Goal: Task Accomplishment & Management: Use online tool/utility

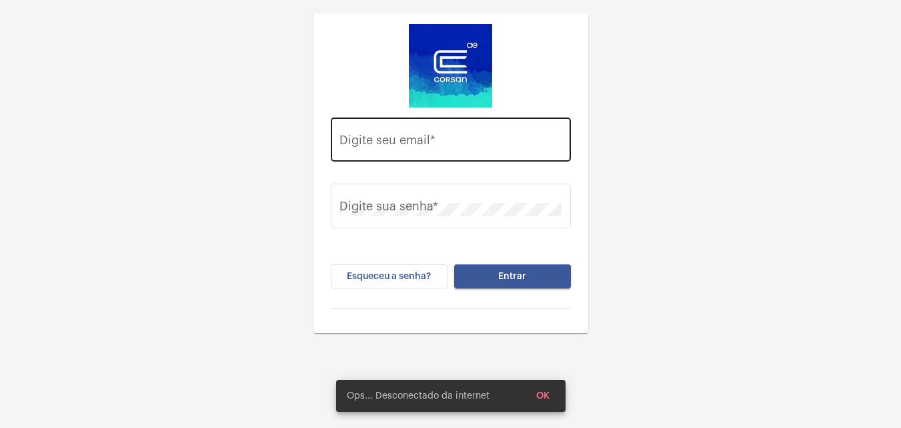
click at [462, 153] on div "Digite seu email *" at bounding box center [451, 137] width 222 height 47
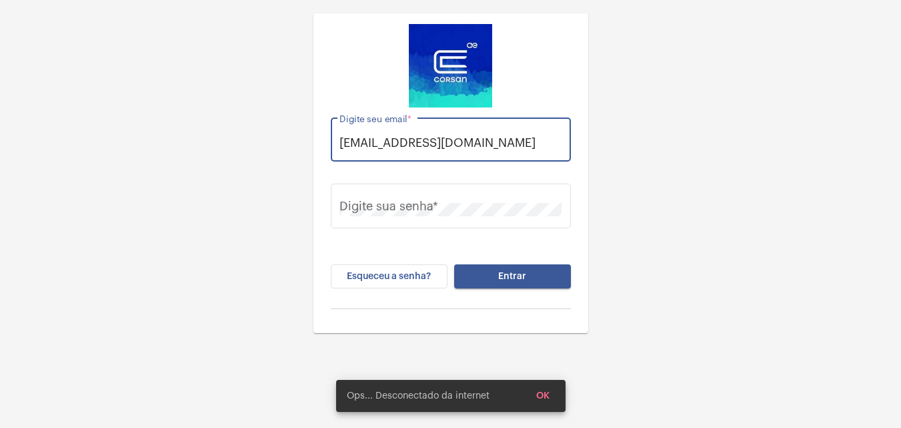
scroll to position [0, 5]
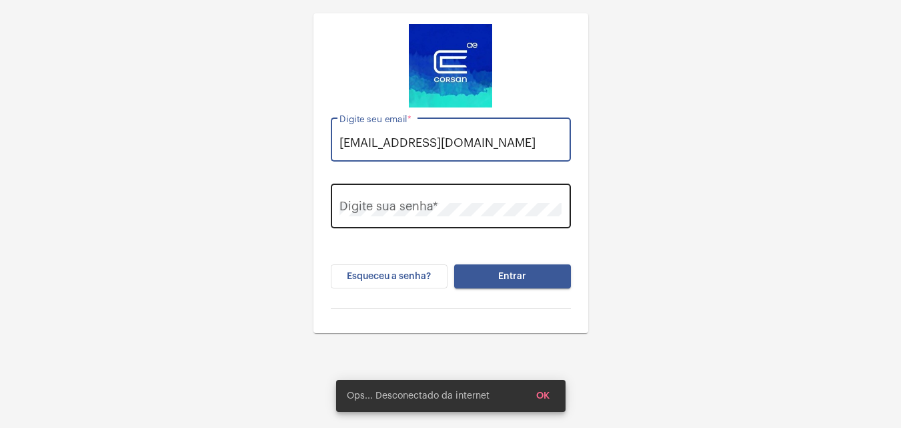
type input "thauany.nunes@operacaocorsan.com.br"
click at [468, 221] on div "Digite sua senha *" at bounding box center [451, 204] width 222 height 47
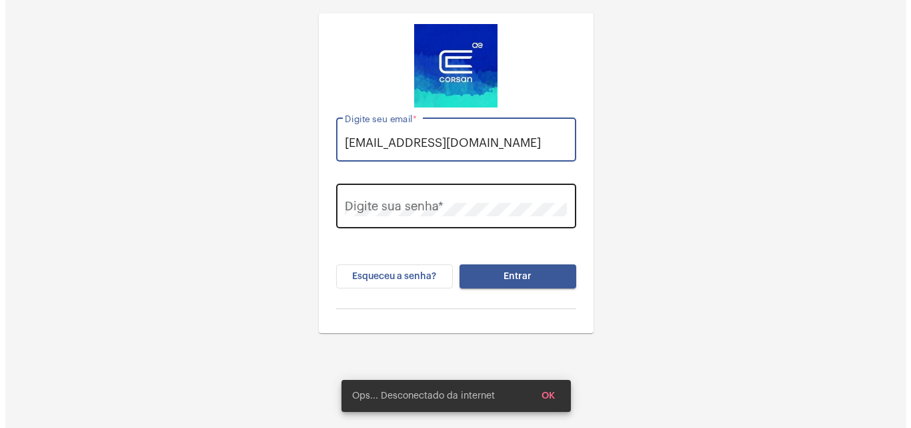
scroll to position [0, 0]
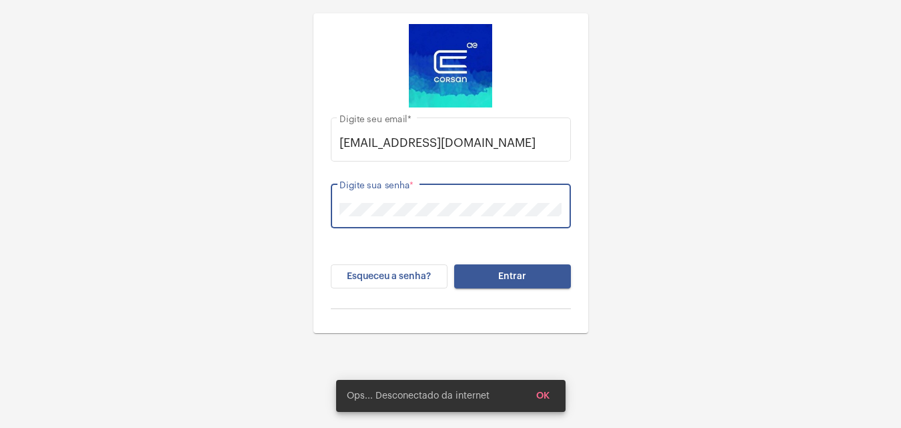
click at [454, 264] on button "Entrar" at bounding box center [512, 276] width 117 height 24
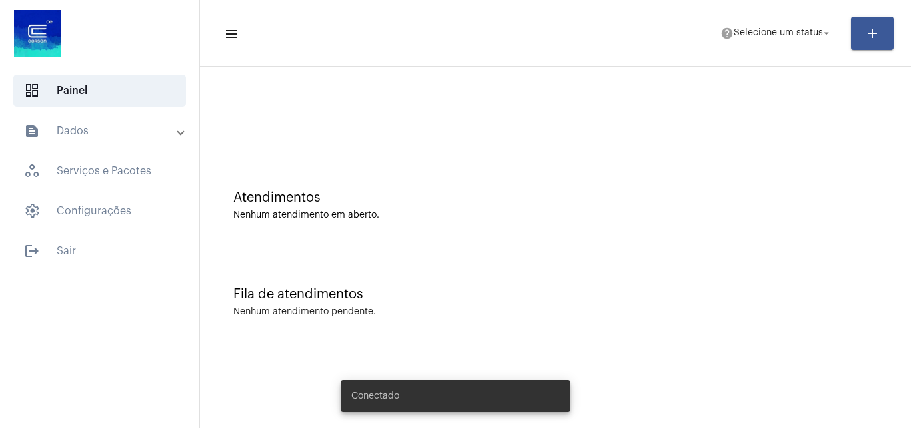
drag, startPoint x: 776, startPoint y: 14, endPoint x: 713, endPoint y: 54, distance: 74.4
click at [776, 15] on mat-toolbar-row "menu help Selecione um status arrow_drop_down add" at bounding box center [555, 33] width 711 height 43
click at [774, 22] on span "help Selecione um status arrow_drop_down" at bounding box center [776, 33] width 112 height 24
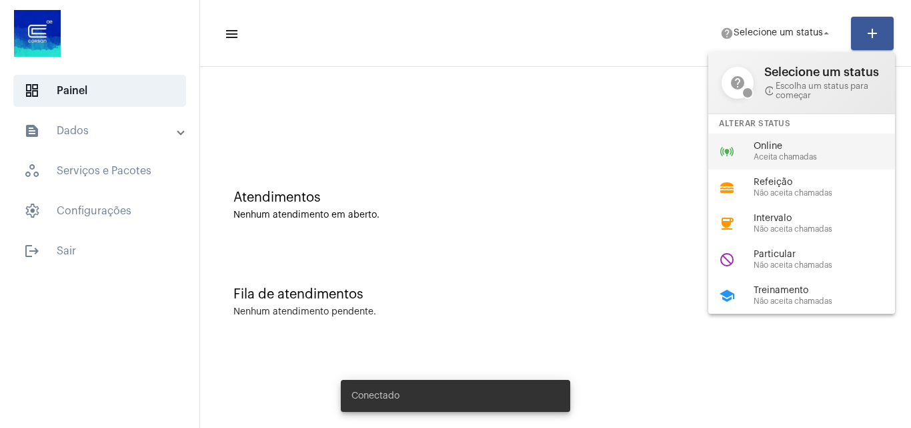
click at [750, 143] on div "online_prediction Online Aceita chamadas" at bounding box center [812, 151] width 208 height 36
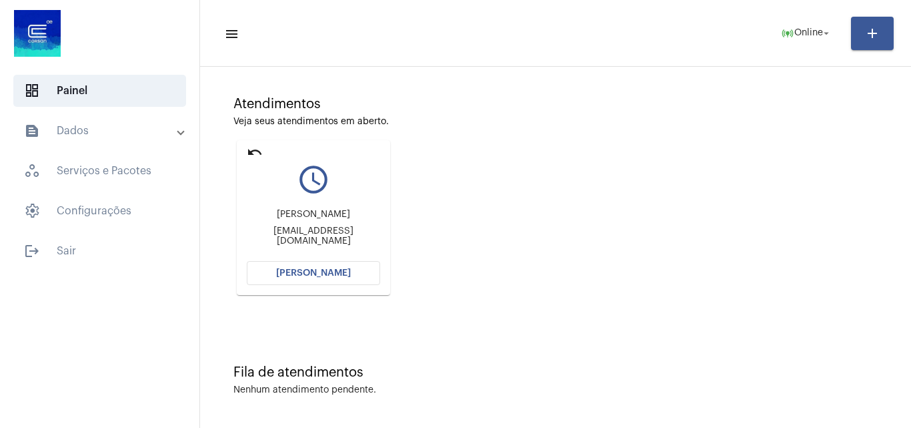
scroll to position [94, 0]
click at [250, 154] on mat-icon "undo" at bounding box center [255, 151] width 16 height 16
click at [783, 29] on mat-icon "online_prediction" at bounding box center [787, 33] width 13 height 13
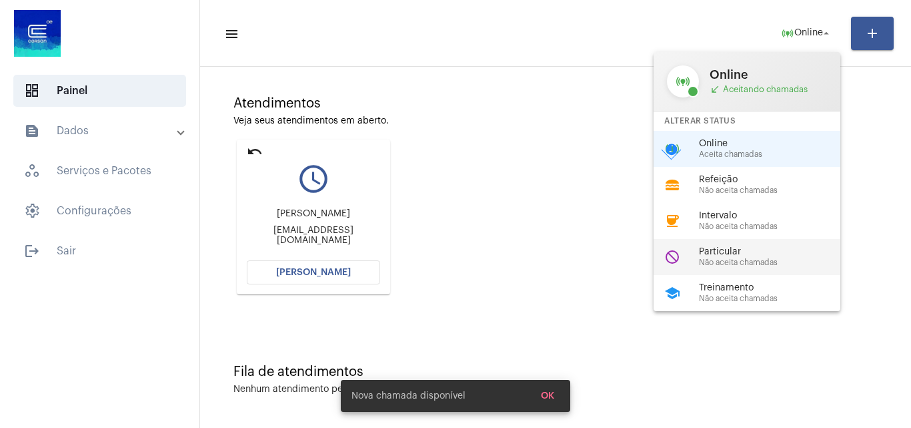
scroll to position [0, 0]
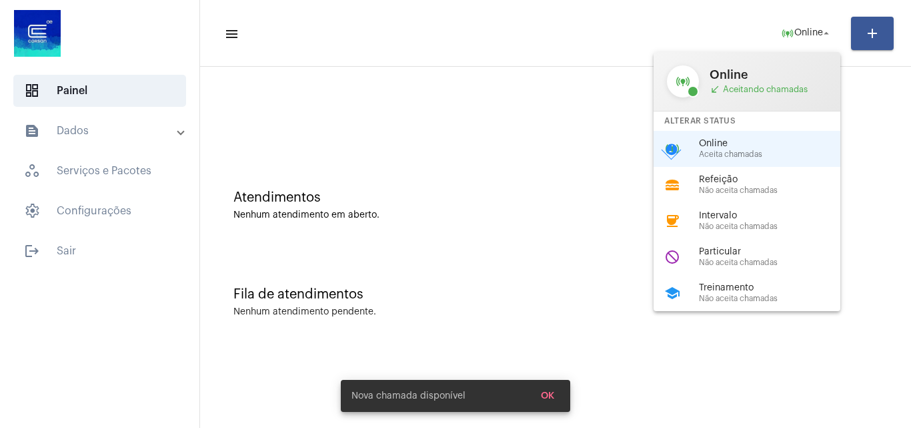
click at [722, 253] on span "Particular" at bounding box center [775, 252] width 152 height 10
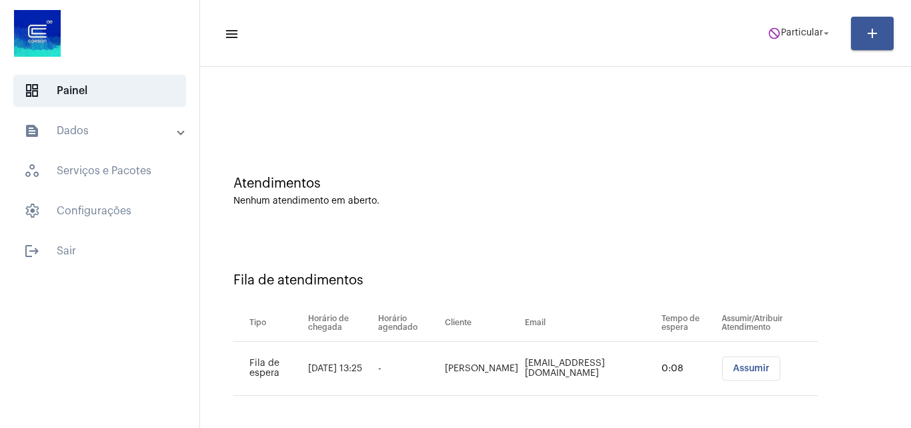
scroll to position [18, 0]
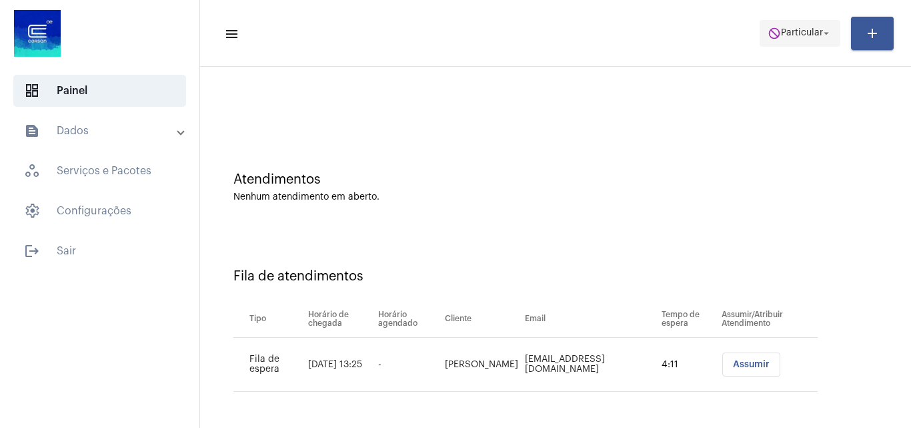
click at [822, 38] on mat-icon "arrow_drop_down" at bounding box center [826, 33] width 12 height 12
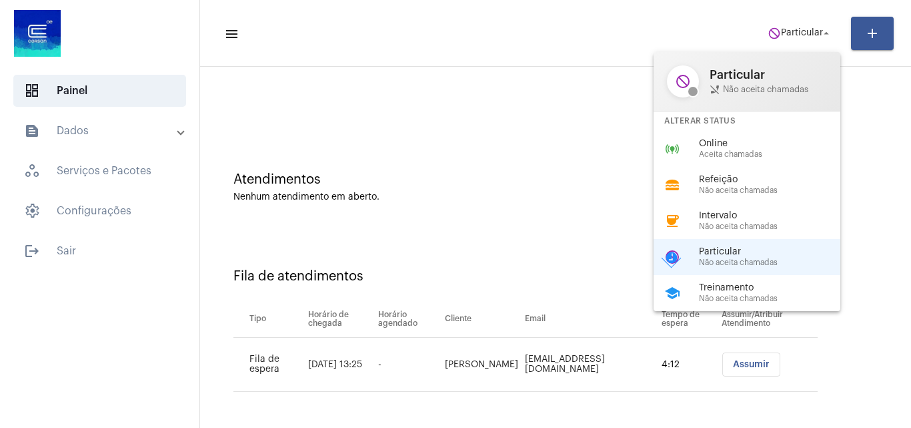
click at [560, 279] on div at bounding box center [455, 214] width 911 height 428
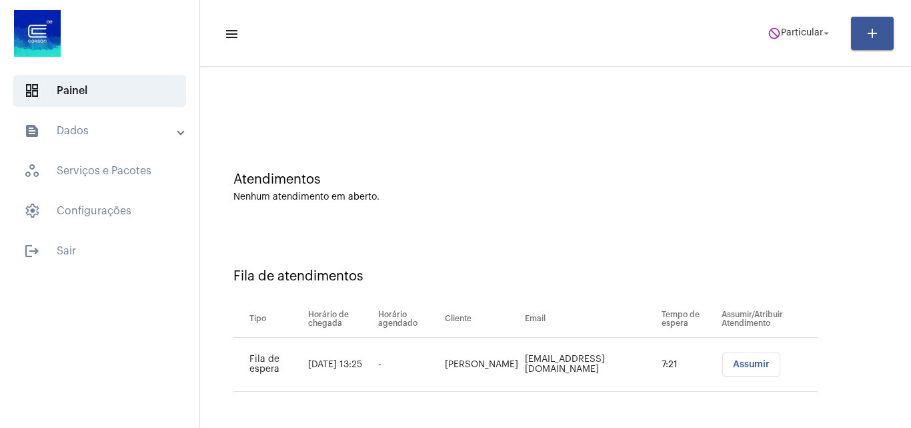
click at [744, 356] on button "Assumir" at bounding box center [751, 364] width 58 height 24
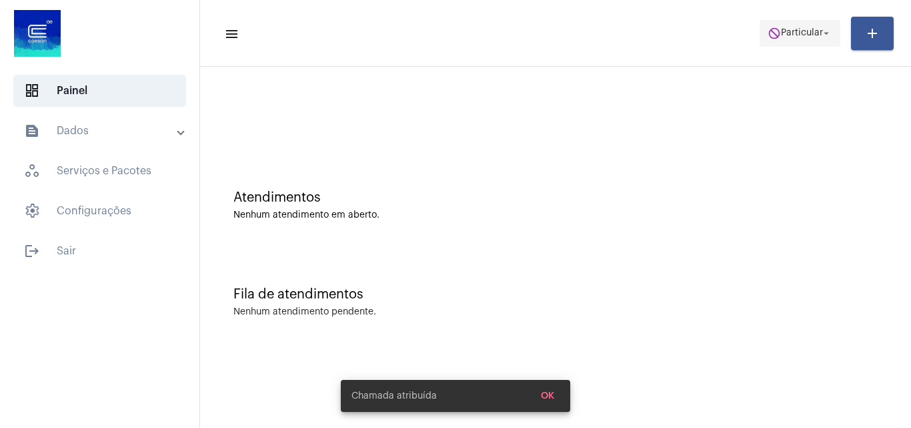
click at [786, 33] on span "Particular" at bounding box center [802, 33] width 42 height 9
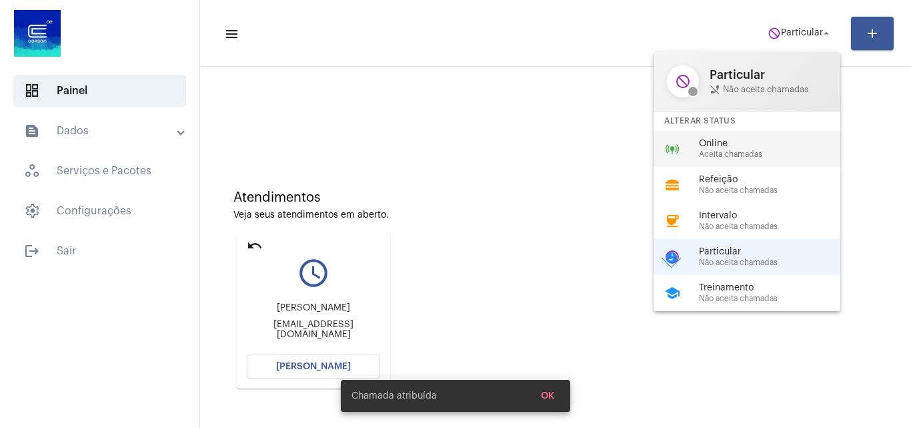
click at [723, 153] on span "Aceita chamadas" at bounding box center [775, 154] width 152 height 9
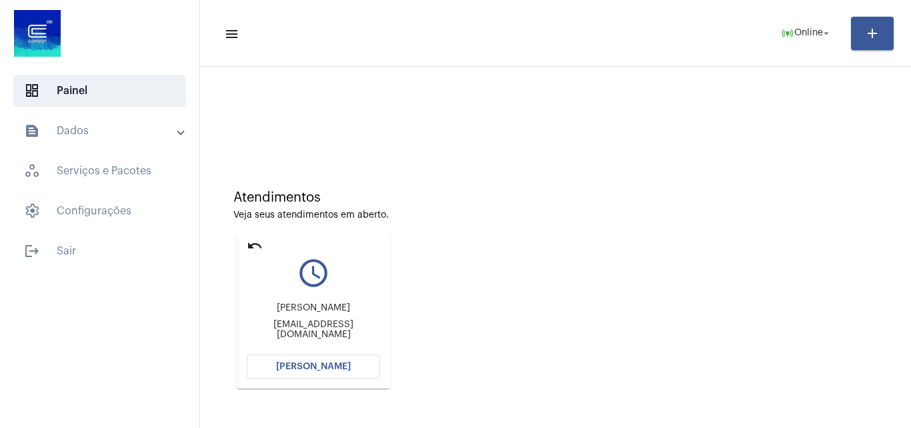
click at [356, 360] on button "[PERSON_NAME]" at bounding box center [313, 366] width 133 height 24
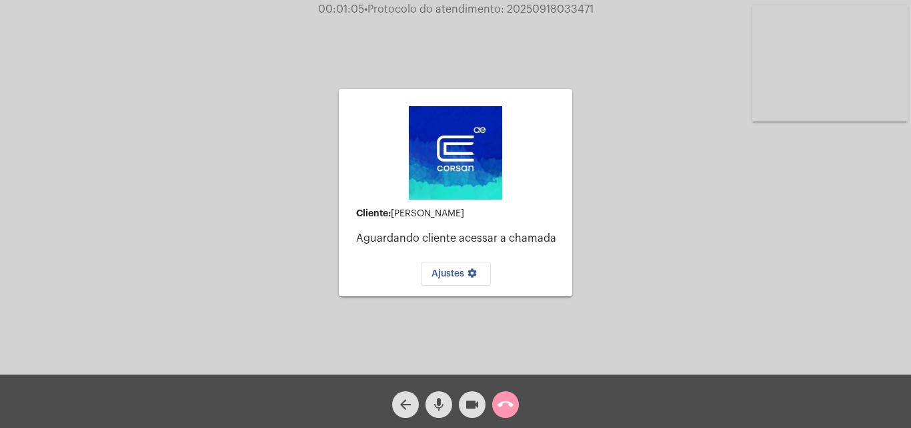
click at [510, 392] on span "call_end" at bounding box center [506, 404] width 16 height 27
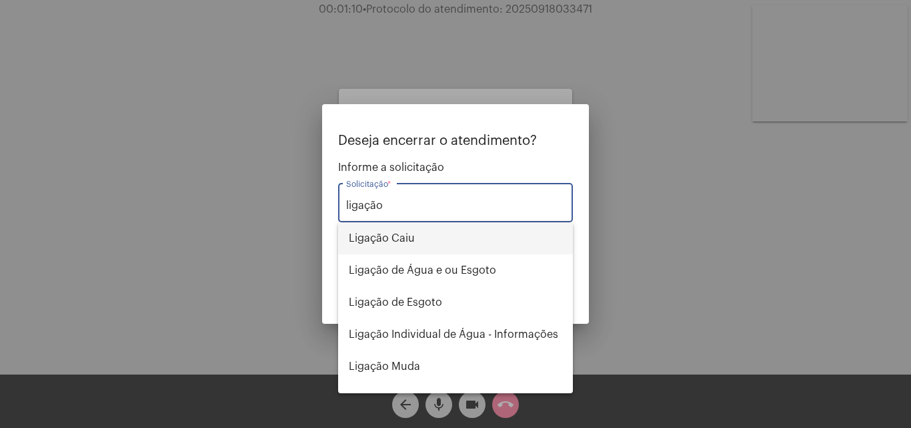
click at [415, 241] on span "Ligação Caiu" at bounding box center [455, 238] width 213 height 32
type input "Ligação Caiu"
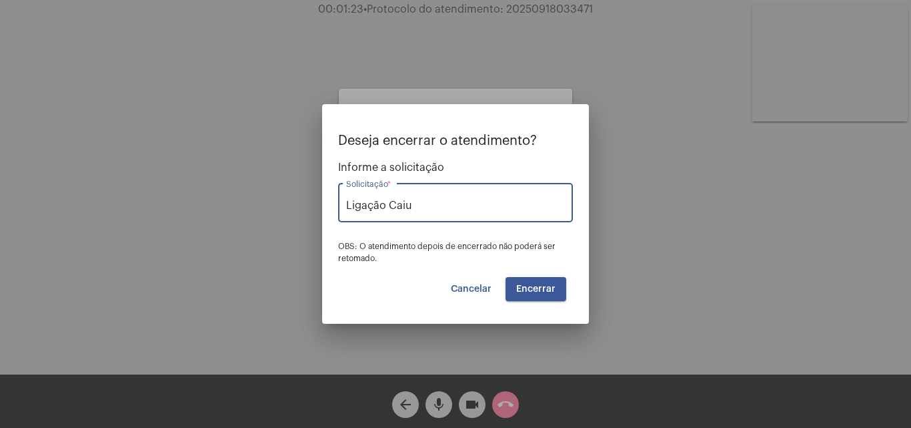
click at [562, 278] on button "Encerrar" at bounding box center [536, 289] width 61 height 24
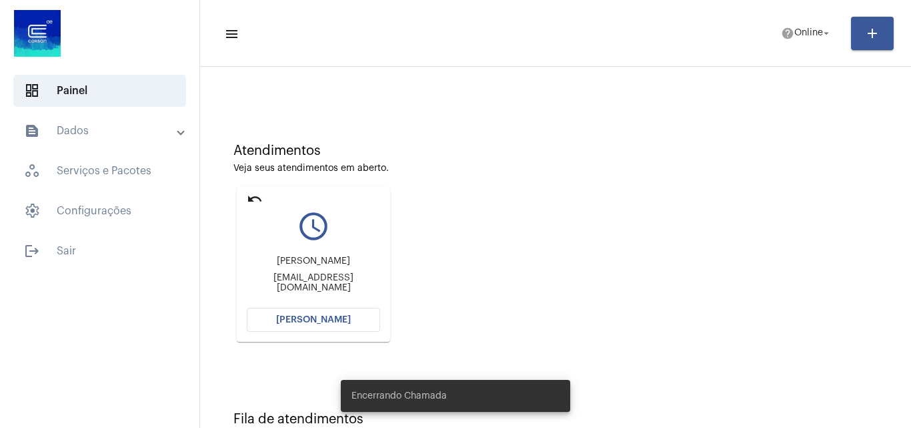
scroll to position [94, 0]
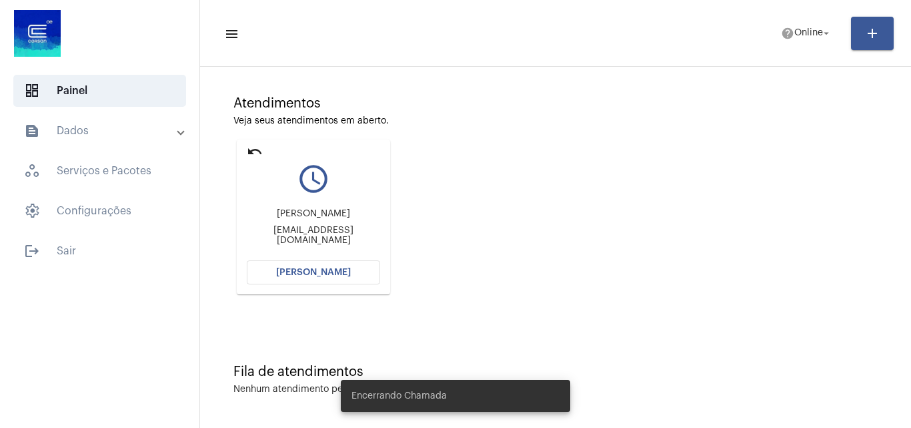
click at [342, 267] on button "[PERSON_NAME]" at bounding box center [313, 272] width 133 height 24
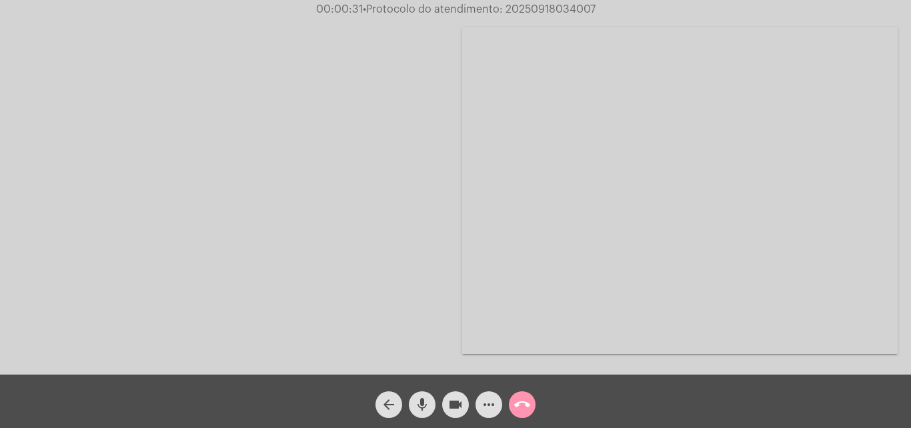
click at [533, 403] on button "call_end" at bounding box center [522, 404] width 27 height 27
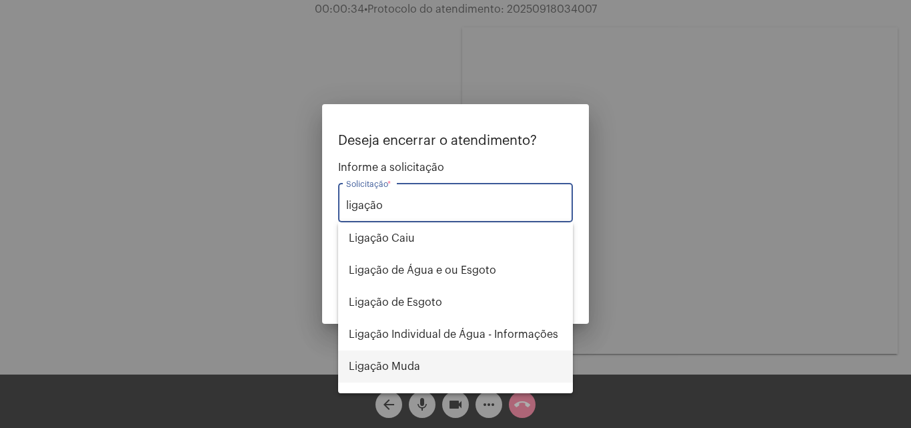
click at [404, 356] on span "Ligação Muda" at bounding box center [455, 366] width 213 height 32
type input "Ligação Muda"
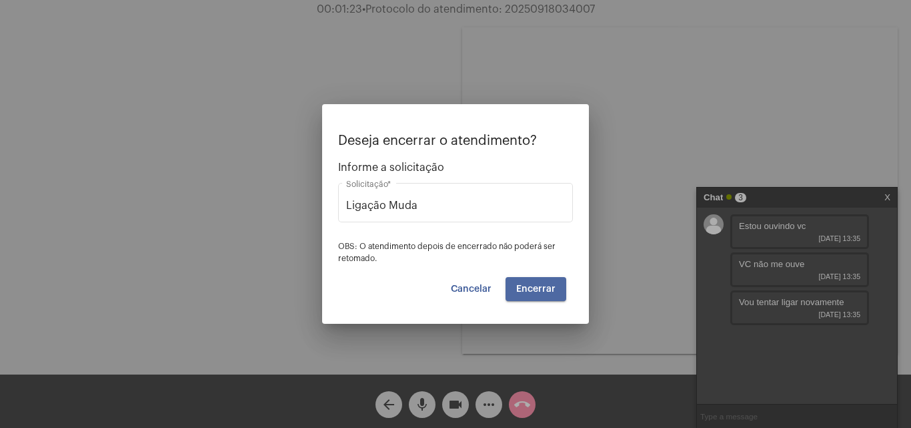
click at [544, 284] on span "Encerrar" at bounding box center [535, 288] width 39 height 9
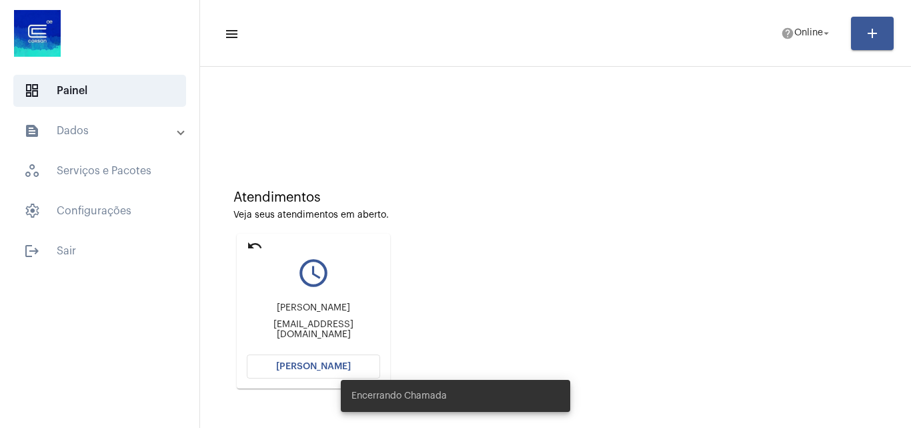
scroll to position [94, 0]
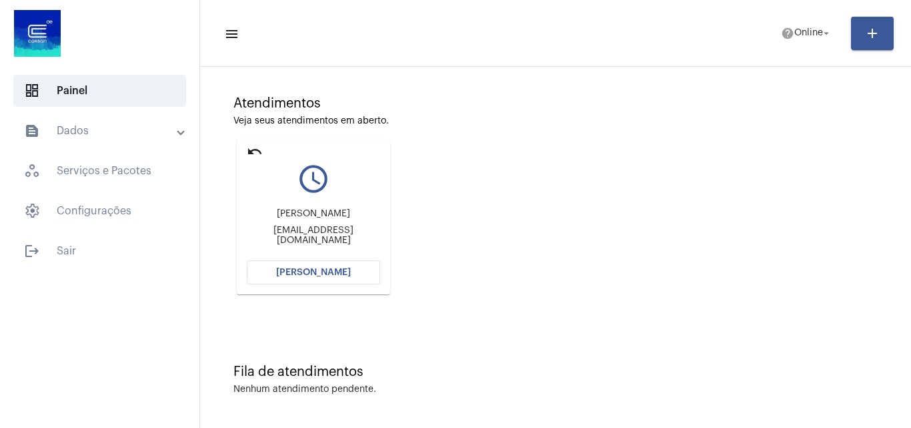
click at [282, 280] on button "[PERSON_NAME]" at bounding box center [313, 272] width 133 height 24
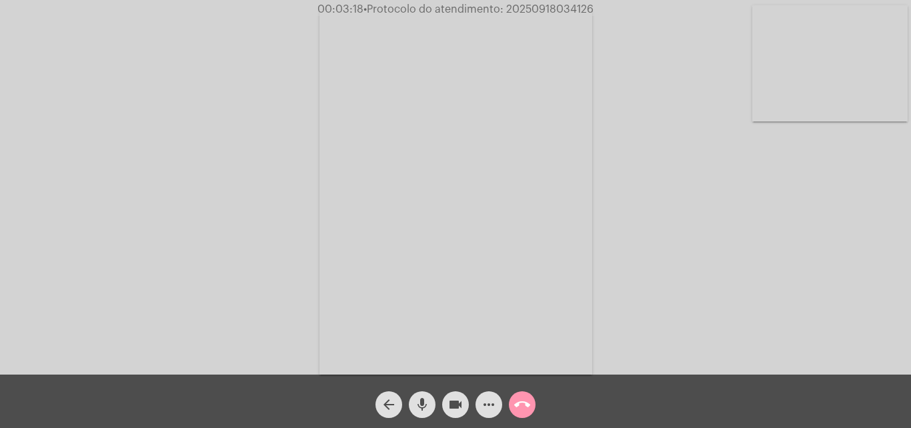
click at [548, 12] on span "• Protocolo do atendimento: 20250918034126" at bounding box center [479, 9] width 230 height 11
copy span "20250918034126"
click at [524, 410] on mat-icon "call_end" at bounding box center [522, 404] width 16 height 16
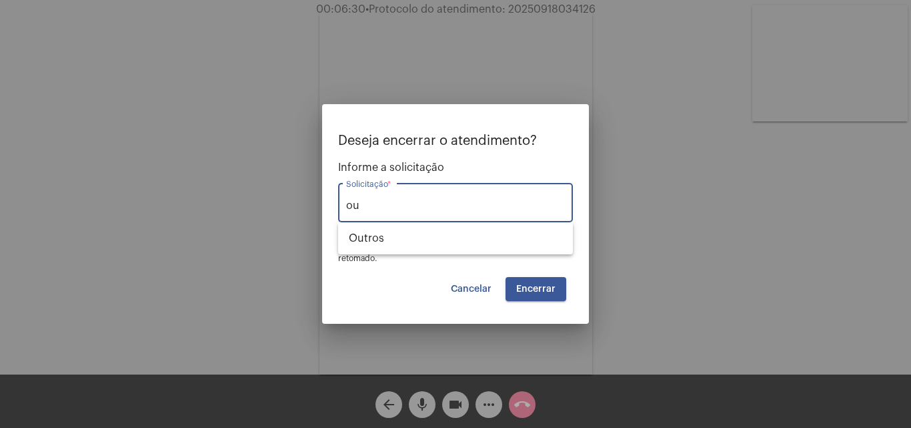
type input "o"
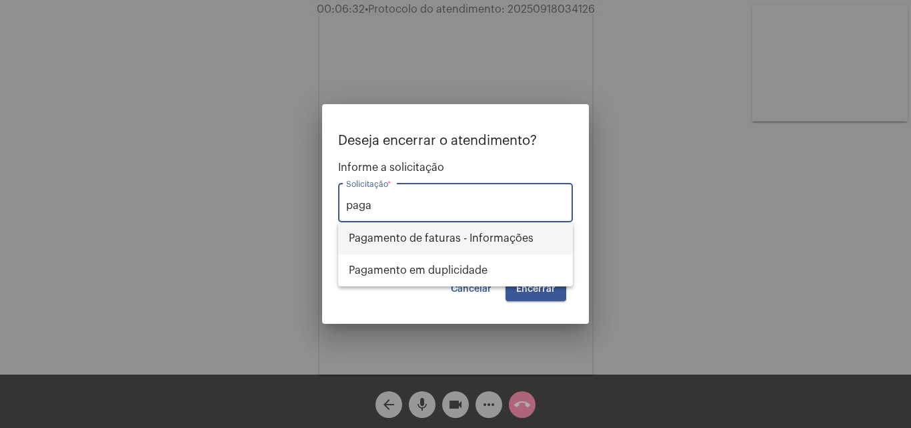
click at [456, 235] on span "Pagamento de faturas - Informações" at bounding box center [455, 238] width 213 height 32
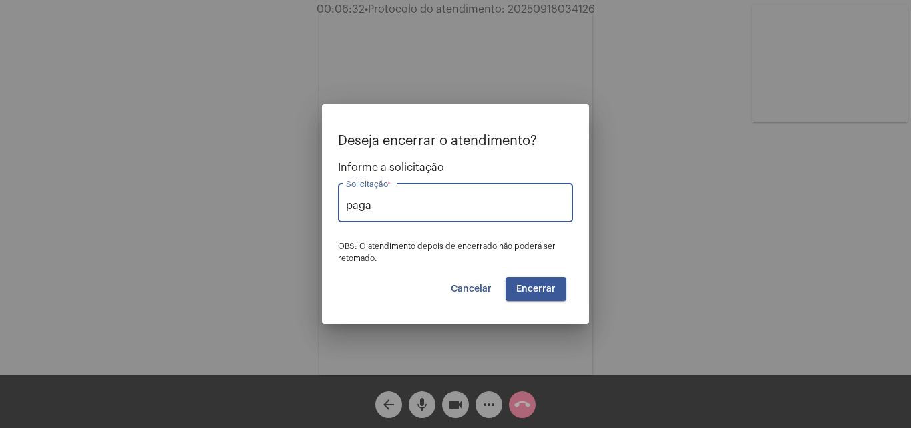
type input "Pagamento de faturas - Informações"
click at [514, 278] on button "Encerrar" at bounding box center [536, 289] width 61 height 24
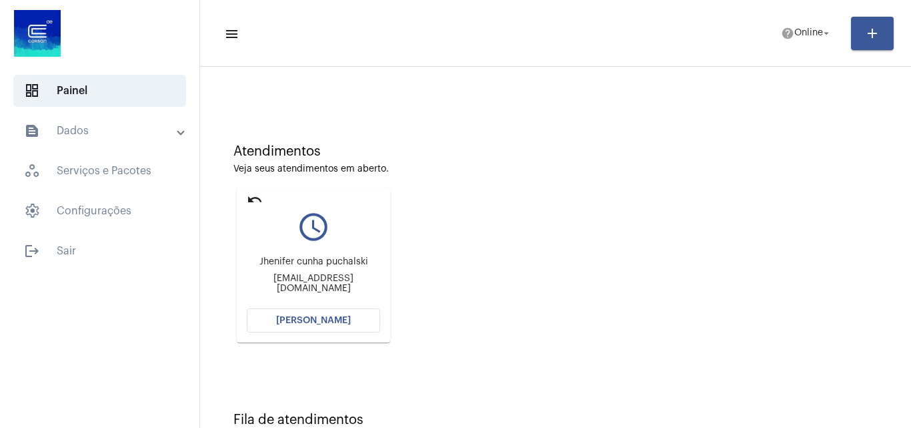
scroll to position [94, 0]
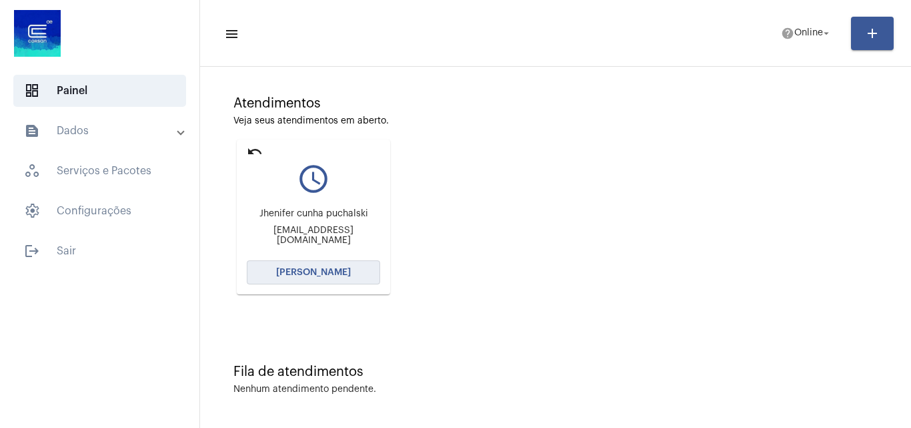
click at [341, 274] on span "[PERSON_NAME]" at bounding box center [313, 271] width 75 height 9
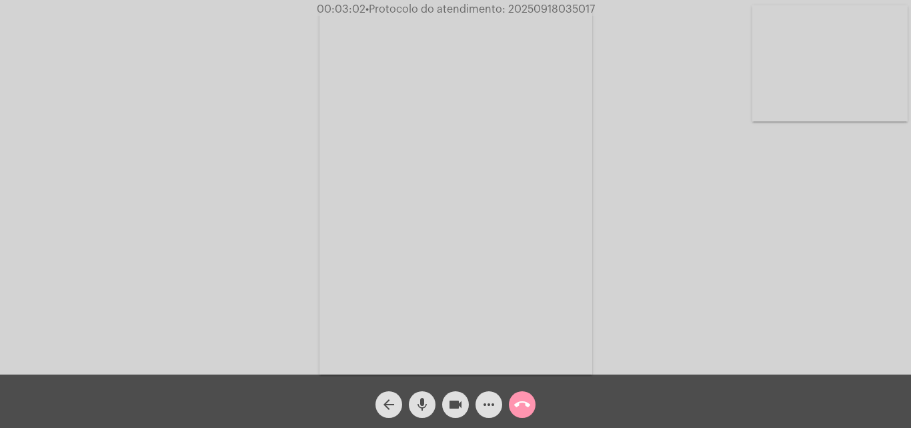
click at [807, 99] on video at bounding box center [829, 63] width 155 height 116
click at [187, 237] on video at bounding box center [167, 190] width 155 height 207
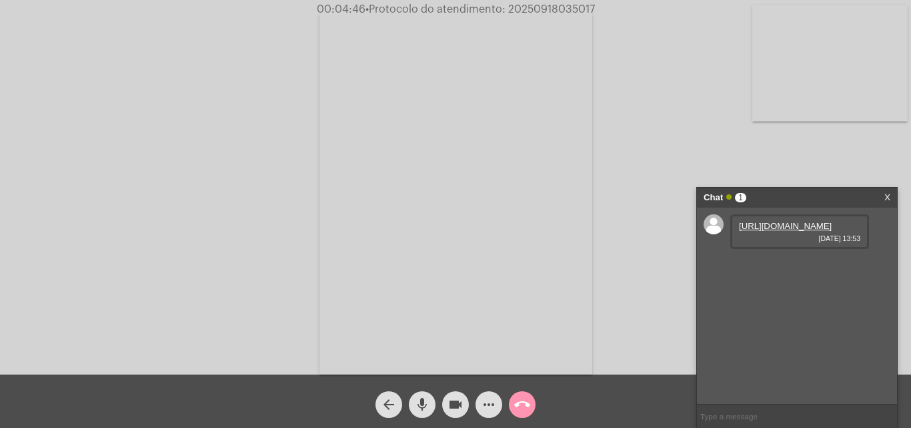
click at [799, 231] on link "https://neft-transfer-bucket.s3.amazonaws.com/temp-174f0391-3fc9-67d9-1be1-e500…" at bounding box center [785, 226] width 93 height 10
click at [751, 269] on link "https://neft-transfer-bucket.s3.amazonaws.com/temp-f3c89bd5-6036-a5a3-fe94-2c71…" at bounding box center [785, 264] width 93 height 10
click at [775, 307] on link "https://neft-transfer-bucket.s3.amazonaws.com/temp-85596b93-ff37-f0c1-b229-181d…" at bounding box center [785, 302] width 93 height 10
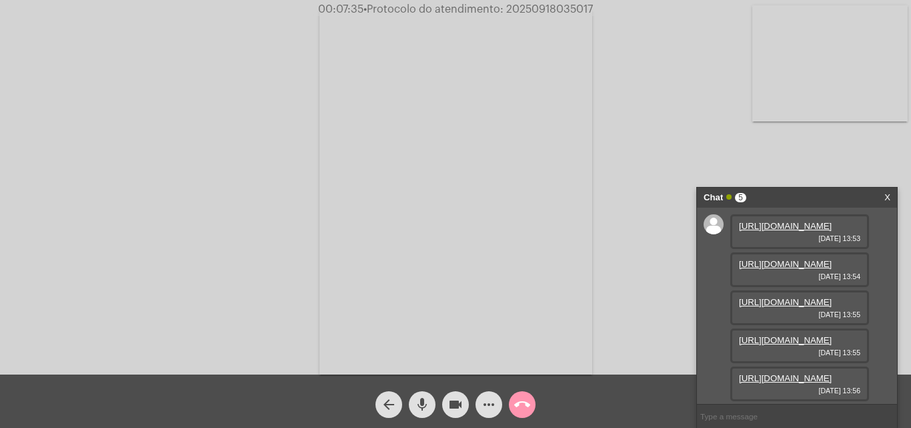
scroll to position [147, 0]
click at [808, 373] on link "https://neft-transfer-bucket.s3.amazonaws.com/temp-794c1d4a-3a69-720a-65c5-1c0e…" at bounding box center [785, 378] width 93 height 10
click at [786, 335] on link "https://neft-transfer-bucket.s3.amazonaws.com/temp-dd3ebf75-7bec-96f5-4e30-54f7…" at bounding box center [785, 340] width 93 height 10
click at [546, 9] on span "• Protocolo do atendimento: 20250918035017" at bounding box center [478, 9] width 229 height 11
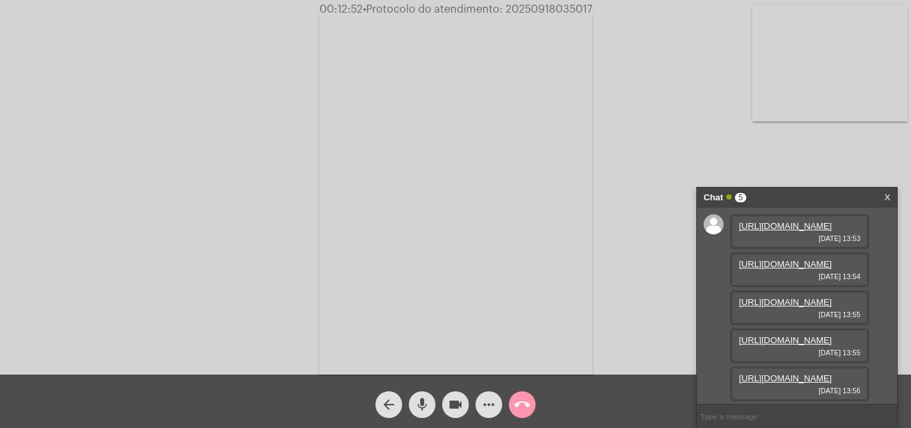
click at [522, 408] on mat-icon "call_end" at bounding box center [522, 404] width 16 height 16
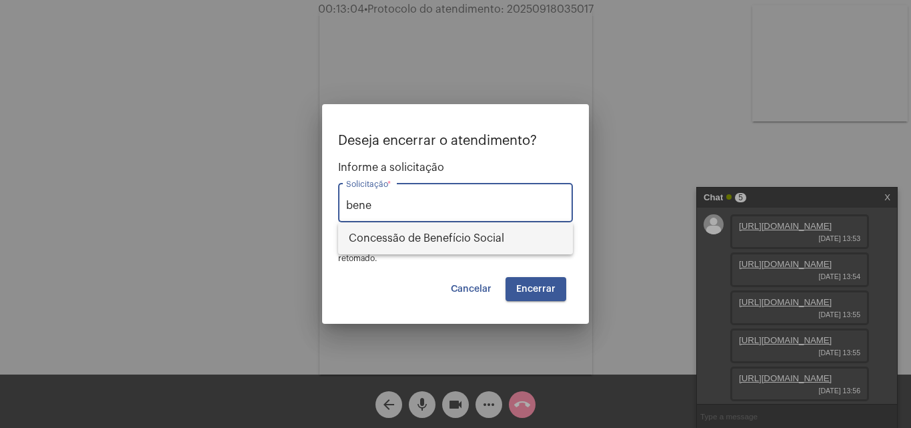
click at [482, 231] on span "Concessão de Benefício Social" at bounding box center [455, 238] width 213 height 32
type input "Concessão de Benefício Social"
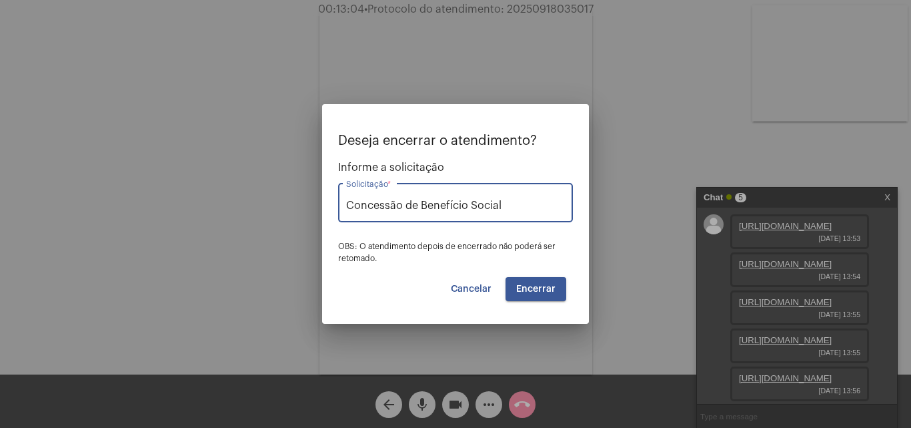
click at [549, 281] on button "Encerrar" at bounding box center [536, 289] width 61 height 24
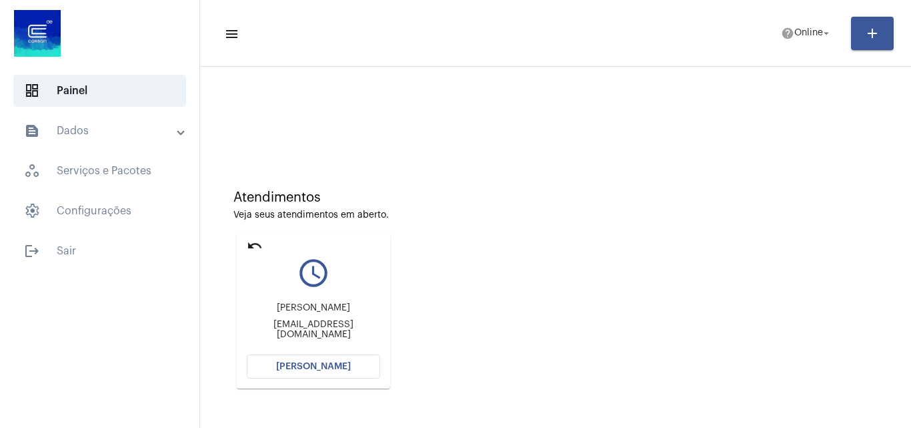
click at [325, 374] on button "[PERSON_NAME]" at bounding box center [313, 366] width 133 height 24
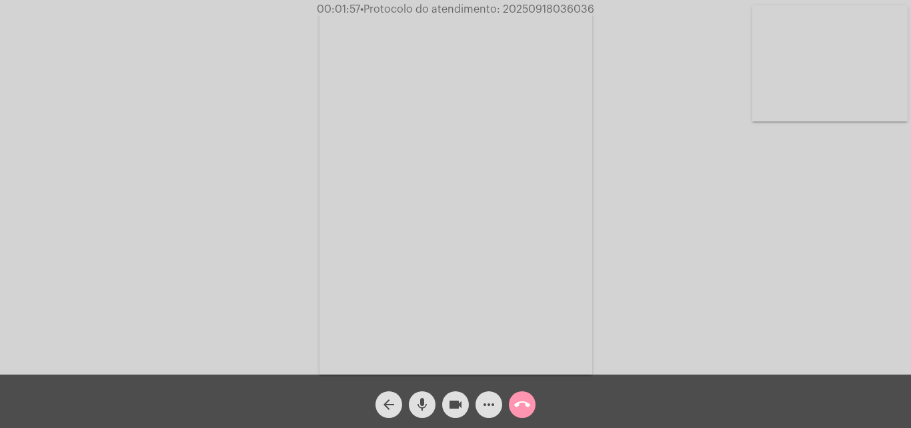
click at [522, 401] on mat-icon "call_end" at bounding box center [522, 404] width 16 height 16
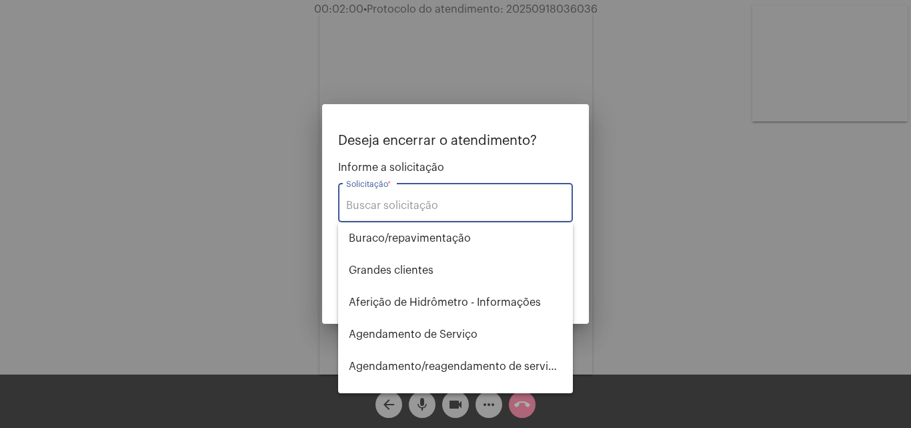
click at [623, 150] on div at bounding box center [455, 214] width 911 height 428
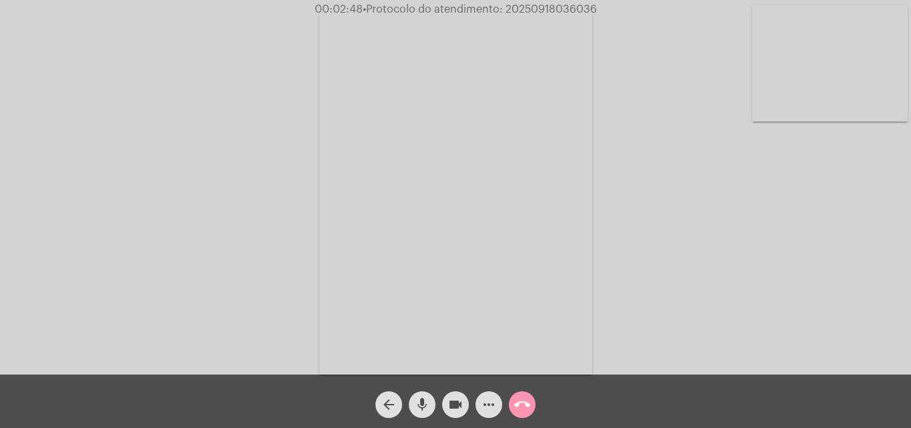
click at [522, 400] on mat-icon "call_end" at bounding box center [522, 404] width 16 height 16
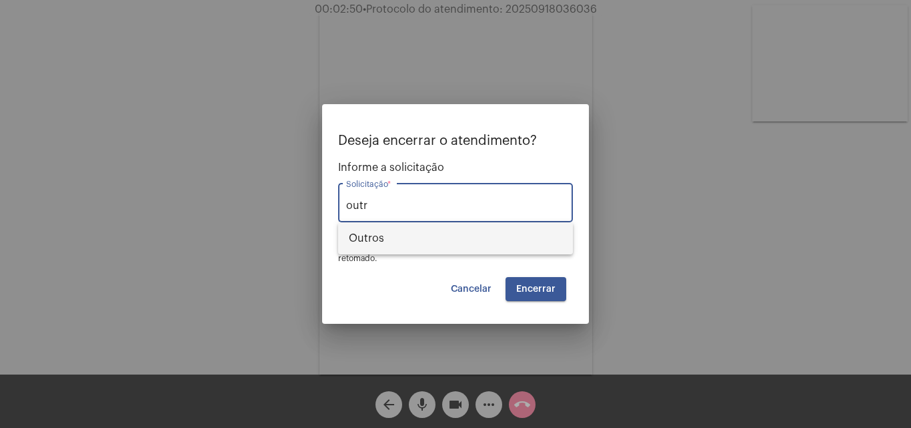
click at [411, 240] on span "Outros" at bounding box center [455, 238] width 213 height 32
type input "Outros"
click at [538, 289] on span "Encerrar" at bounding box center [535, 288] width 39 height 9
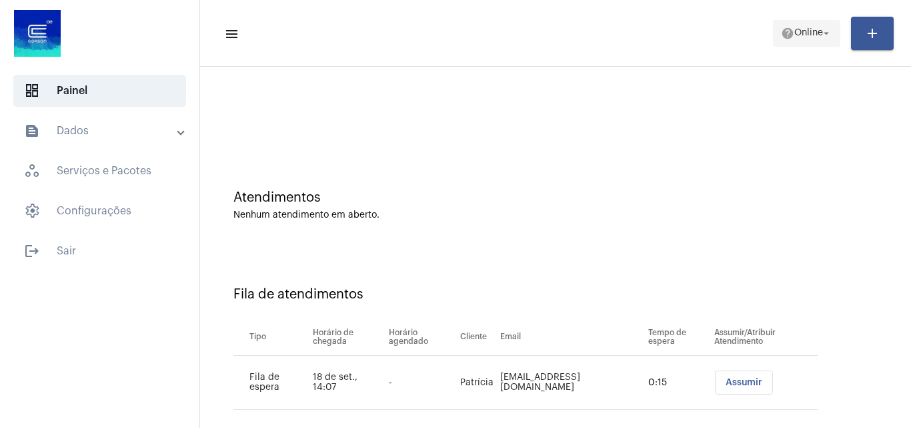
click at [781, 35] on mat-icon "help" at bounding box center [787, 33] width 13 height 13
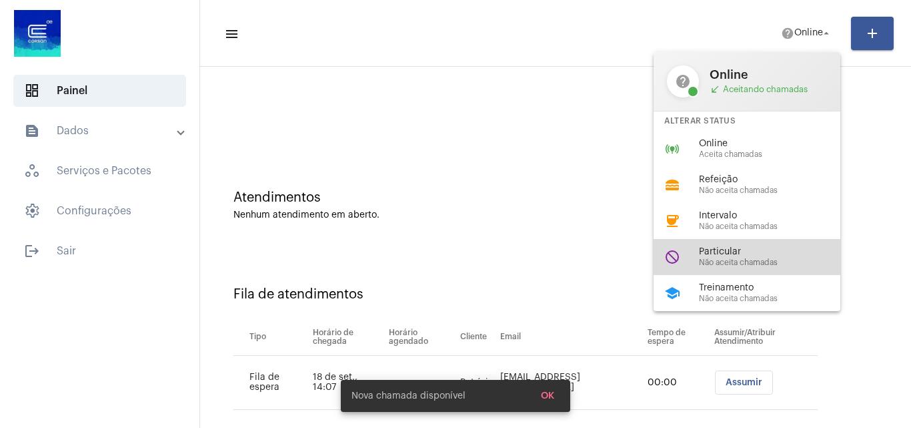
click at [732, 259] on span "Não aceita chamadas" at bounding box center [775, 262] width 152 height 9
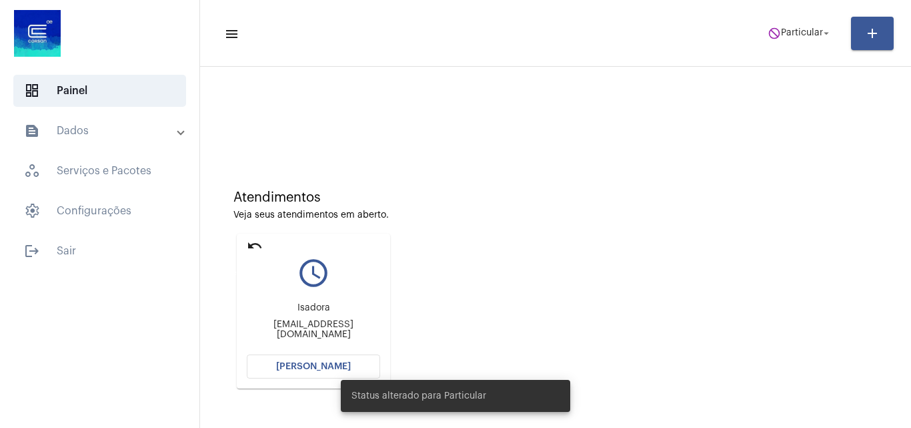
click at [249, 246] on mat-icon "undo" at bounding box center [255, 245] width 16 height 16
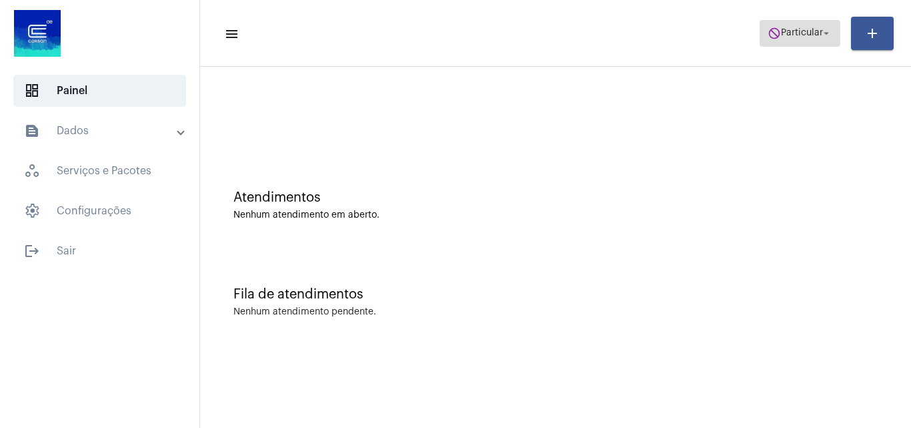
click at [792, 25] on span "do_not_disturb Particular arrow_drop_down" at bounding box center [800, 33] width 65 height 24
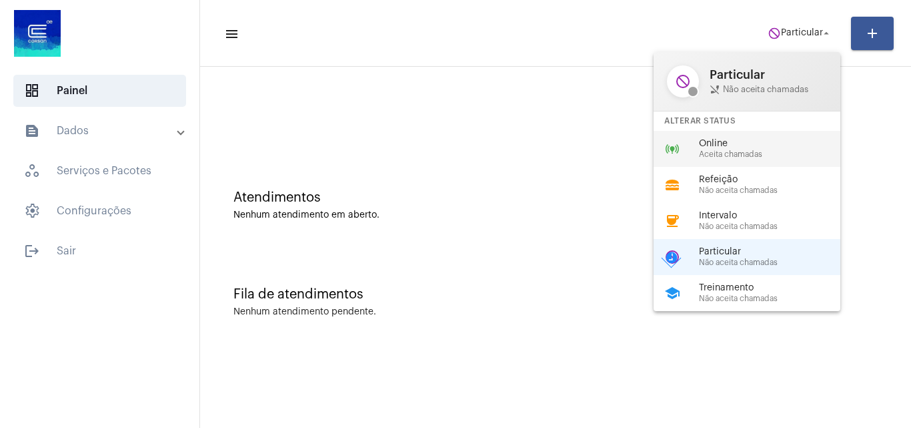
click at [764, 150] on span "Aceita chamadas" at bounding box center [775, 154] width 152 height 9
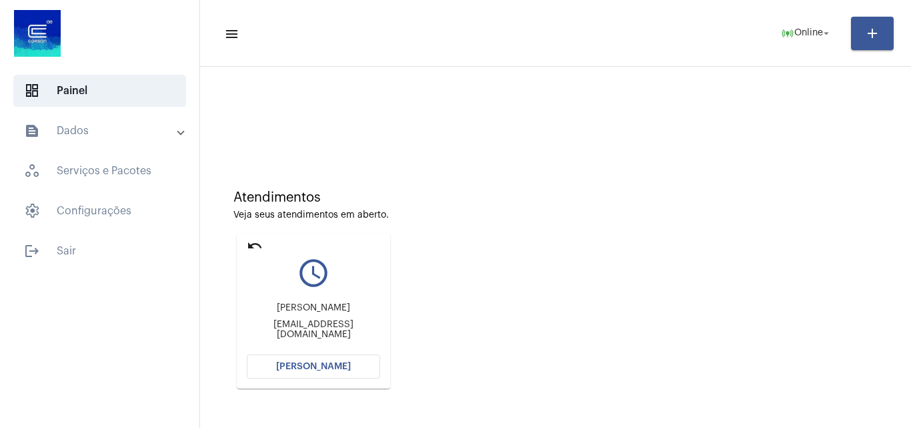
click at [335, 360] on button "[PERSON_NAME]" at bounding box center [313, 366] width 133 height 24
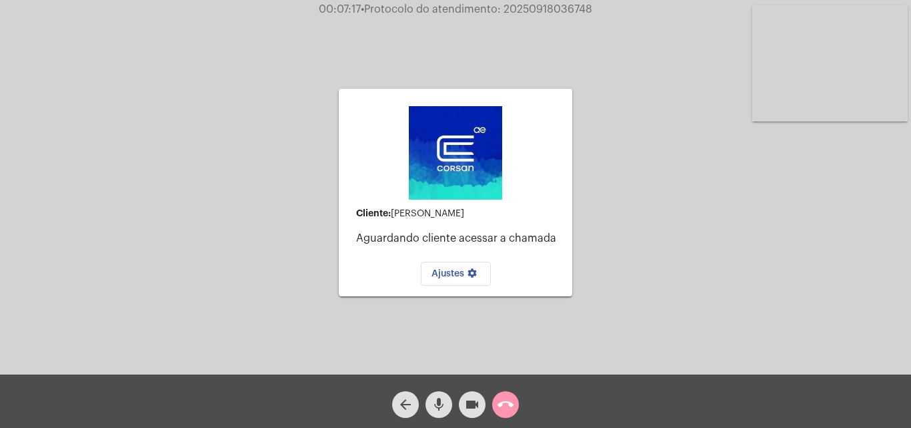
click at [888, 69] on video at bounding box center [829, 63] width 155 height 116
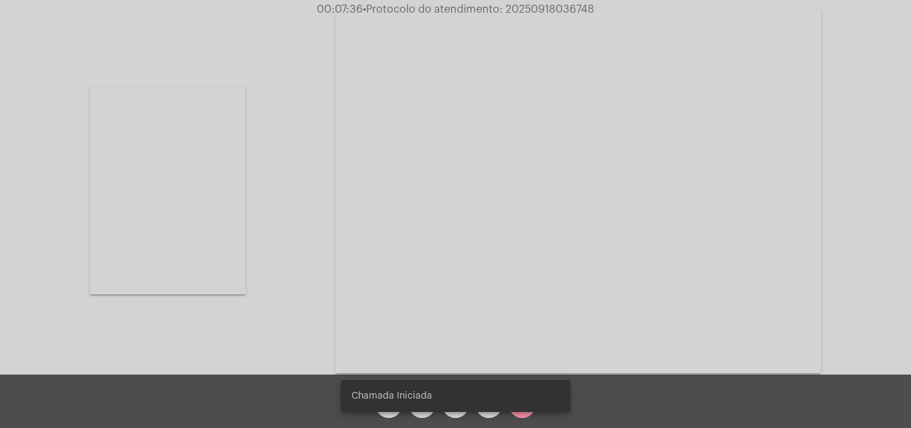
click at [195, 210] on video at bounding box center [167, 190] width 155 height 207
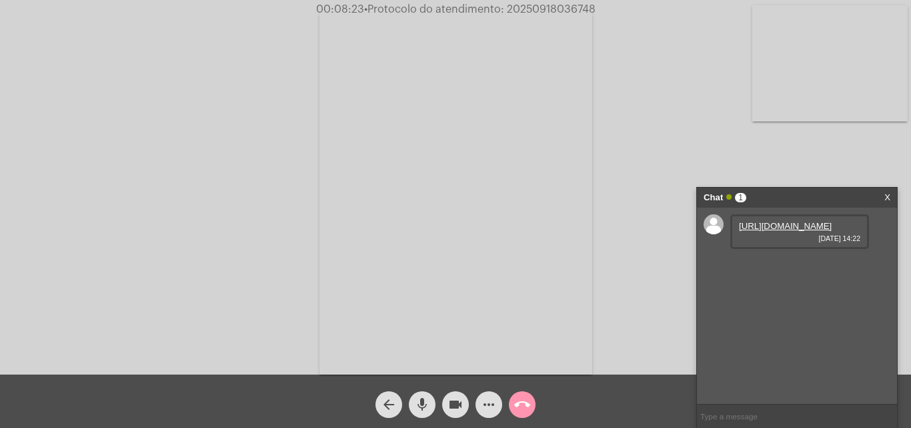
click at [780, 229] on link "https://neft-transfer-bucket.s3.amazonaws.com/temp-533d0469-26cd-0fa3-78c8-0dce…" at bounding box center [785, 226] width 93 height 10
click at [528, 404] on mat-icon "call_end" at bounding box center [522, 404] width 16 height 16
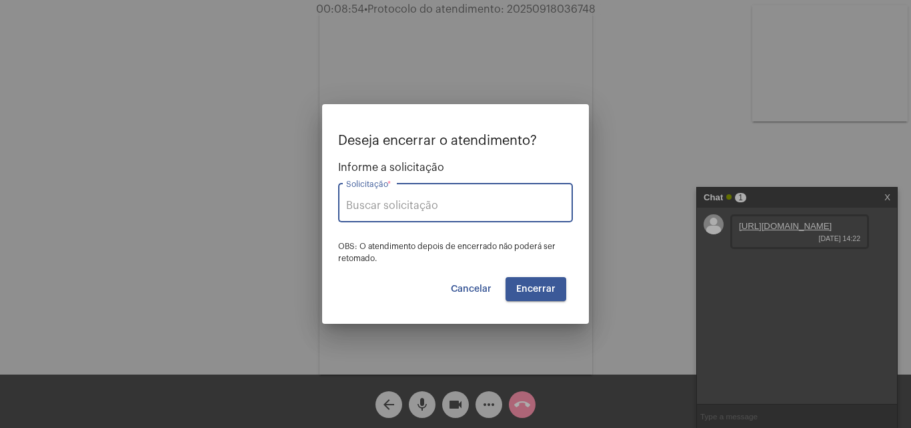
click at [466, 291] on span "Cancelar" at bounding box center [471, 288] width 41 height 9
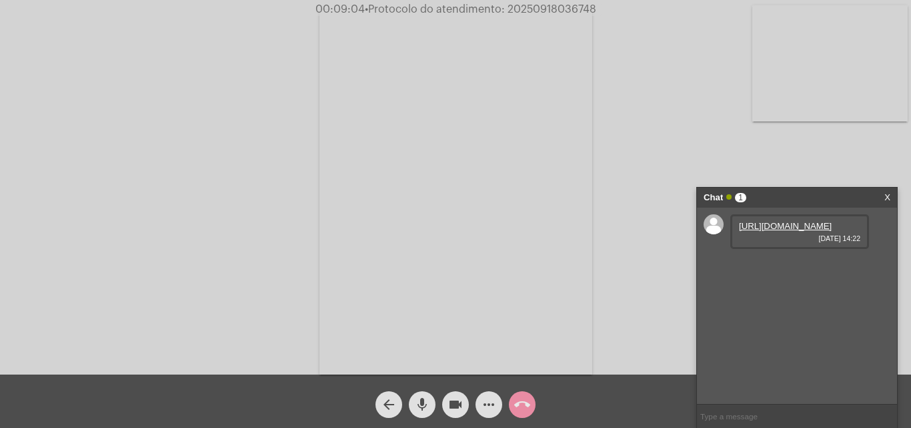
click at [494, 409] on mat-icon "more_horiz" at bounding box center [489, 404] width 16 height 16
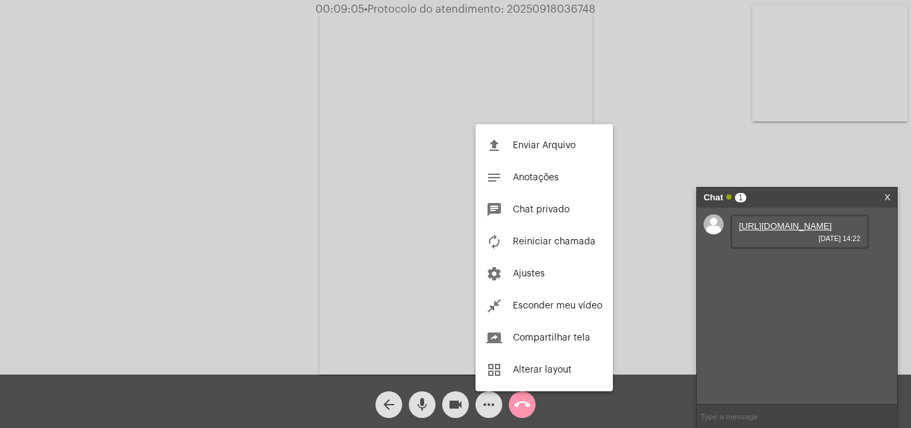
click at [519, 410] on mat-icon "call_end" at bounding box center [522, 404] width 16 height 16
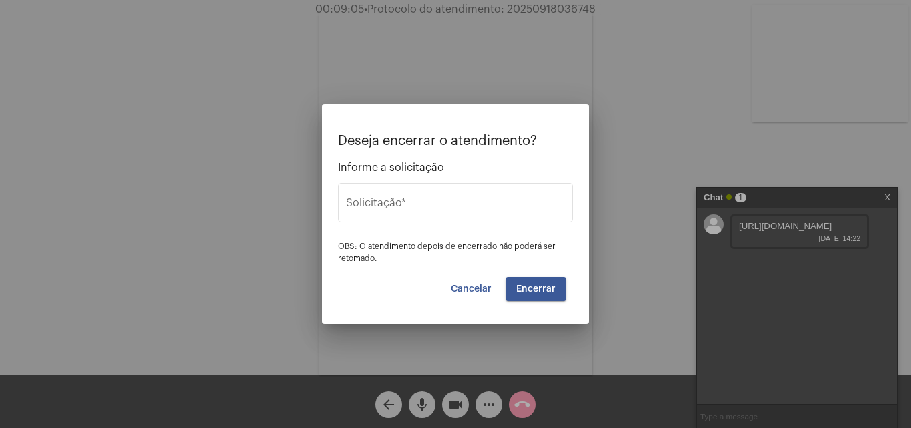
type input "t"
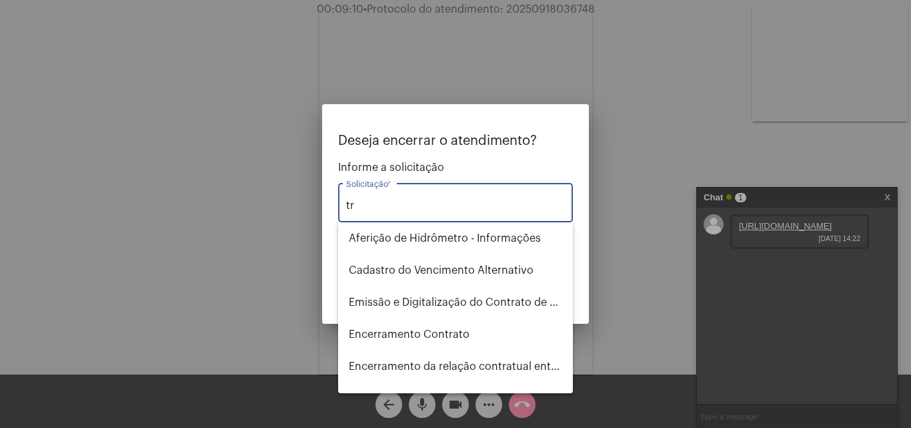
type input "t"
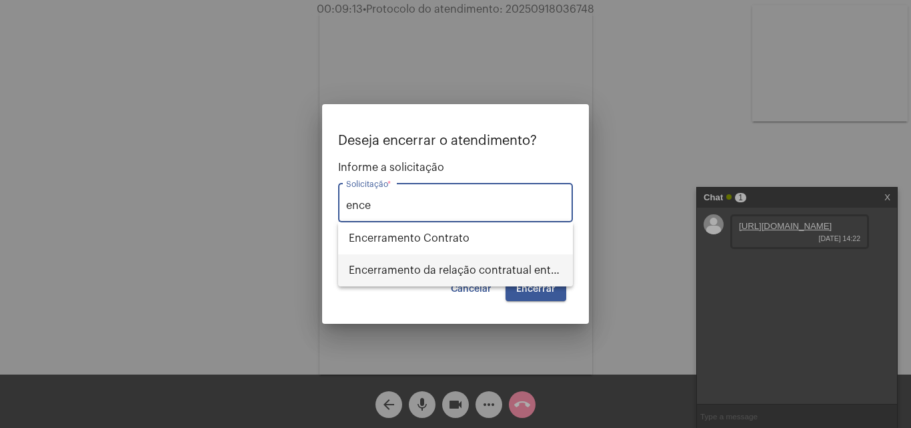
type input "ence"
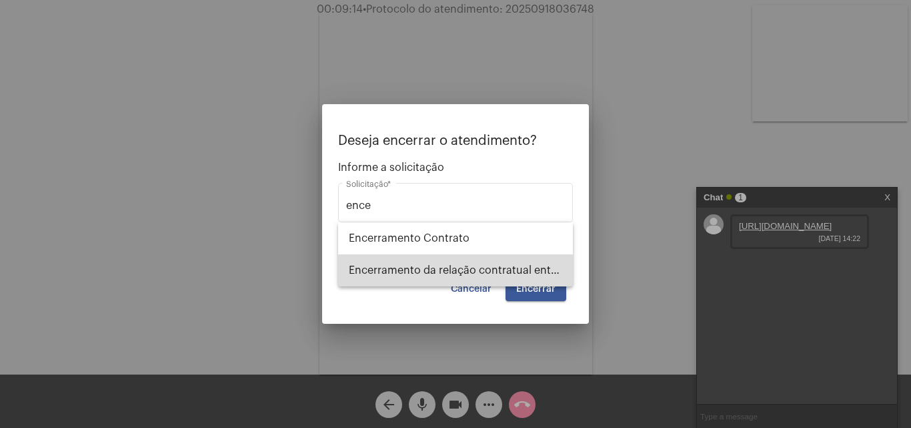
click at [502, 267] on span "Encerramento da relação contratual entre CORSAN e o USUÁRIO" at bounding box center [455, 270] width 213 height 32
click at [539, 279] on button "Encerrar" at bounding box center [536, 289] width 61 height 24
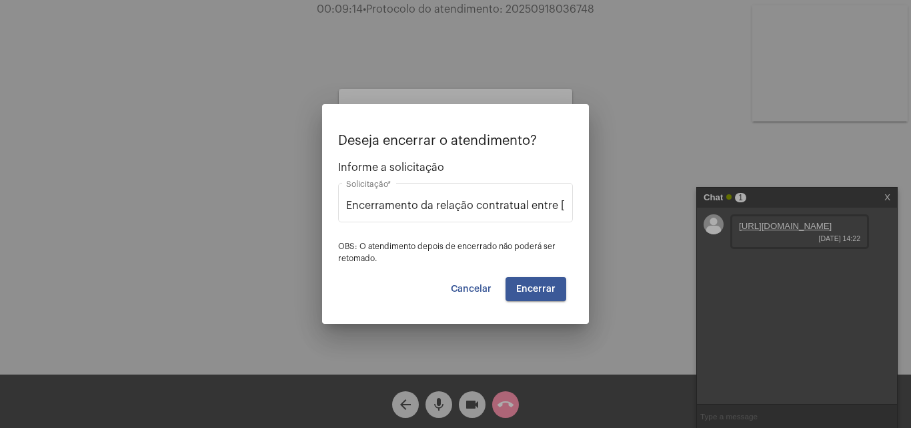
click at [544, 286] on span "Encerrar" at bounding box center [535, 288] width 39 height 9
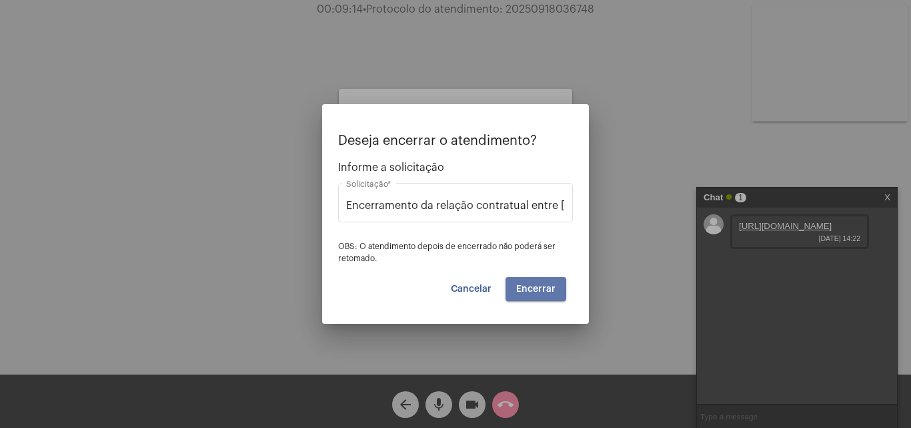
click at [544, 286] on span "Encerrar" at bounding box center [535, 288] width 39 height 9
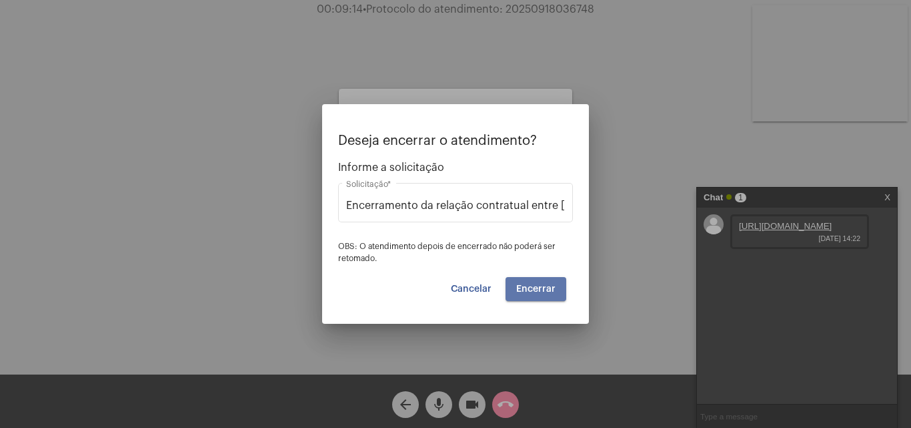
click at [544, 286] on span "Encerrar" at bounding box center [535, 288] width 39 height 9
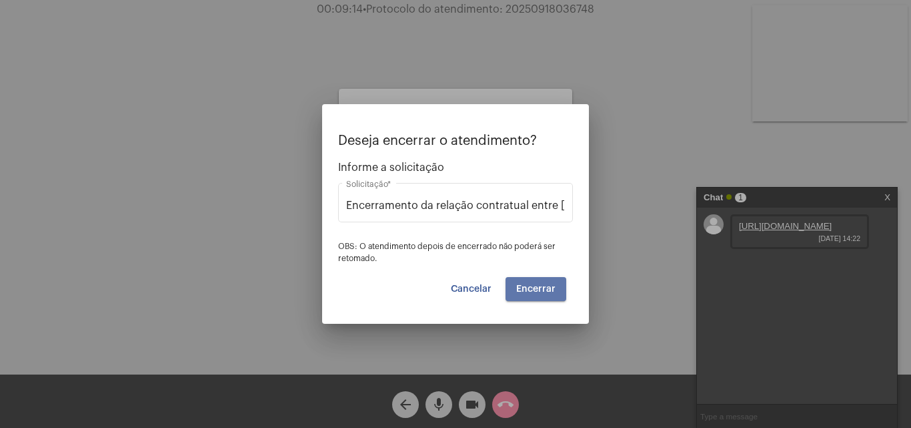
click at [544, 286] on span "Encerrar" at bounding box center [535, 288] width 39 height 9
click at [536, 287] on span "Encerrar" at bounding box center [535, 288] width 39 height 9
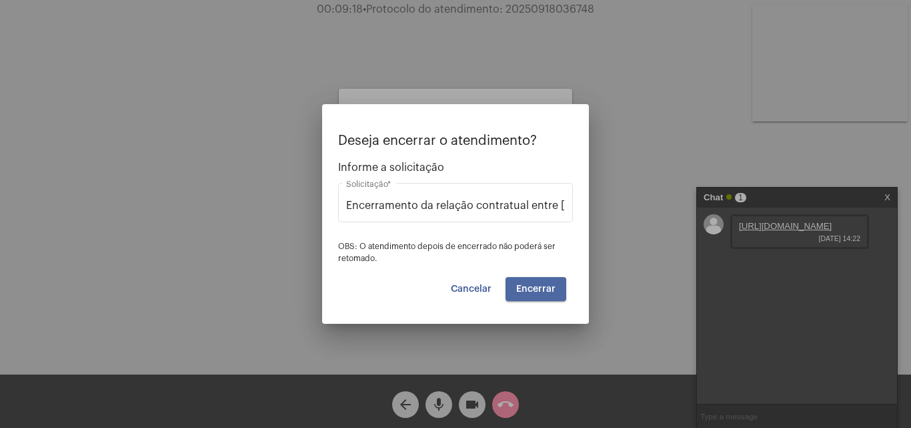
click at [536, 287] on span "Encerrar" at bounding box center [535, 288] width 39 height 9
click at [562, 314] on mat-dialog-container "Deseja encerrar o atendimento? Informe a solicitação Encerramento da relação co…" at bounding box center [455, 213] width 267 height 219
click at [566, 281] on button "Encerrar" at bounding box center [536, 289] width 61 height 24
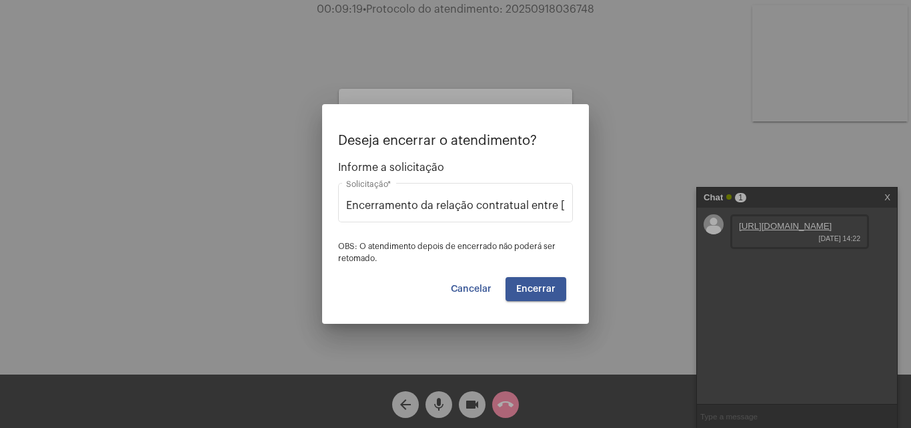
click at [566, 281] on button "Encerrar" at bounding box center [536, 289] width 61 height 24
click at [559, 283] on div "Ajustes settings" at bounding box center [456, 270] width 212 height 31
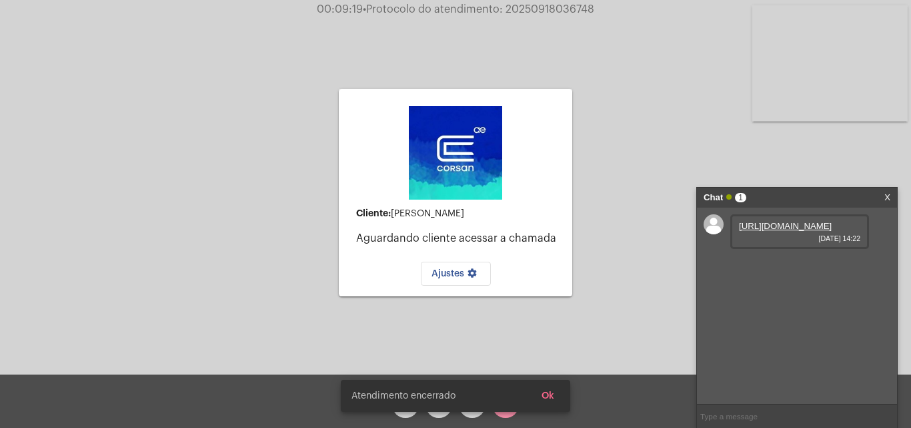
click at [559, 283] on div "Ajustes settings" at bounding box center [456, 270] width 212 height 31
click at [550, 394] on span "Ok" at bounding box center [548, 395] width 13 height 9
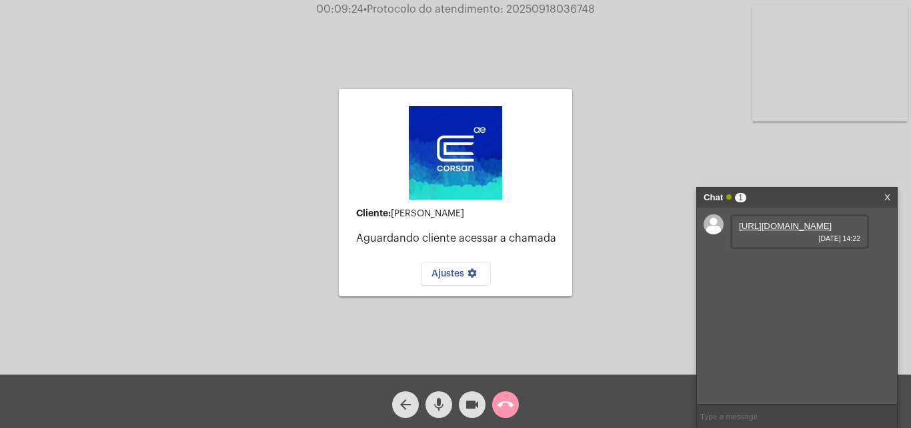
click at [500, 410] on mat-icon "call_end" at bounding box center [506, 404] width 16 height 16
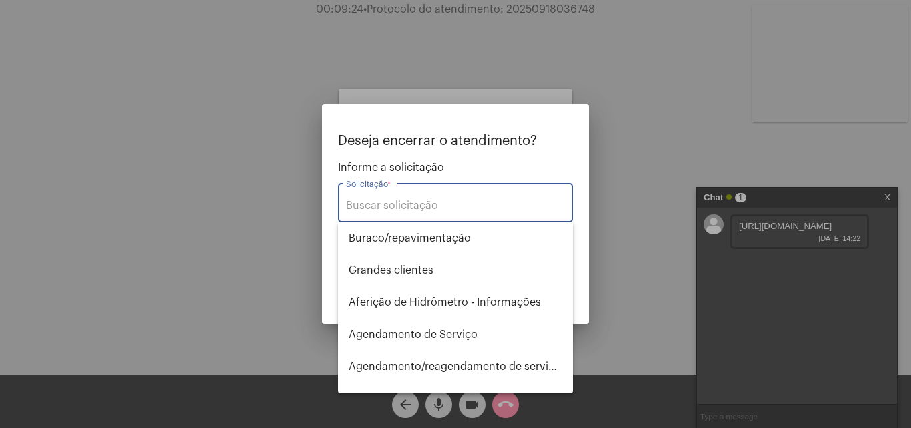
click at [484, 208] on input "Solicitação *" at bounding box center [455, 205] width 219 height 12
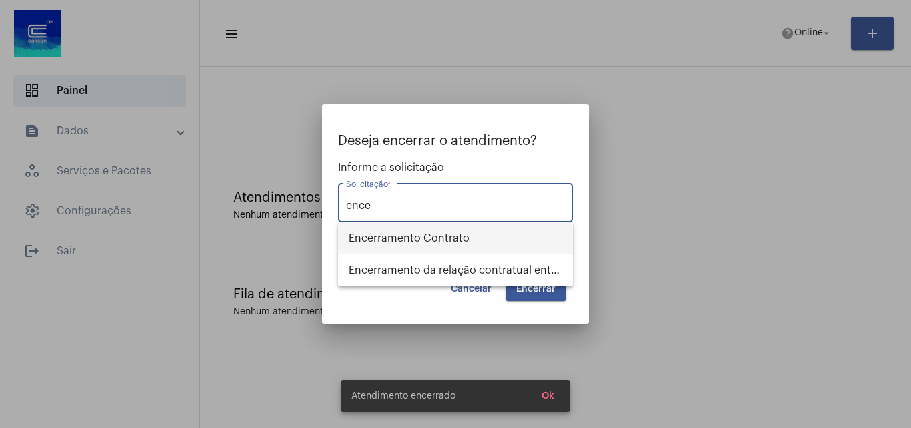
click at [483, 227] on span "Encerramento Contrato" at bounding box center [455, 238] width 213 height 32
type input "Encerramento Contrato"
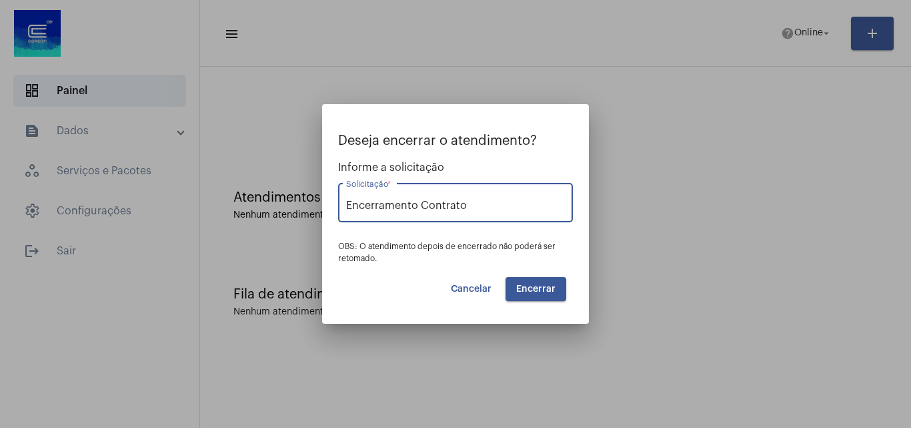
drag, startPoint x: 503, startPoint y: 202, endPoint x: 130, endPoint y: 247, distance: 375.6
click at [130, 247] on div "Deseja encerrar o atendimento? Informe a solicitação Encerramento Contrato Soli…" at bounding box center [455, 214] width 911 height 428
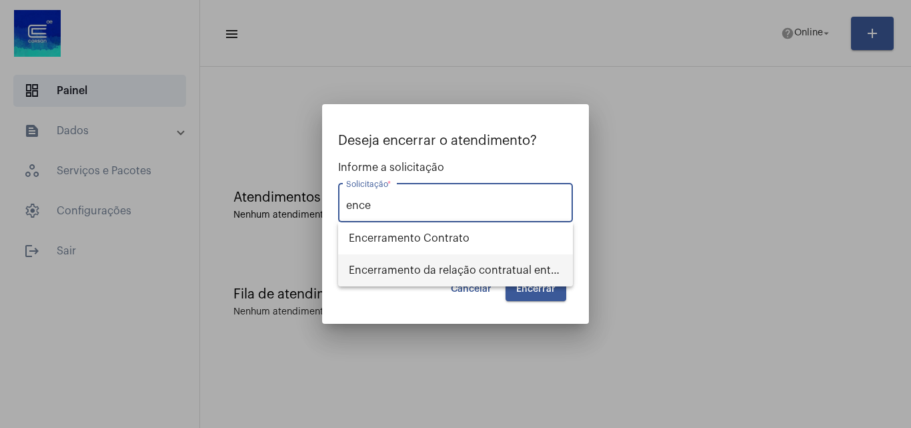
drag, startPoint x: 422, startPoint y: 269, endPoint x: 518, endPoint y: 299, distance: 100.6
click at [422, 269] on span "Encerramento da relação contratual entre CORSAN e o USUÁRIO" at bounding box center [455, 270] width 213 height 32
type input "Encerramento da relação contratual entre CORSAN e o USUÁRIO"
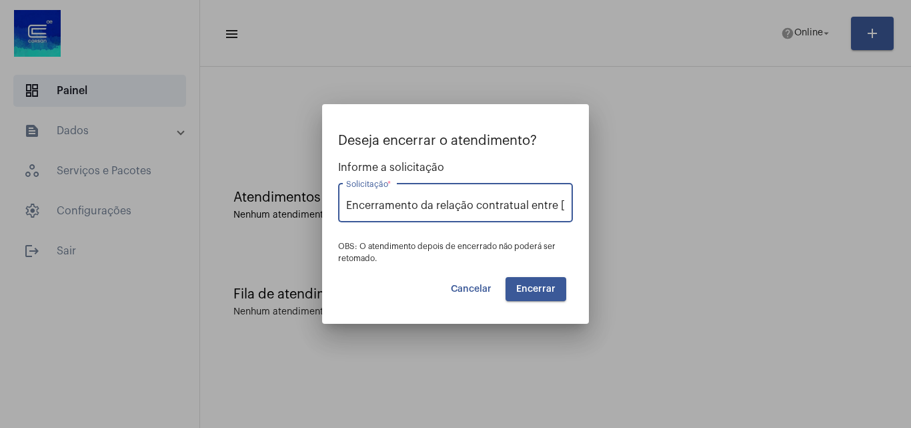
scroll to position [0, 105]
click at [551, 307] on mat-dialog-container "Deseja encerrar o atendimento? Informe a solicitação Encerramento da relação co…" at bounding box center [455, 213] width 267 height 219
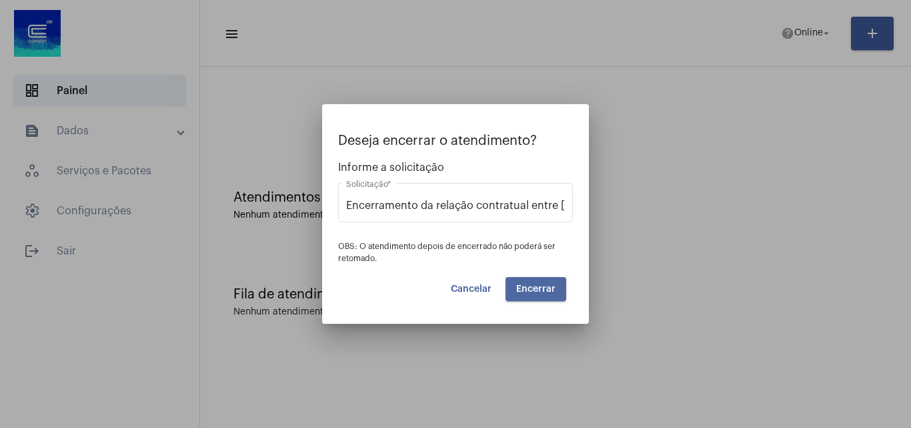
click at [547, 287] on span "Encerrar" at bounding box center [535, 288] width 39 height 9
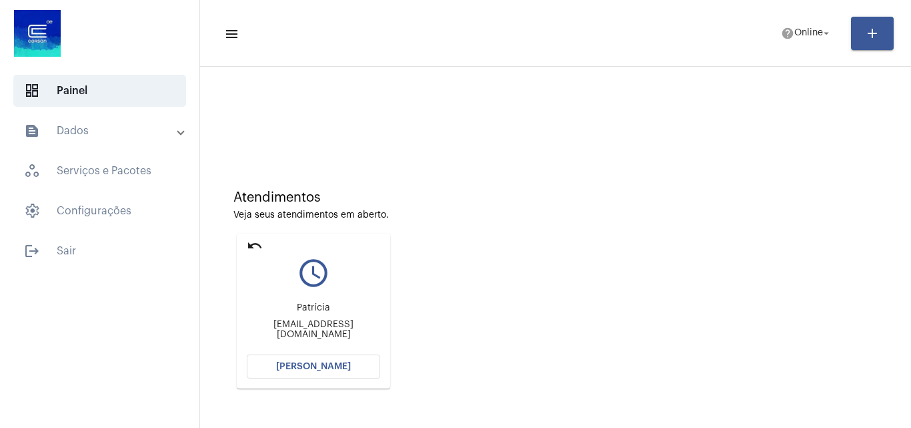
click at [255, 245] on mat-icon "undo" at bounding box center [255, 245] width 16 height 16
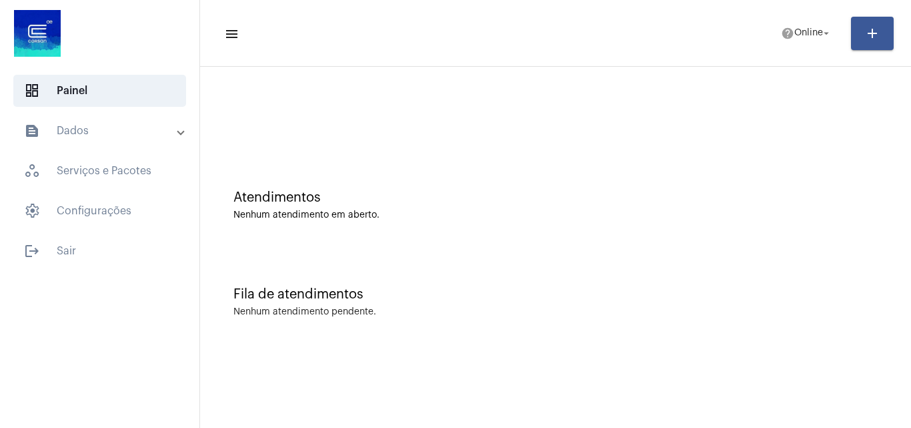
click at [73, 131] on mat-panel-title "text_snippet_outlined Dados" at bounding box center [101, 131] width 154 height 16
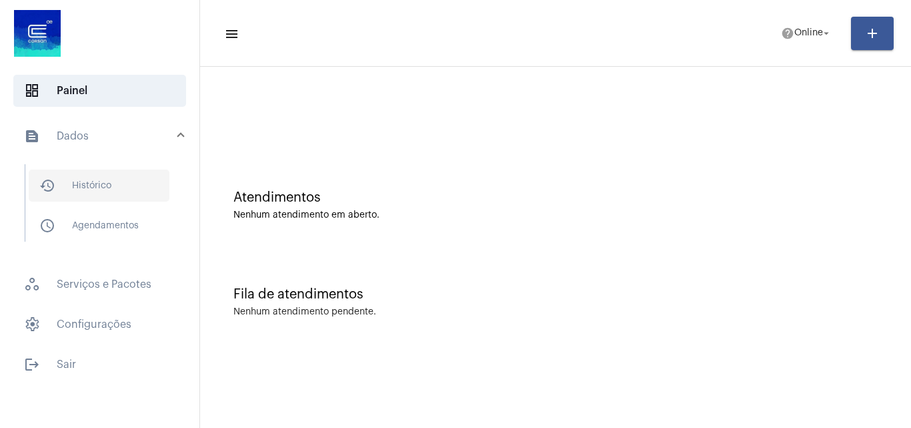
click at [103, 193] on span "history_outlined Histórico" at bounding box center [99, 185] width 141 height 32
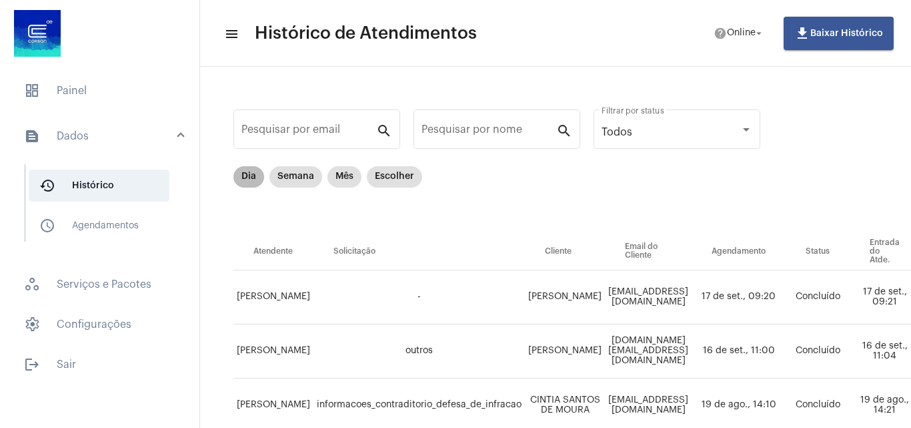
click at [253, 175] on mat-chip "Dia" at bounding box center [248, 176] width 31 height 21
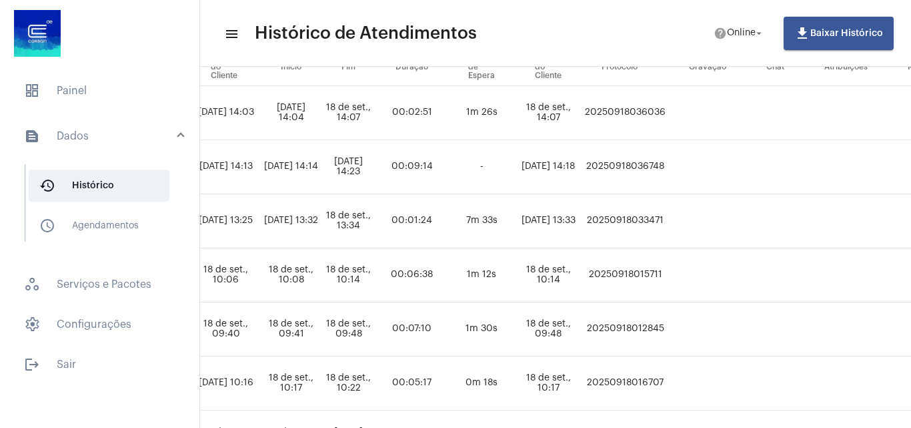
scroll to position [184, 754]
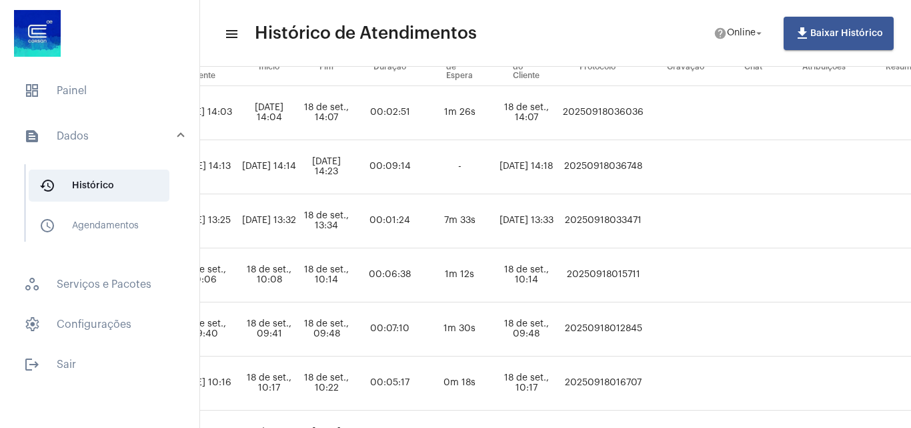
click at [647, 165] on td "20250918036748" at bounding box center [603, 167] width 87 height 54
copy td "20250918036748"
click at [133, 92] on span "dashboard Painel" at bounding box center [99, 91] width 173 height 32
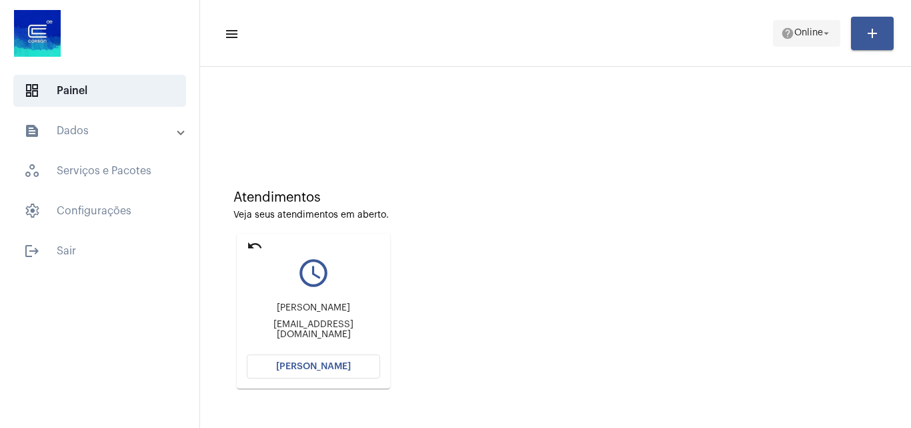
click at [798, 29] on span "Online" at bounding box center [808, 33] width 29 height 9
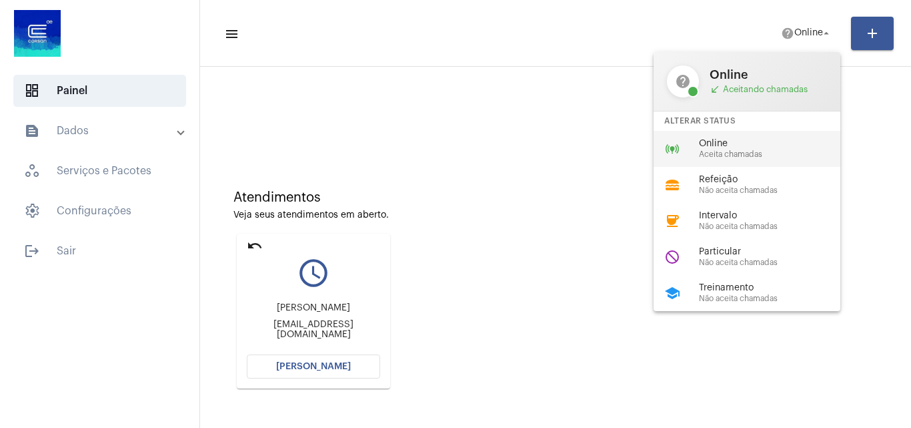
click at [719, 149] on div "Online Aceita chamadas" at bounding box center [775, 149] width 152 height 20
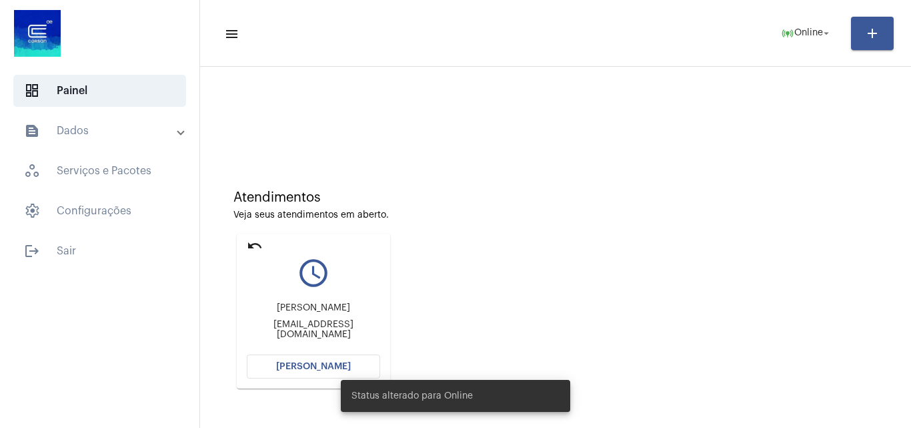
click at [315, 376] on button "[PERSON_NAME]" at bounding box center [313, 366] width 133 height 24
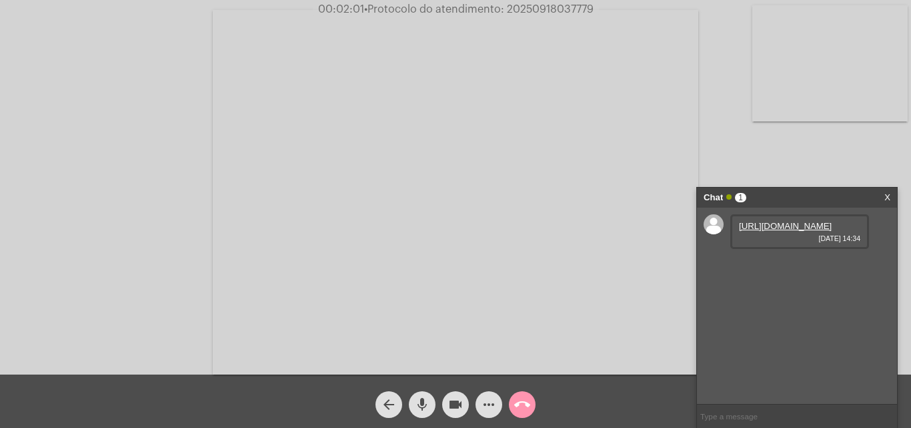
click at [784, 231] on link "https://neft-transfer-bucket.s3.amazonaws.com/temp-0736aadc-e045-4b70-9f6e-10c6…" at bounding box center [785, 226] width 93 height 10
click at [794, 269] on link "https://neft-transfer-bucket.s3.amazonaws.com/temp-b504711f-7955-6ec4-635d-fc42…" at bounding box center [785, 264] width 93 height 10
click at [563, 3] on span "00:09:56 • Protocolo do atendimento: 20250918037779" at bounding box center [455, 9] width 288 height 13
click at [522, 403] on mat-icon "call_end" at bounding box center [522, 404] width 16 height 16
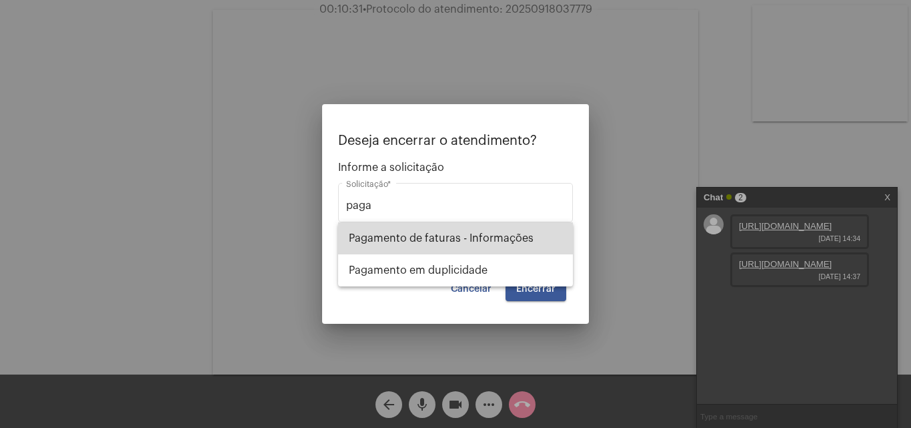
click at [466, 237] on span "Pagamento de faturas - Informações" at bounding box center [455, 238] width 213 height 32
type input "Pagamento de faturas - Informações"
click at [547, 275] on div "Deseja encerrar o atendimento? Informe a solicitação Pagamento de faturas - Inf…" at bounding box center [455, 216] width 235 height 167
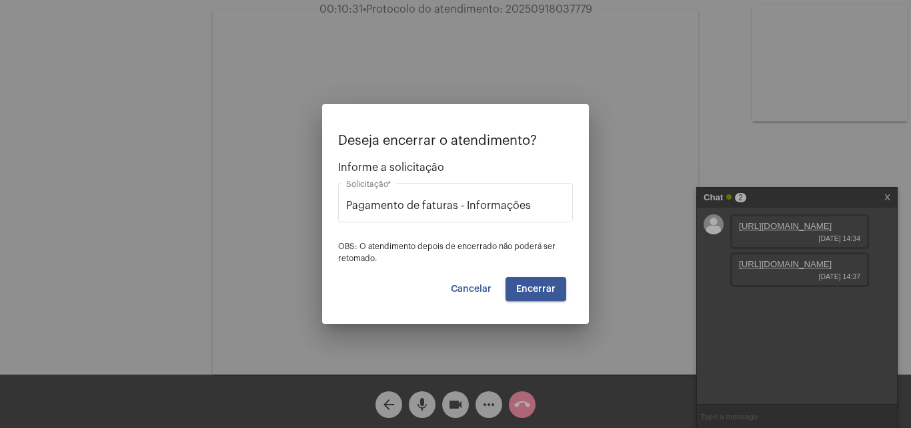
click at [544, 287] on span "Encerrar" at bounding box center [535, 288] width 39 height 9
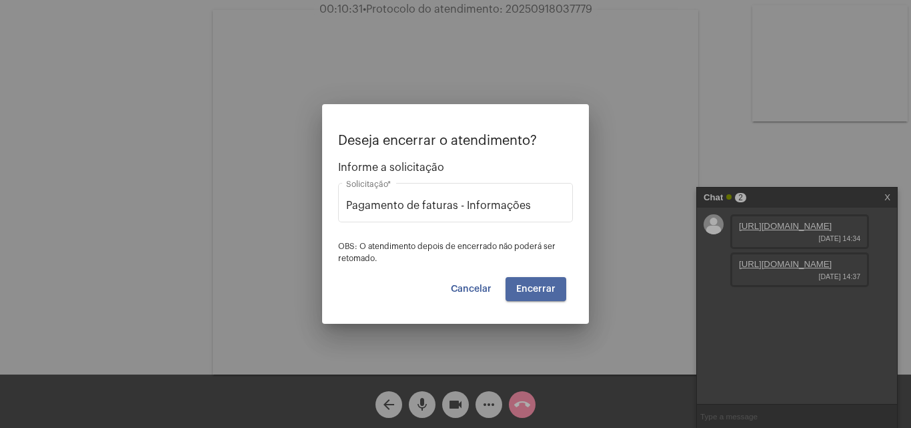
click at [544, 287] on span "Encerrar" at bounding box center [535, 288] width 39 height 9
click at [544, 288] on span "Encerrar" at bounding box center [535, 288] width 39 height 9
click at [533, 298] on button "Encerrar" at bounding box center [536, 289] width 61 height 24
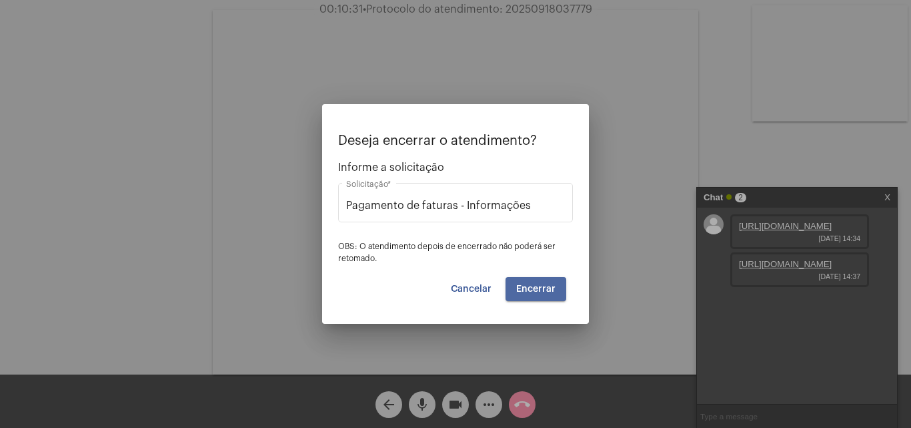
click at [533, 298] on button "Encerrar" at bounding box center [536, 289] width 61 height 24
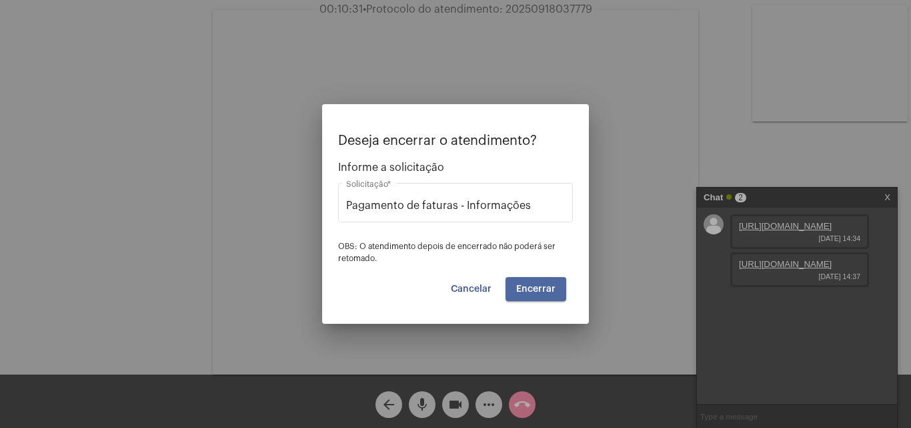
click at [533, 298] on button "Encerrar" at bounding box center [536, 289] width 61 height 24
click at [531, 297] on button "Encerrar" at bounding box center [536, 289] width 61 height 24
click at [531, 296] on button "Encerrar" at bounding box center [536, 289] width 61 height 24
click at [531, 289] on span "Encerrar" at bounding box center [535, 288] width 39 height 9
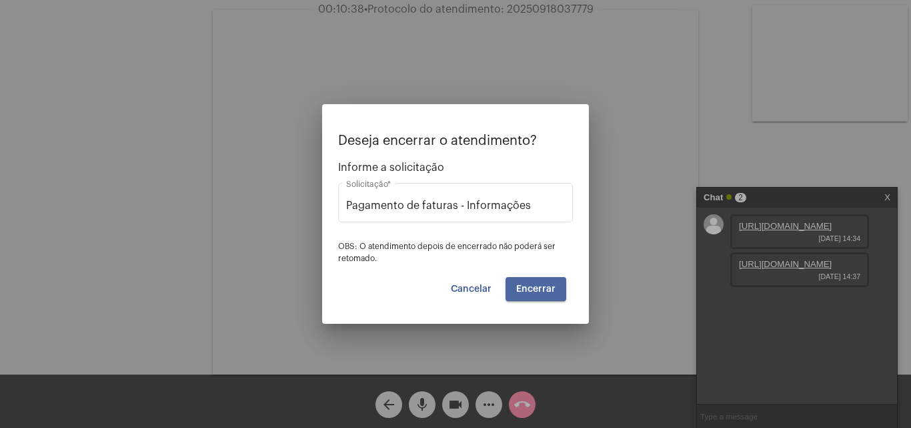
click at [531, 289] on span "Encerrar" at bounding box center [535, 288] width 39 height 9
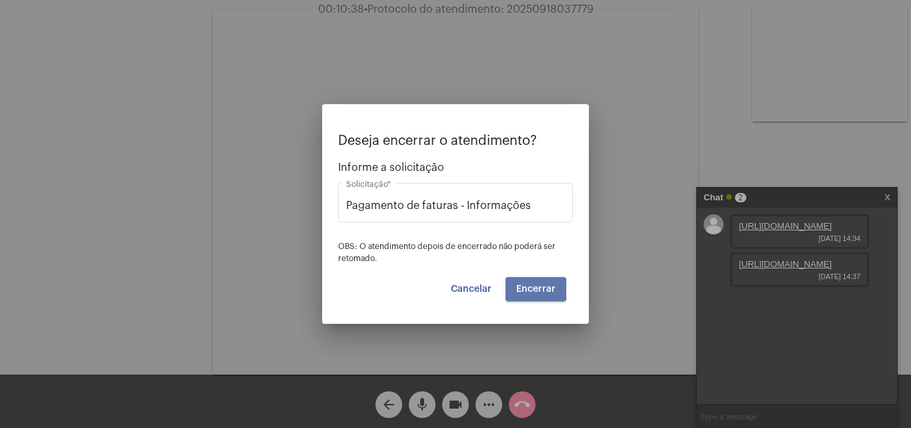
click at [531, 289] on span "Encerrar" at bounding box center [535, 288] width 39 height 9
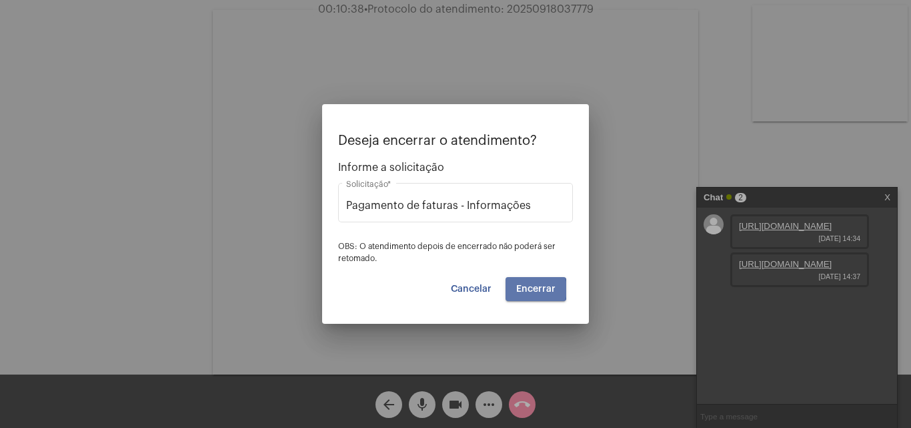
click at [531, 289] on span "Encerrar" at bounding box center [535, 288] width 39 height 9
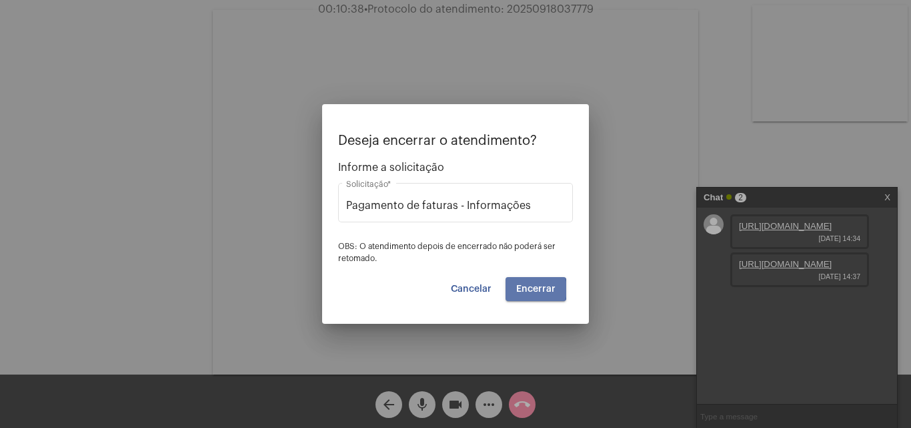
click at [531, 289] on span "Encerrar" at bounding box center [535, 288] width 39 height 9
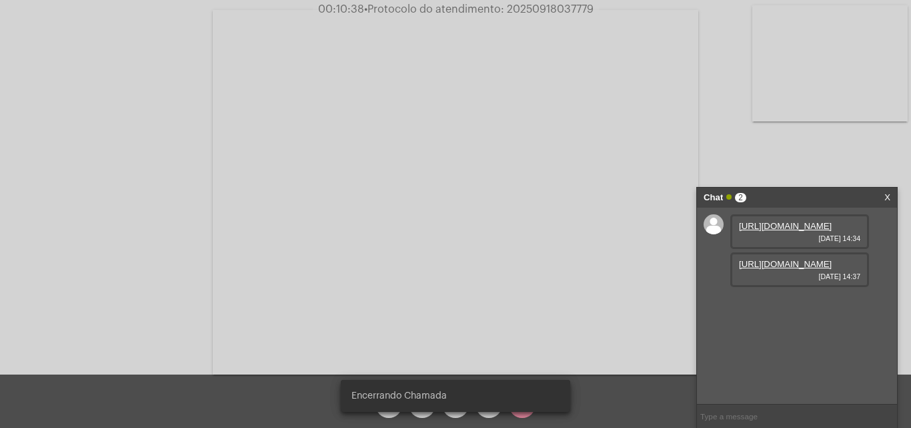
click at [531, 289] on video at bounding box center [456, 192] width 486 height 364
click at [794, 195] on div "Chat 2" at bounding box center [783, 197] width 159 height 20
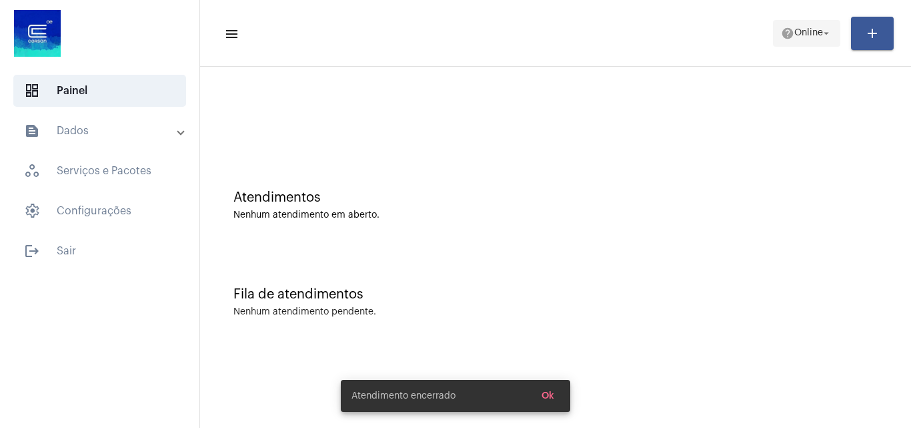
click at [816, 45] on button "help Online arrow_drop_down" at bounding box center [806, 33] width 67 height 27
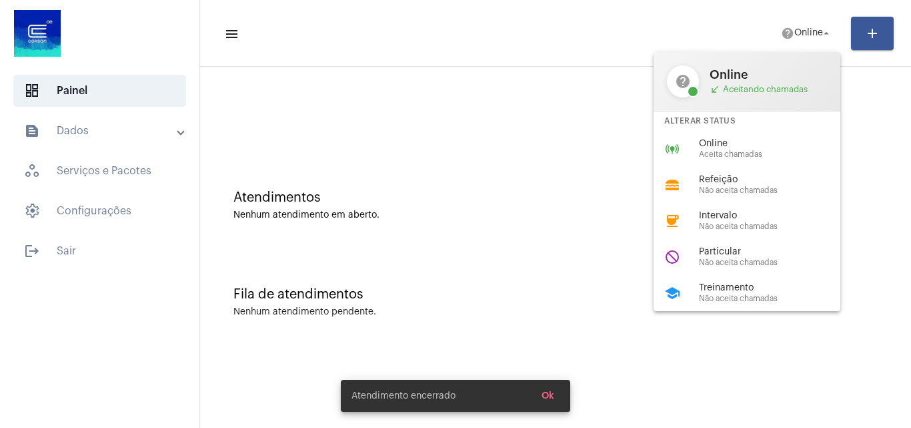
drag, startPoint x: 755, startPoint y: 147, endPoint x: 718, endPoint y: 191, distance: 57.2
click at [748, 162] on div "online_prediction Online Aceita chamadas" at bounding box center [758, 149] width 208 height 36
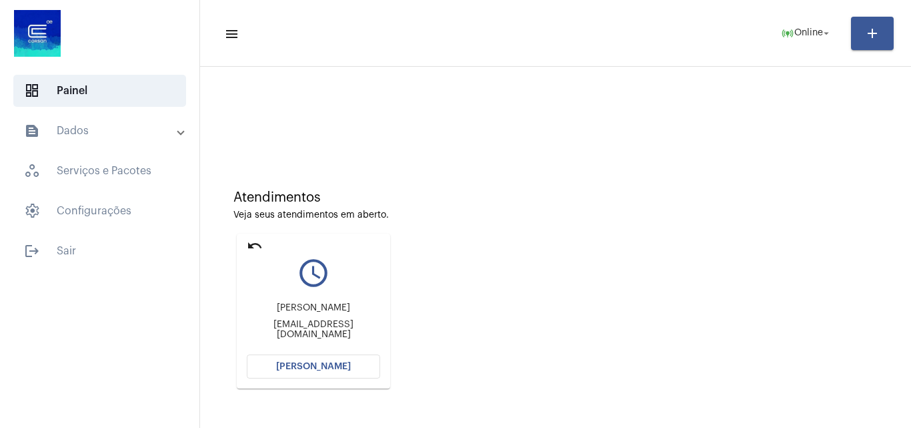
click at [318, 354] on button "[PERSON_NAME]" at bounding box center [313, 366] width 133 height 24
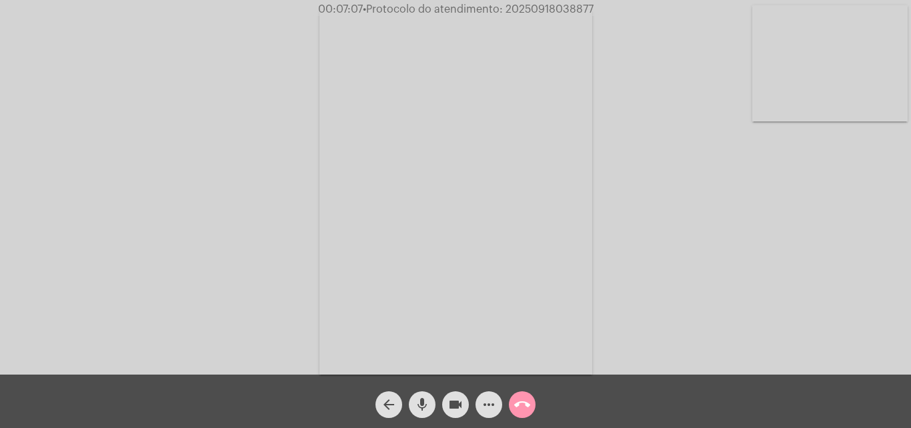
click at [560, 11] on span "• Protocolo do atendimento: 20250918038877" at bounding box center [478, 9] width 231 height 11
click at [560, 11] on span "• Protocolo do atendimento: 20250918038877" at bounding box center [476, 9] width 231 height 11
click at [524, 414] on span "call_end" at bounding box center [522, 404] width 16 height 27
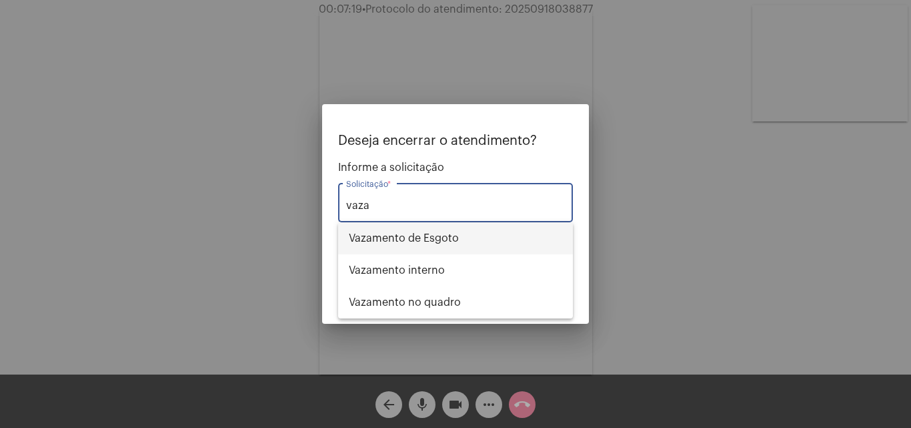
click at [441, 245] on span "⁠Vazamento de Esgoto" at bounding box center [455, 238] width 213 height 32
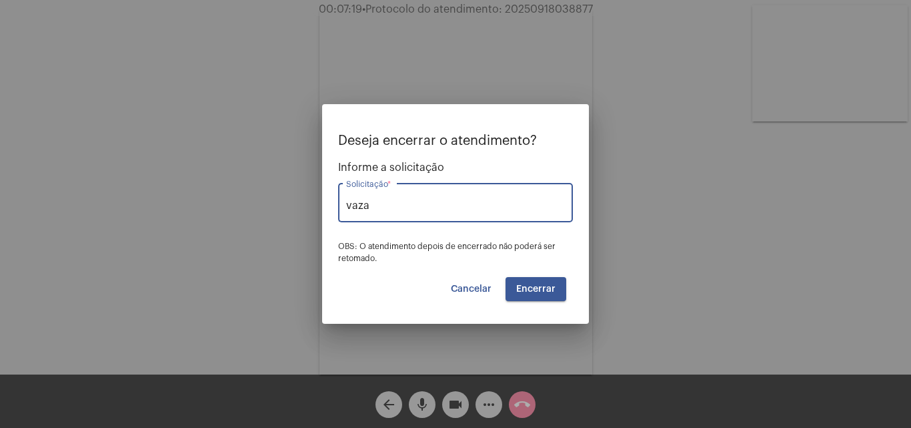
type input "⁠Vazamento de Esgoto"
click at [524, 279] on button "Encerrar" at bounding box center [536, 289] width 61 height 24
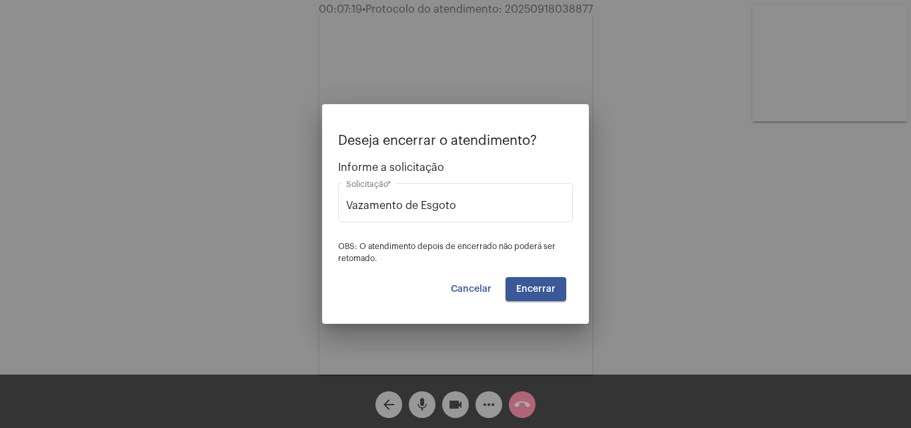
click at [535, 292] on span "Encerrar" at bounding box center [535, 288] width 39 height 9
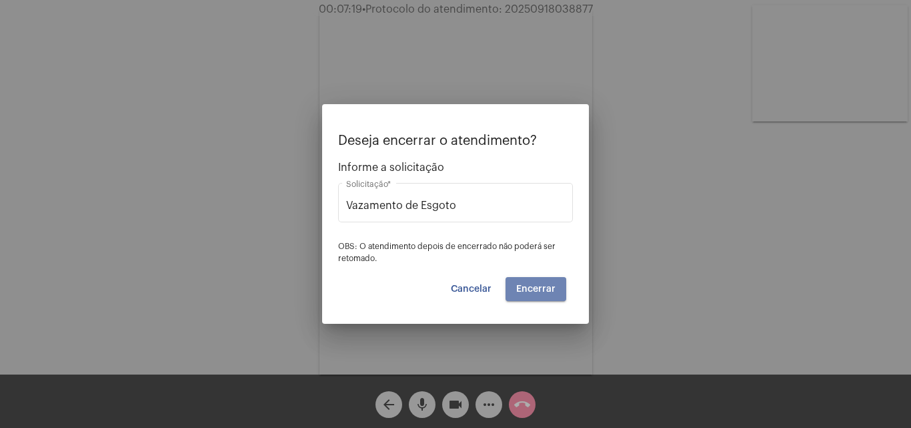
click at [535, 292] on span "Encerrar" at bounding box center [535, 288] width 39 height 9
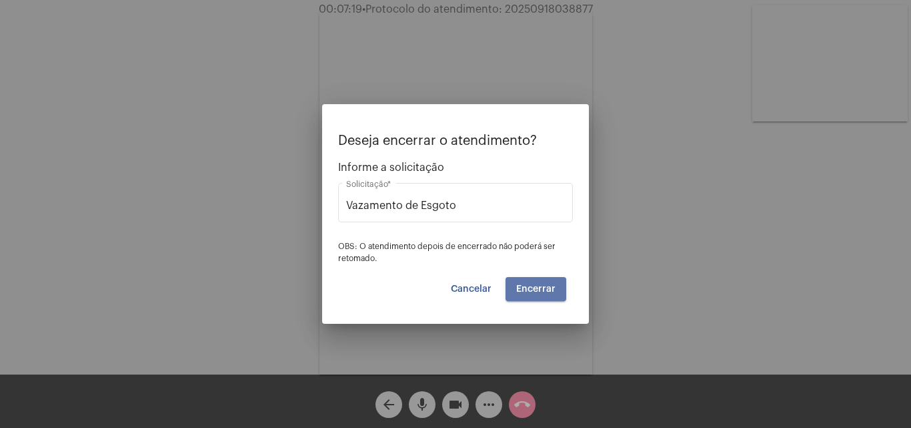
click at [535, 292] on span "Encerrar" at bounding box center [535, 288] width 39 height 9
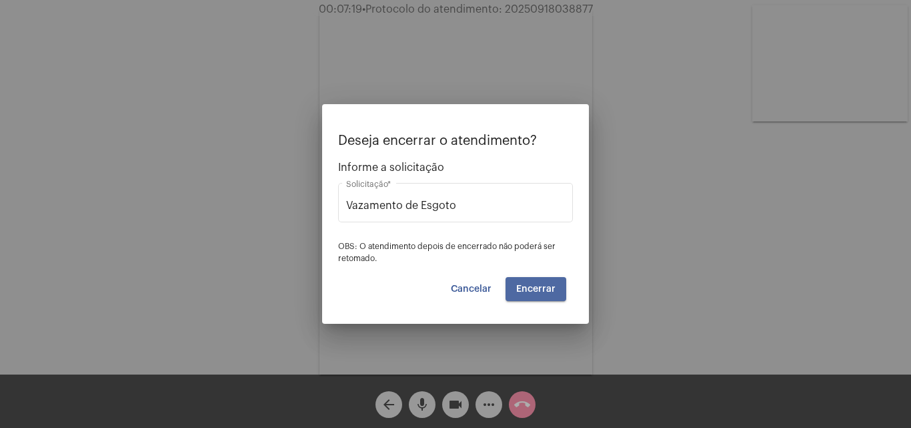
click at [535, 292] on span "Encerrar" at bounding box center [535, 288] width 39 height 9
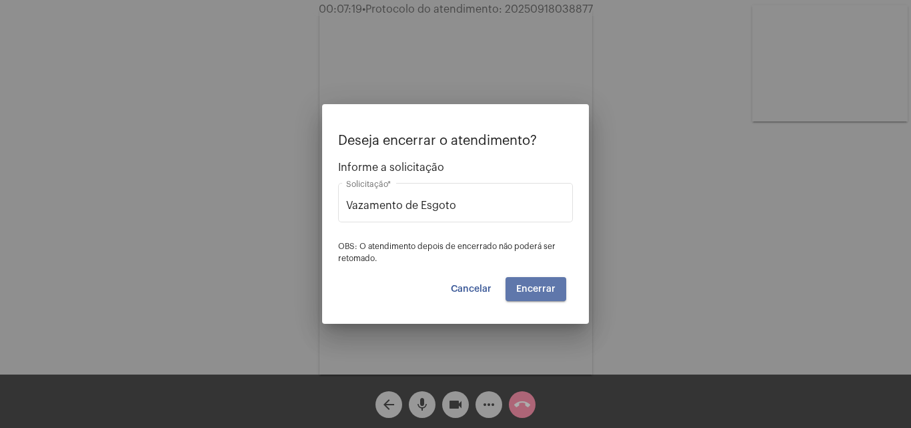
click at [535, 292] on span "Encerrar" at bounding box center [535, 288] width 39 height 9
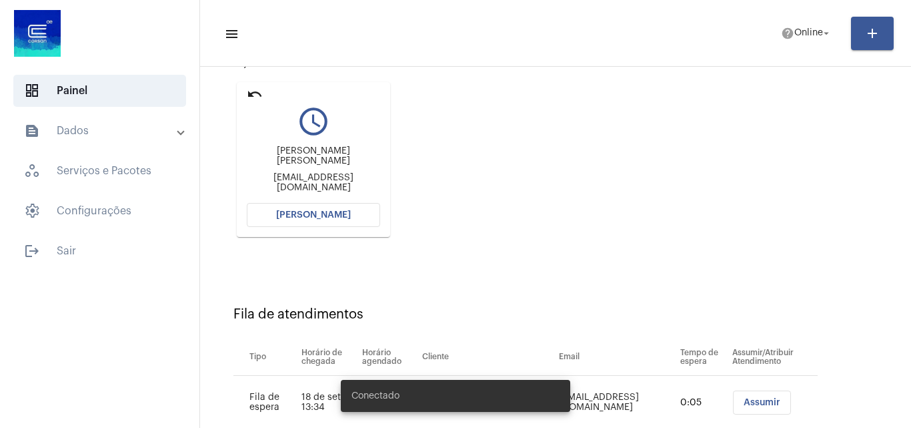
scroll to position [189, 0]
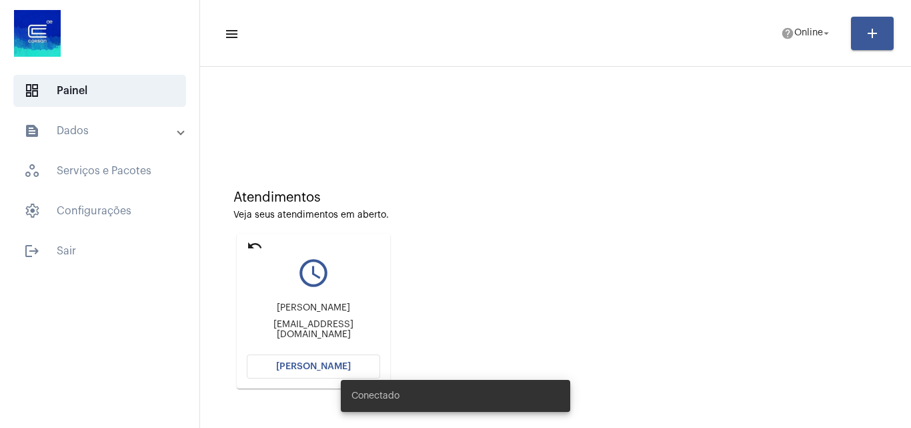
click at [106, 143] on mat-expansion-panel-header "text_snippet_outlined Dados" at bounding box center [103, 131] width 191 height 32
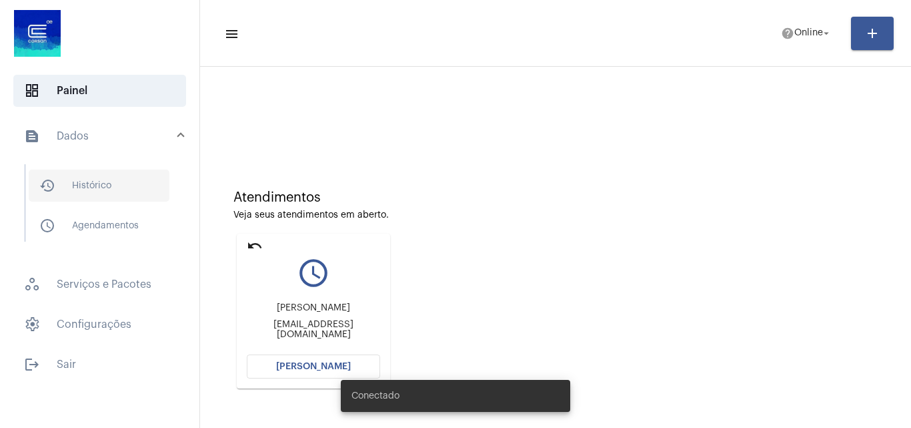
click at [109, 180] on span "history_outlined Histórico" at bounding box center [99, 185] width 141 height 32
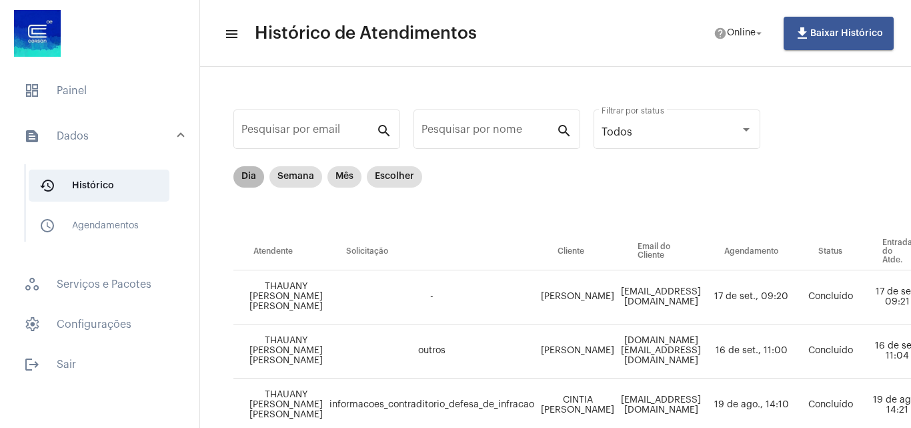
click at [239, 167] on mat-chip "Dia" at bounding box center [248, 176] width 31 height 21
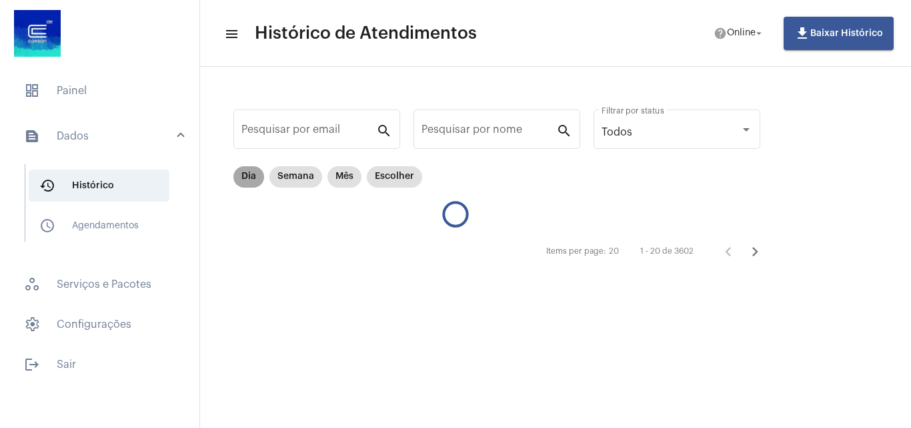
click at [233, 178] on mat-chip "Dia" at bounding box center [248, 176] width 31 height 21
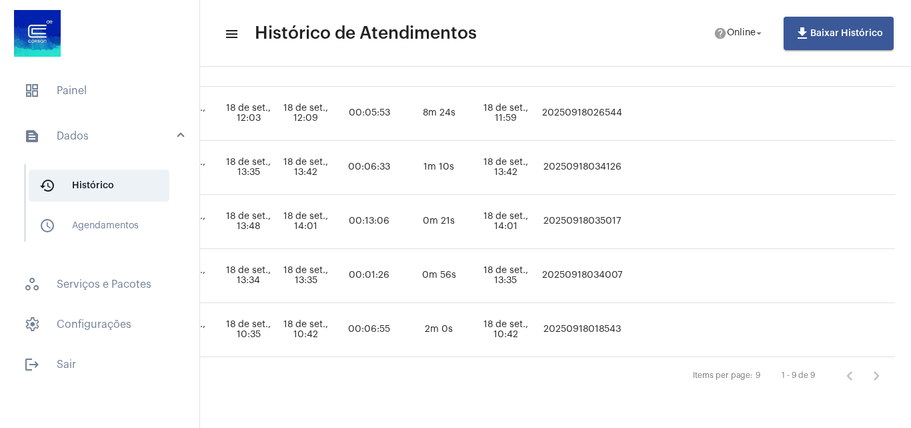
scroll to position [410, 820]
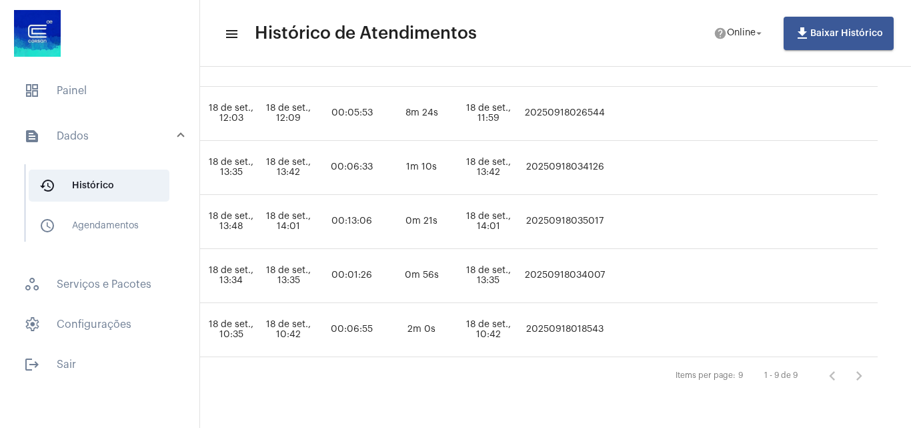
click at [608, 207] on td "20250918035017" at bounding box center [565, 222] width 87 height 54
copy td "20250918035017"
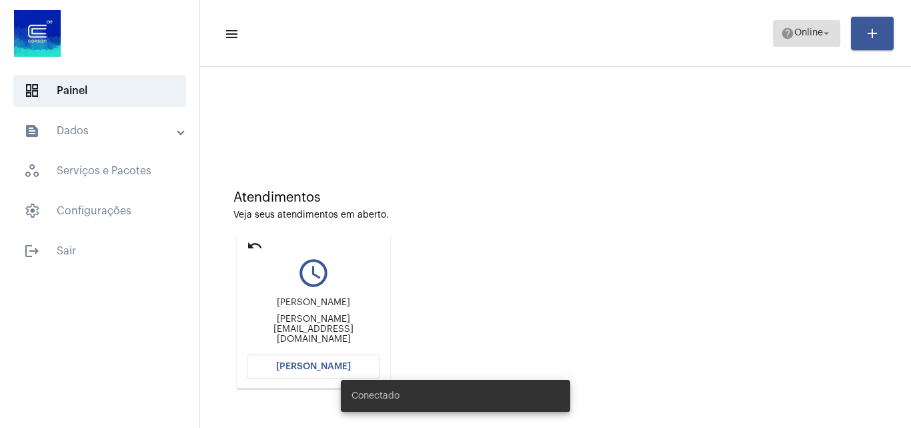
click at [786, 34] on mat-icon "help" at bounding box center [787, 33] width 13 height 13
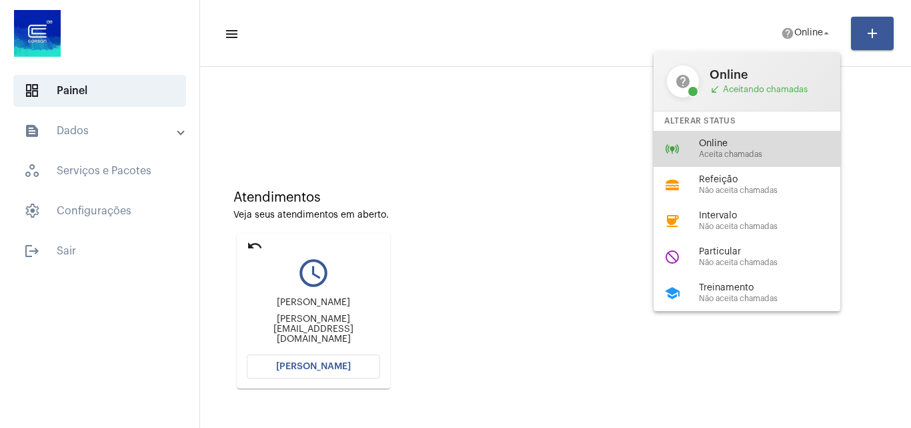
click at [775, 141] on span "Online" at bounding box center [775, 144] width 152 height 10
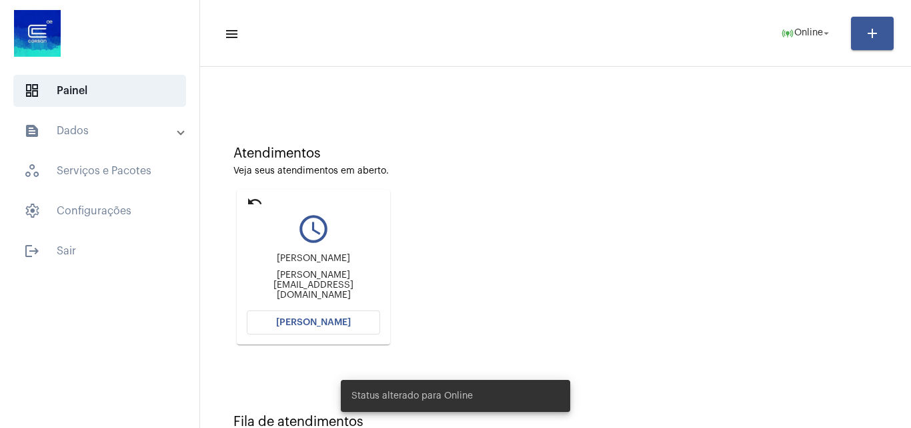
scroll to position [94, 0]
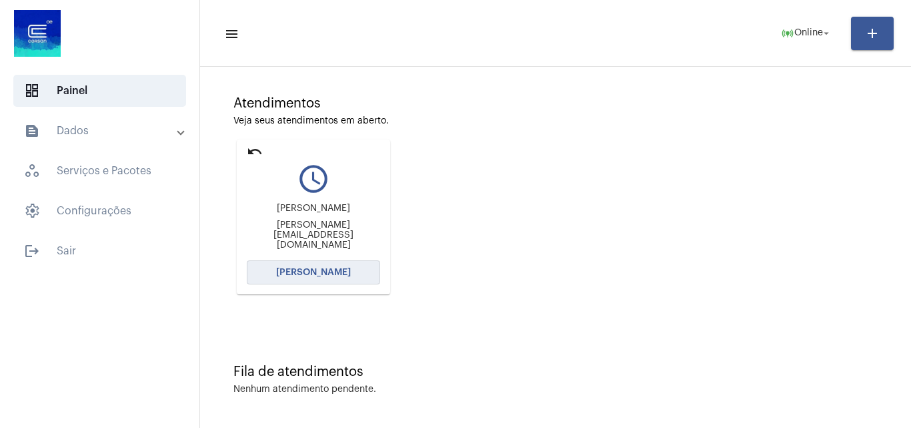
click at [317, 269] on span "[PERSON_NAME]" at bounding box center [313, 271] width 75 height 9
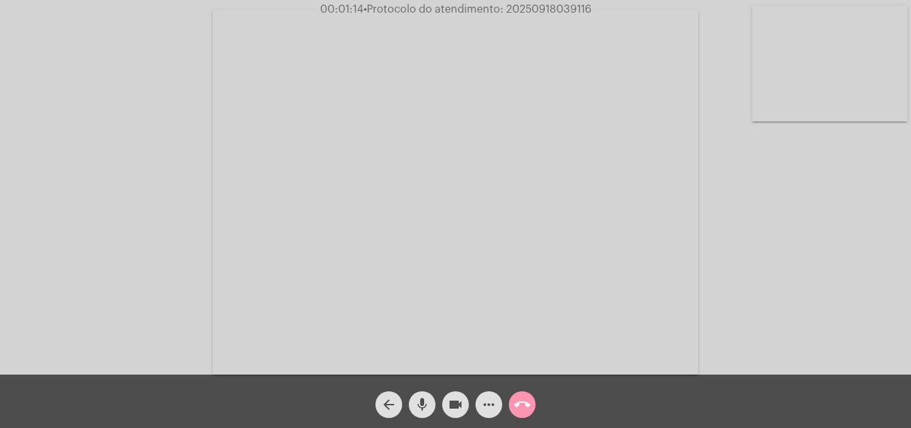
click at [818, 66] on video at bounding box center [829, 63] width 155 height 116
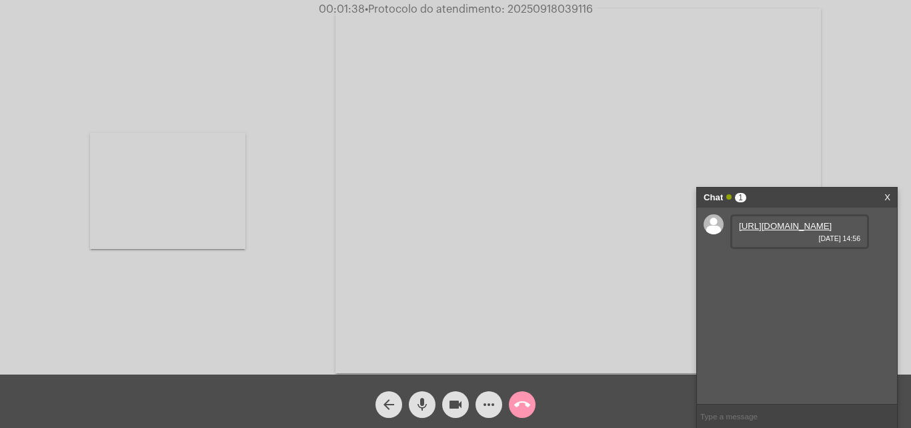
click at [762, 231] on link "https://neft-transfer-bucket.s3.amazonaws.com/temp-fde57323-4234-a083-8d7e-f607…" at bounding box center [785, 226] width 93 height 10
click at [779, 269] on link "https://neft-transfer-bucket.s3.amazonaws.com/temp-47a1907c-b62f-f800-7f07-858c…" at bounding box center [785, 264] width 93 height 10
click at [764, 307] on link "https://neft-transfer-bucket.s3.amazonaws.com/temp-8fb76390-7db8-926c-4782-51ae…" at bounding box center [785, 302] width 93 height 10
click at [214, 193] on video at bounding box center [167, 191] width 155 height 116
click at [823, 77] on video at bounding box center [829, 63] width 155 height 116
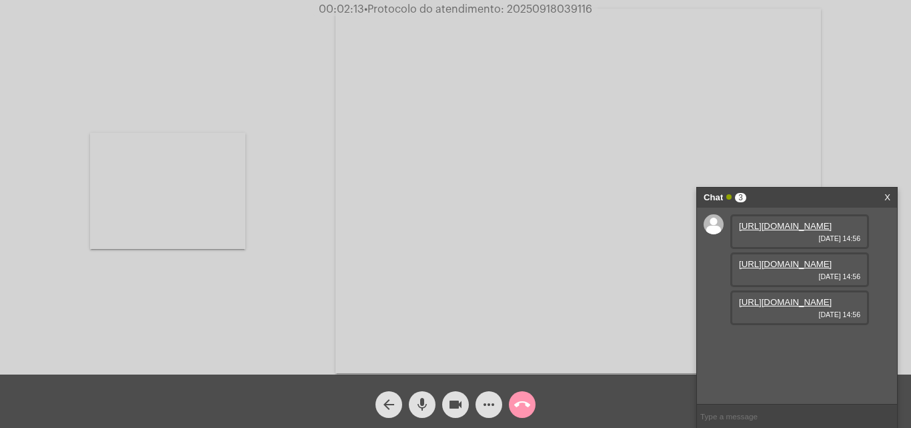
click at [164, 215] on video at bounding box center [167, 191] width 155 height 116
click at [784, 345] on link "https://neft-transfer-bucket.s3.amazonaws.com/temp-0436bece-a6ae-f121-a40f-500a…" at bounding box center [785, 340] width 93 height 10
click at [488, 400] on mat-icon "more_horiz" at bounding box center [489, 404] width 16 height 16
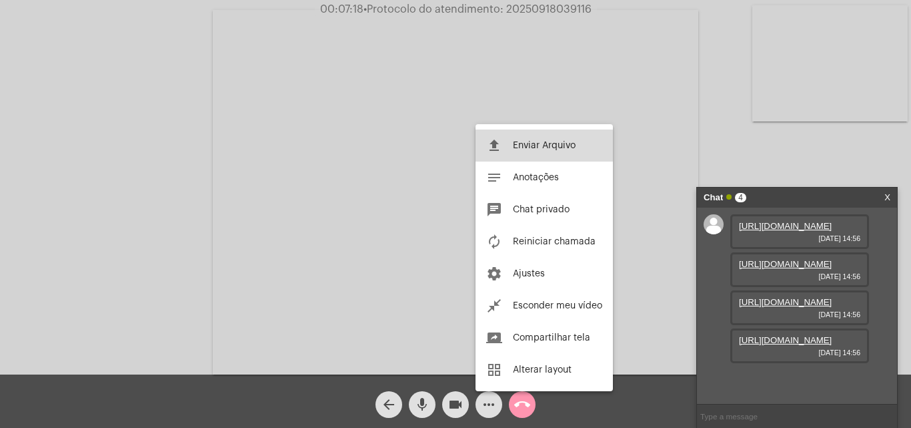
click at [542, 153] on button "file_upload Enviar Arquivo" at bounding box center [544, 145] width 137 height 32
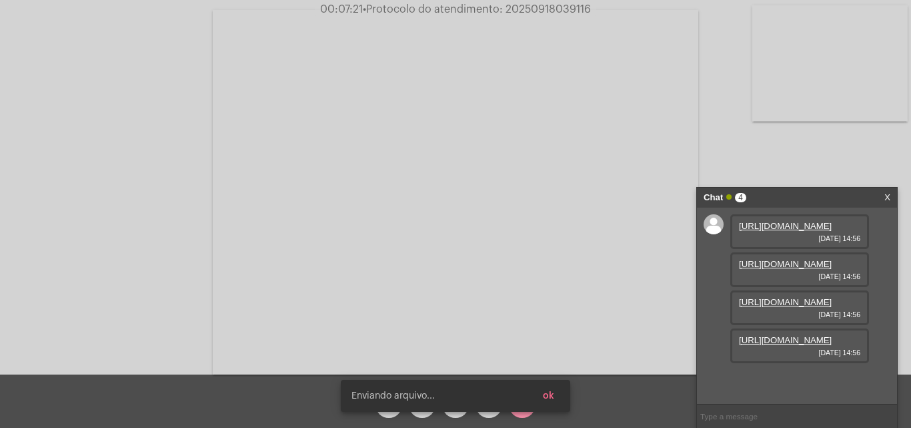
scroll to position [147, 0]
click at [550, 9] on span "• Protocolo do atendimento: 20250918039116" at bounding box center [477, 9] width 228 height 11
click at [550, 9] on span "• Protocolo do atendimento: 20250918039116" at bounding box center [478, 9] width 228 height 11
copy span "20250918039116"
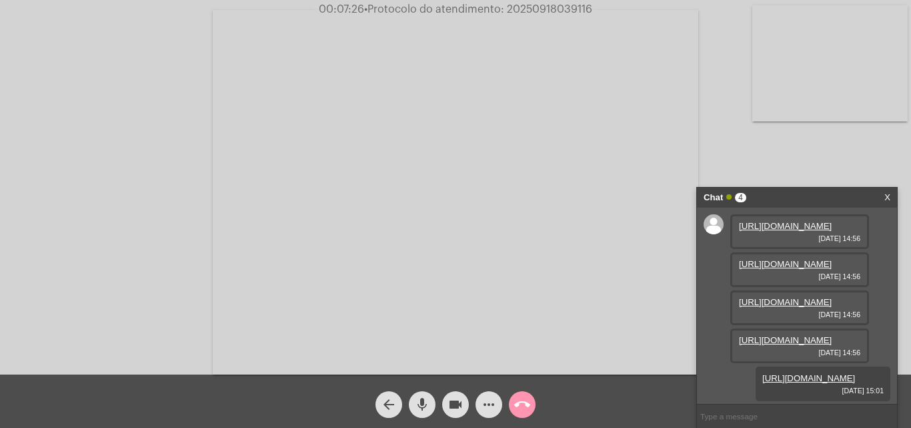
click at [762, 414] on input "text" at bounding box center [797, 415] width 200 height 23
paste input "20250918039116"
type input "20250918039116"
drag, startPoint x: 776, startPoint y: 418, endPoint x: 659, endPoint y: 426, distance: 117.0
click at [659, 426] on app-call "00:07:44 • Protocolo do atendimento: 20250918039116 Acessando Câmera e Microfon…" at bounding box center [455, 214] width 911 height 428
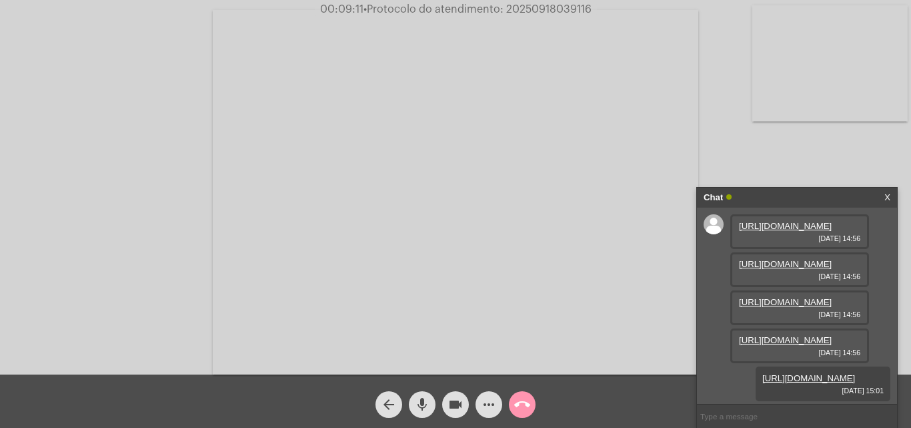
click at [846, 88] on video at bounding box center [829, 63] width 155 height 116
click at [487, 398] on mat-icon "more_horiz" at bounding box center [489, 404] width 16 height 16
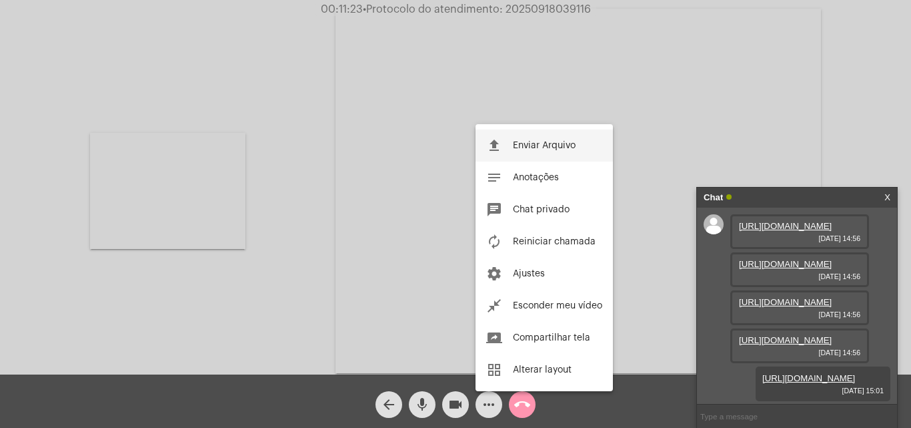
click at [562, 149] on span "Enviar Arquivo" at bounding box center [544, 145] width 63 height 9
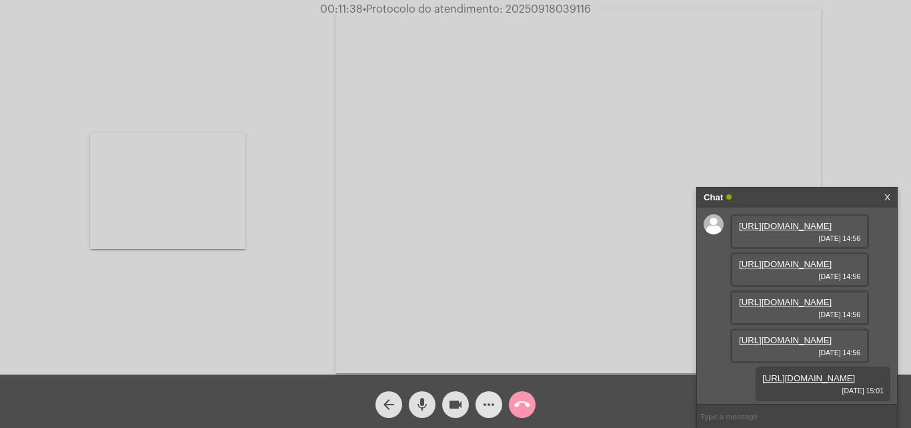
click at [488, 401] on mat-icon "more_horiz" at bounding box center [489, 404] width 16 height 16
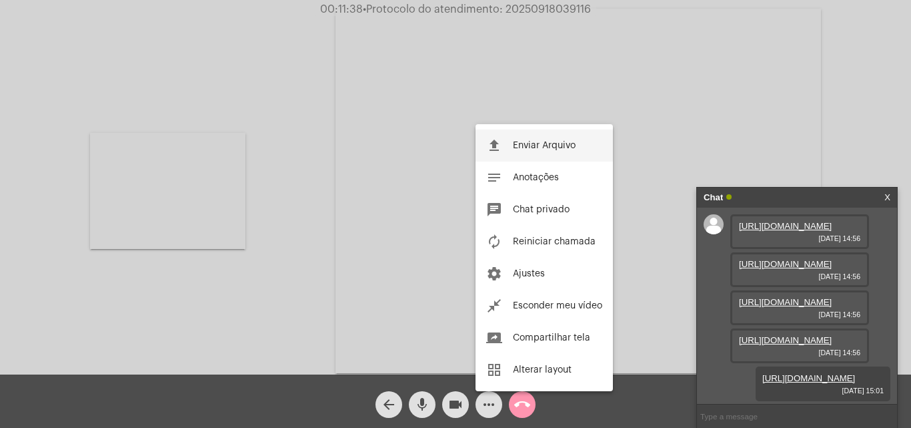
click at [529, 142] on span "Enviar Arquivo" at bounding box center [544, 145] width 63 height 9
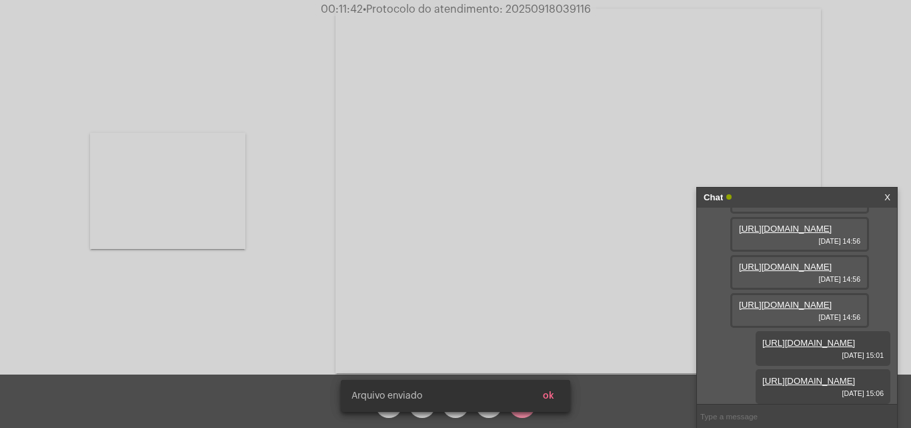
scroll to position [215, 0]
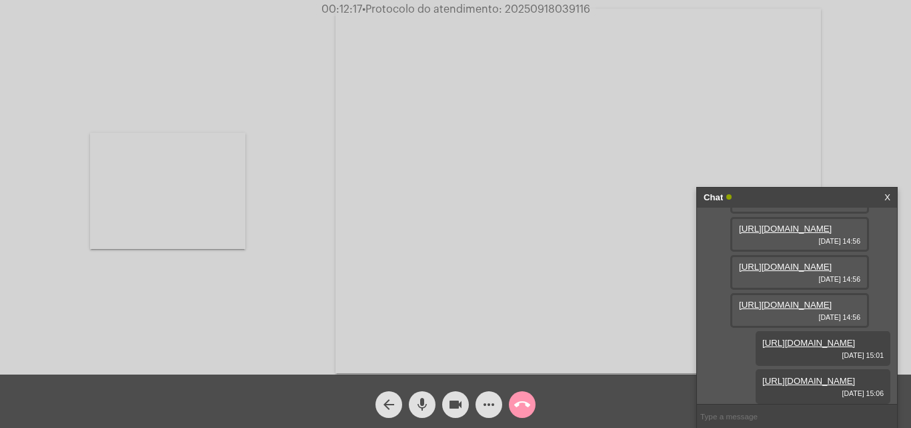
click at [556, 11] on span "• Protocolo do atendimento: 20250918039116" at bounding box center [476, 9] width 228 height 11
copy span "20250918039116"
click at [528, 405] on mat-icon "call_end" at bounding box center [522, 404] width 16 height 16
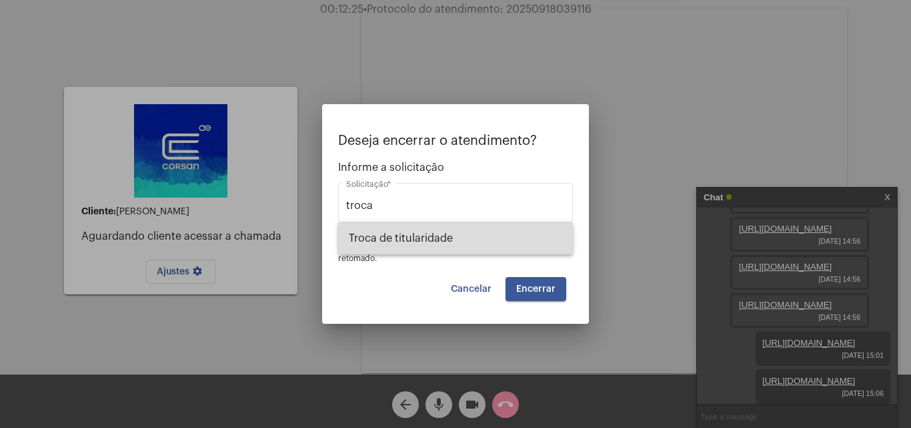
click at [475, 233] on span "Troca de titularidade" at bounding box center [455, 238] width 213 height 32
type input "Troca de titularidade"
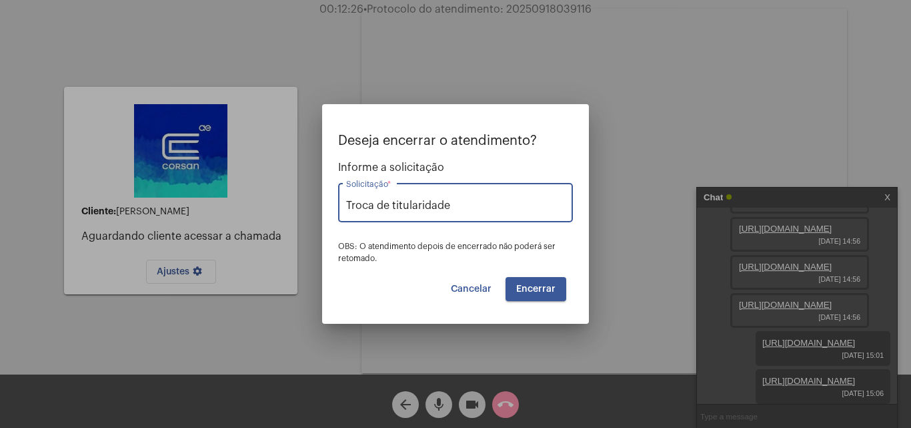
click at [535, 282] on button "Encerrar" at bounding box center [536, 289] width 61 height 24
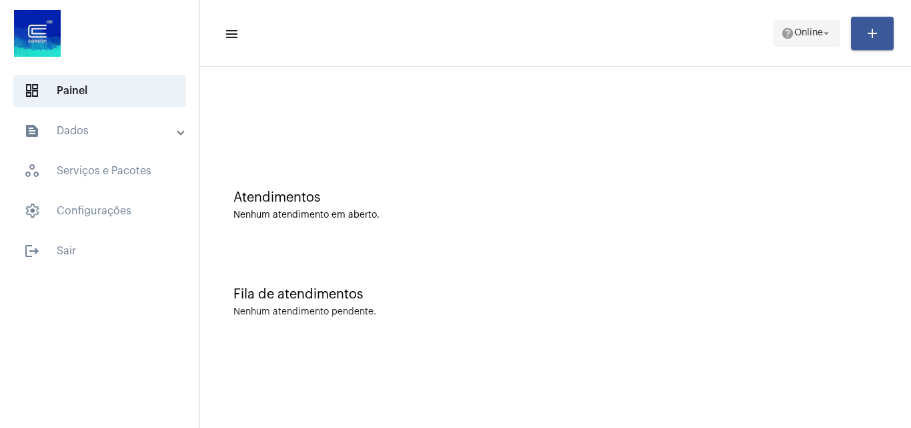
drag, startPoint x: 824, startPoint y: 19, endPoint x: 809, endPoint y: 32, distance: 19.8
click at [826, 22] on mat-toolbar-row "menu help Online arrow_drop_down add" at bounding box center [555, 33] width 711 height 43
click at [809, 32] on span "Online" at bounding box center [808, 33] width 29 height 9
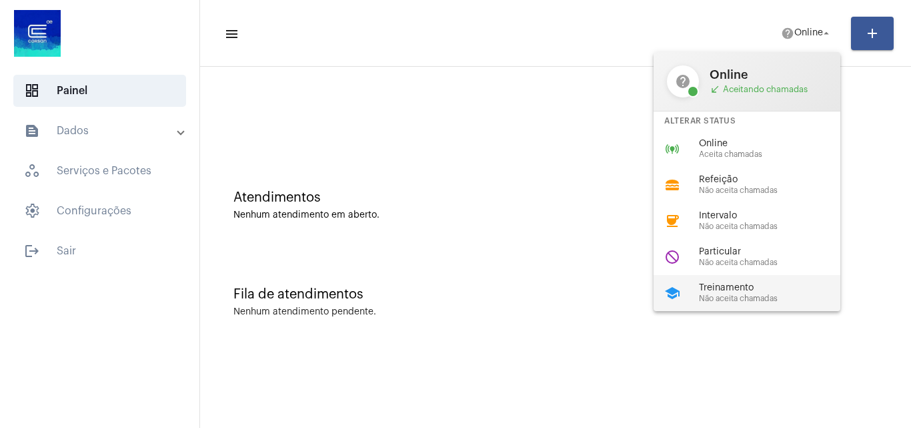
click at [733, 294] on span "Não aceita chamadas" at bounding box center [775, 298] width 152 height 9
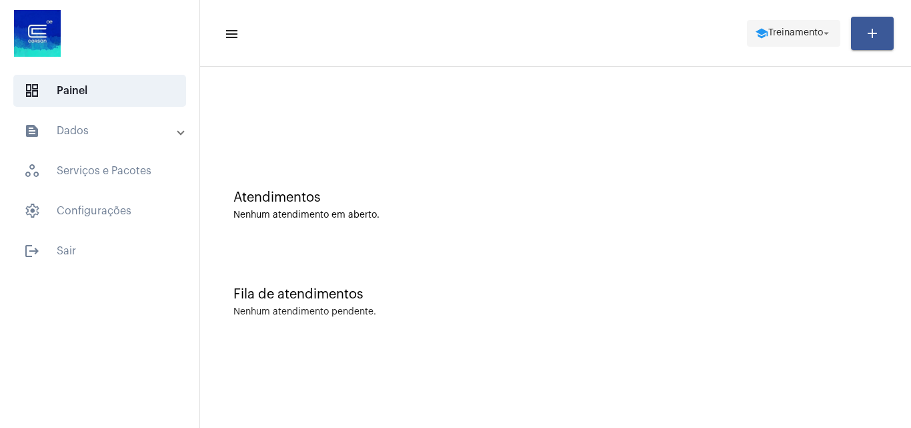
click at [795, 45] on span "school Treinamento arrow_drop_down" at bounding box center [793, 33] width 77 height 24
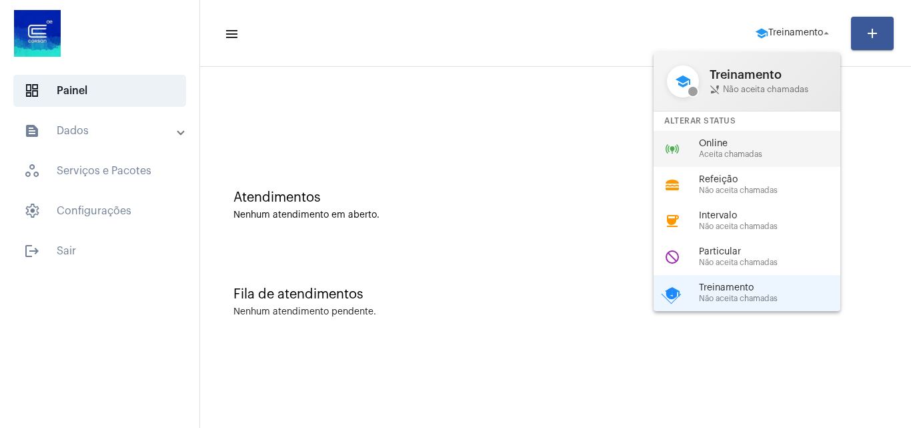
click at [759, 155] on span "Aceita chamadas" at bounding box center [775, 154] width 152 height 9
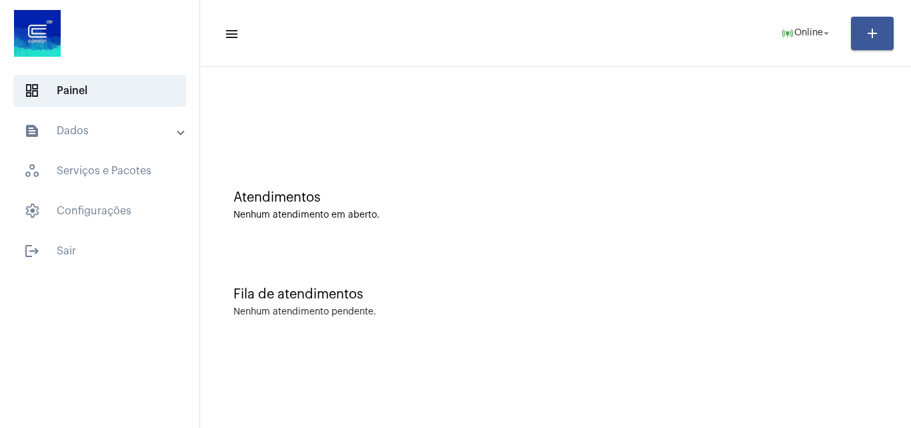
click at [93, 135] on mat-panel-title "text_snippet_outlined Dados" at bounding box center [101, 131] width 154 height 16
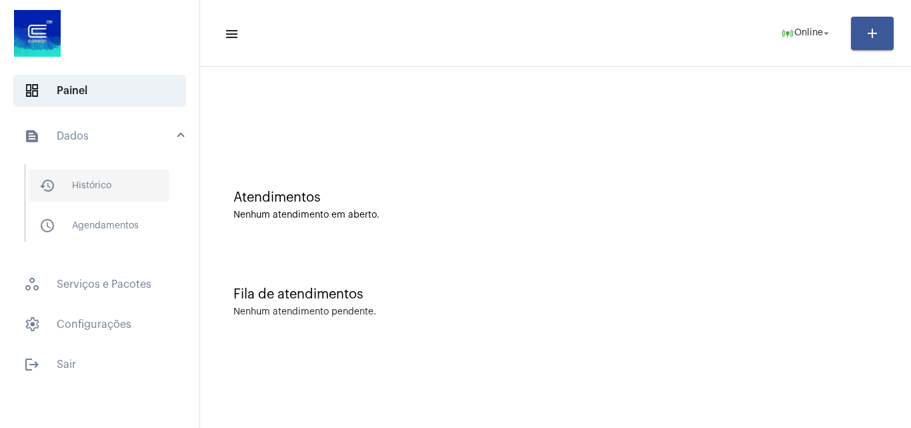
click at [114, 193] on span "history_outlined Histórico" at bounding box center [99, 185] width 141 height 32
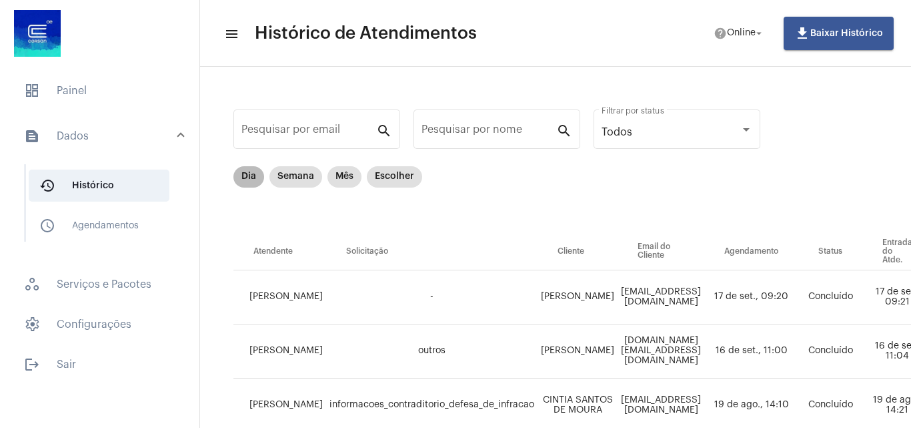
click at [257, 176] on mat-chip "Dia" at bounding box center [248, 176] width 31 height 21
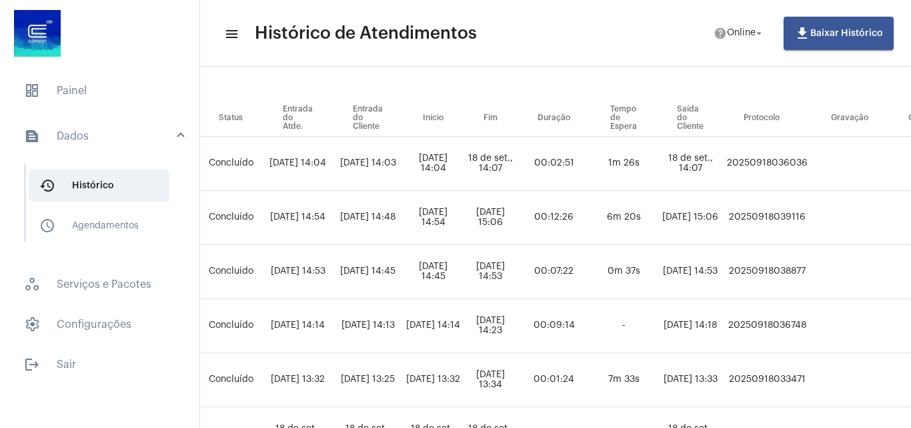
scroll to position [133, 630]
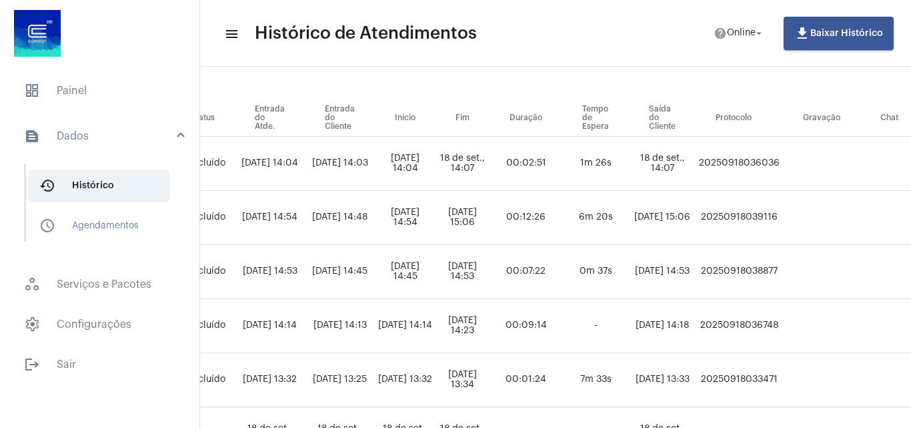
click at [783, 212] on td "20250918039116" at bounding box center [739, 218] width 87 height 54
copy td "20250918039116"
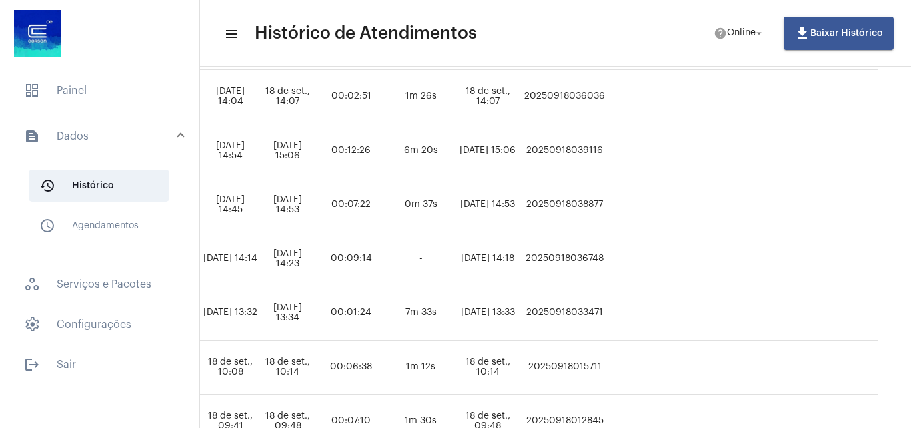
scroll to position [0, 883]
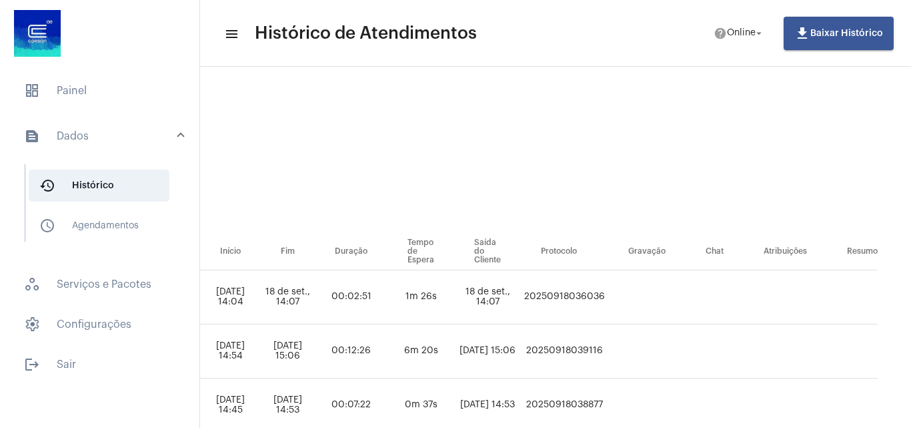
click at [525, 276] on td "20250918036036" at bounding box center [564, 297] width 87 height 54
click at [119, 115] on mat-expansion-panel-header "text_snippet_outlined Dados" at bounding box center [103, 136] width 191 height 43
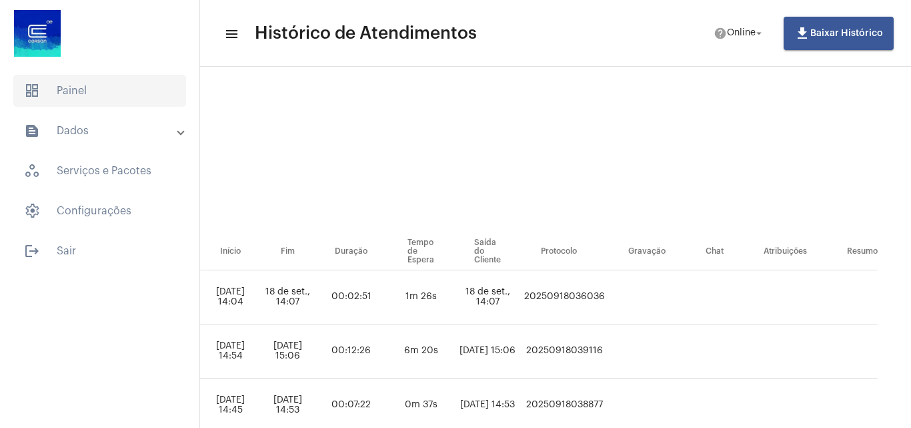
click at [124, 97] on span "dashboard Painel" at bounding box center [99, 91] width 173 height 32
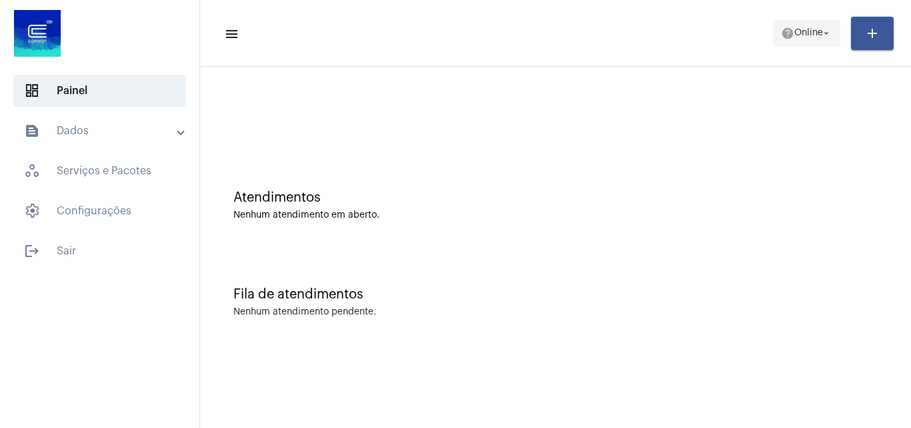
click at [782, 31] on mat-icon "help" at bounding box center [787, 33] width 13 height 13
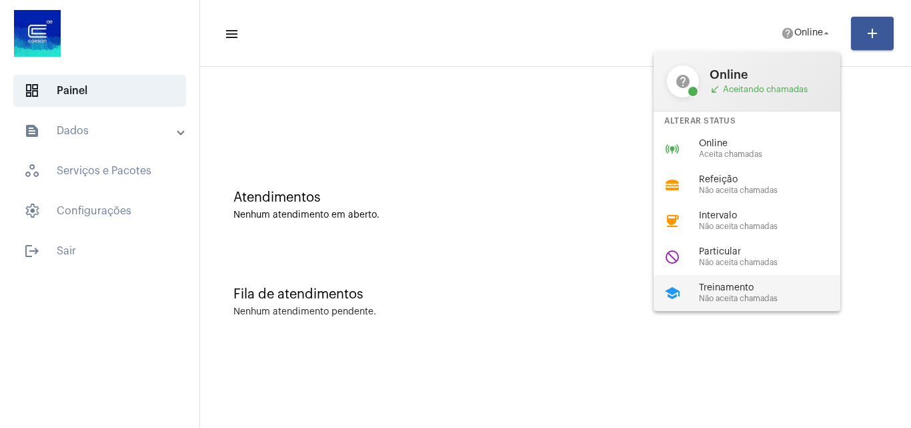
click at [734, 291] on span "Treinamento" at bounding box center [775, 288] width 152 height 10
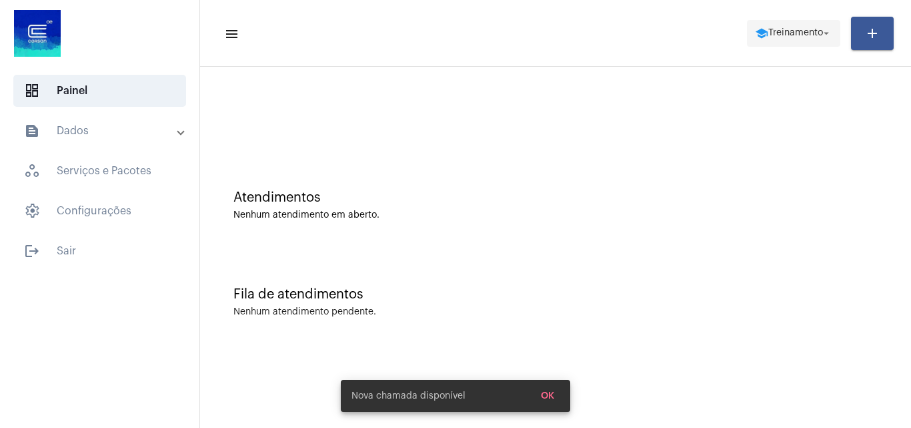
click at [769, 33] on span "Treinamento" at bounding box center [795, 33] width 55 height 9
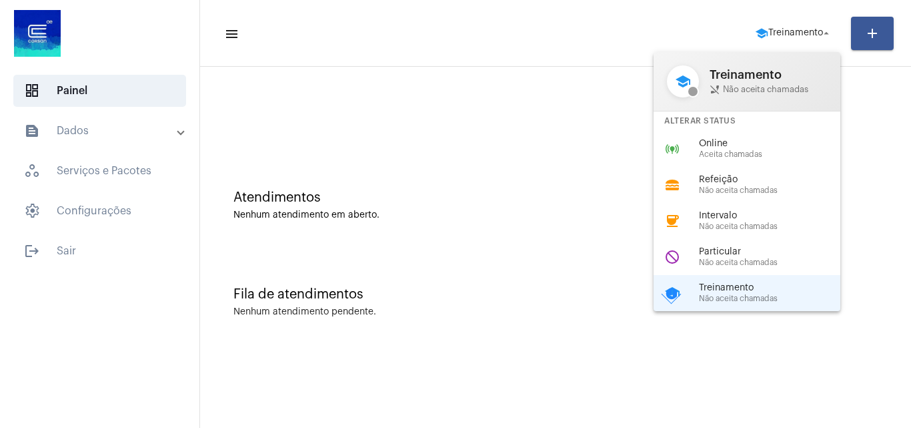
click at [740, 116] on div "Alterar Status" at bounding box center [747, 120] width 187 height 19
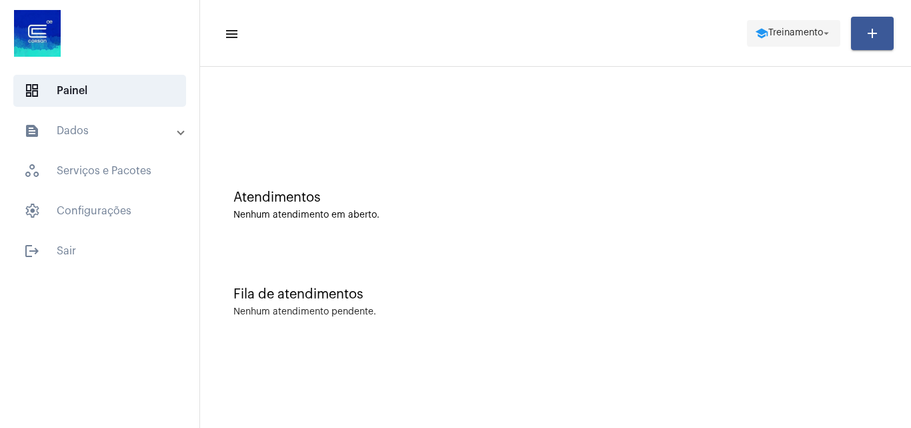
click at [814, 41] on span "school Treinamento arrow_drop_down" at bounding box center [793, 33] width 77 height 24
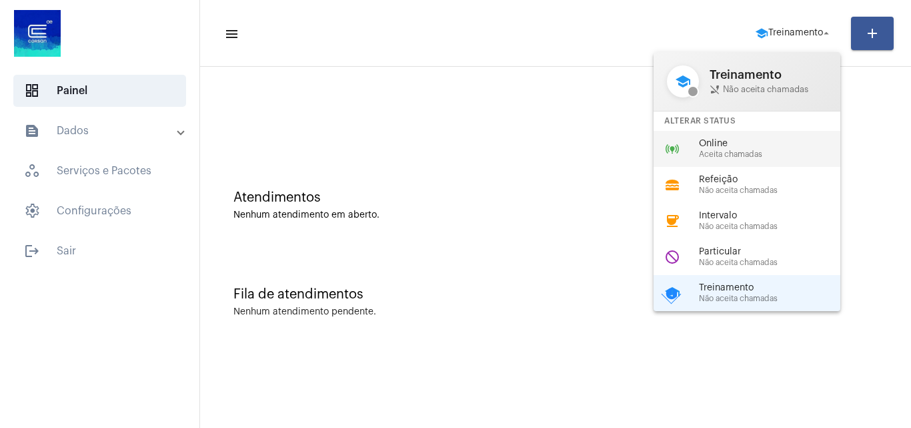
click at [731, 153] on span "Aceita chamadas" at bounding box center [775, 154] width 152 height 9
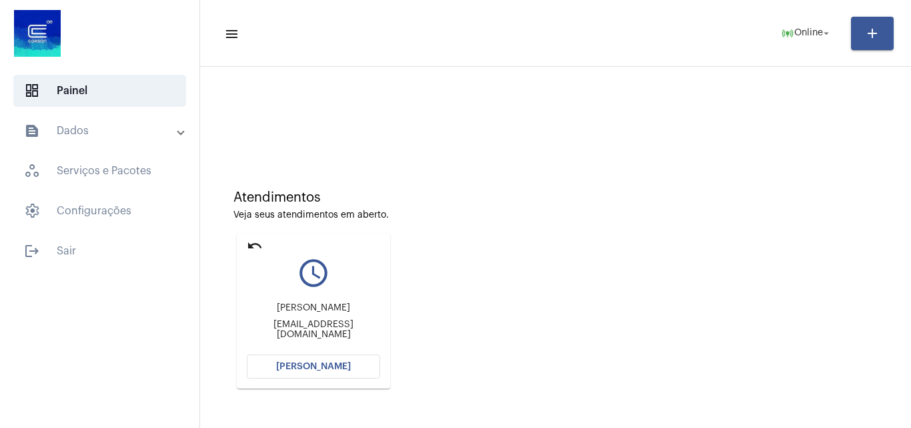
click at [312, 364] on span "[PERSON_NAME]" at bounding box center [313, 366] width 75 height 9
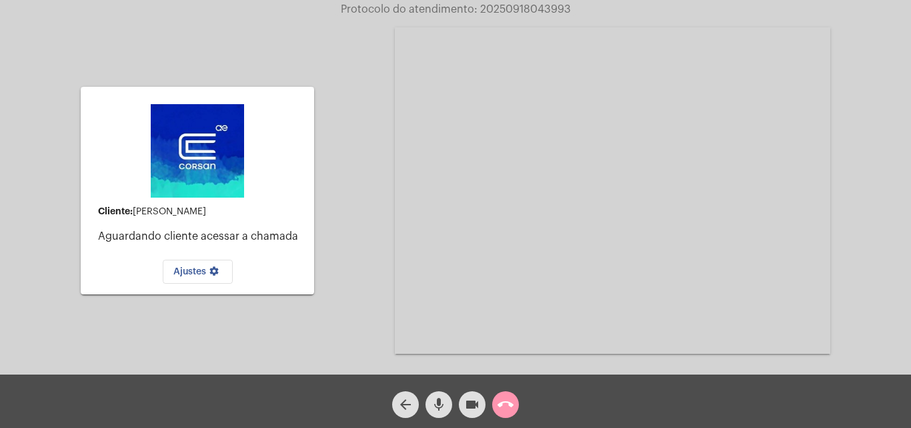
click at [505, 396] on span "call_end" at bounding box center [506, 404] width 16 height 27
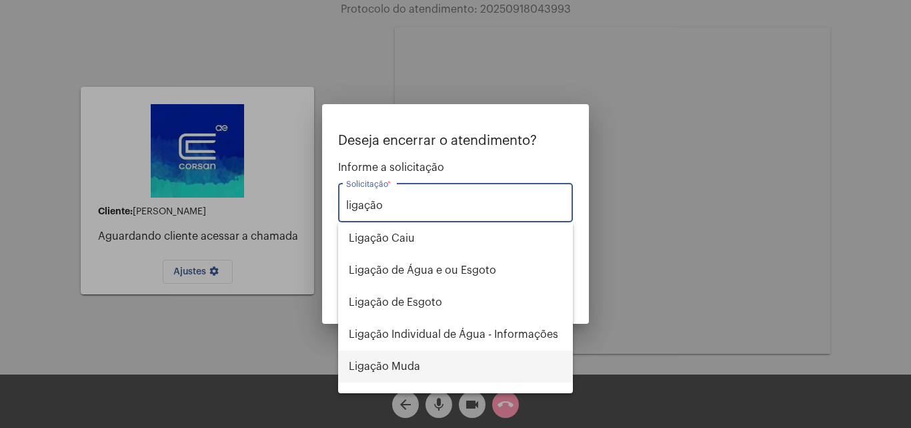
click at [479, 374] on span "Ligação Muda" at bounding box center [455, 366] width 213 height 32
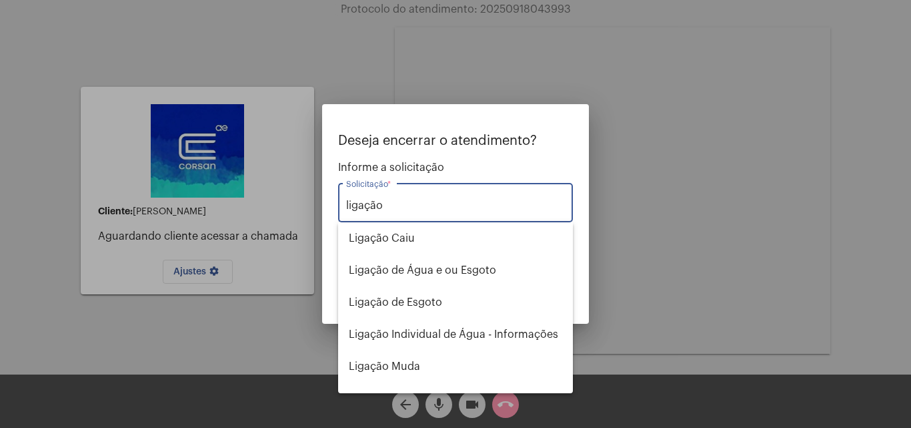
type input "Ligação Muda"
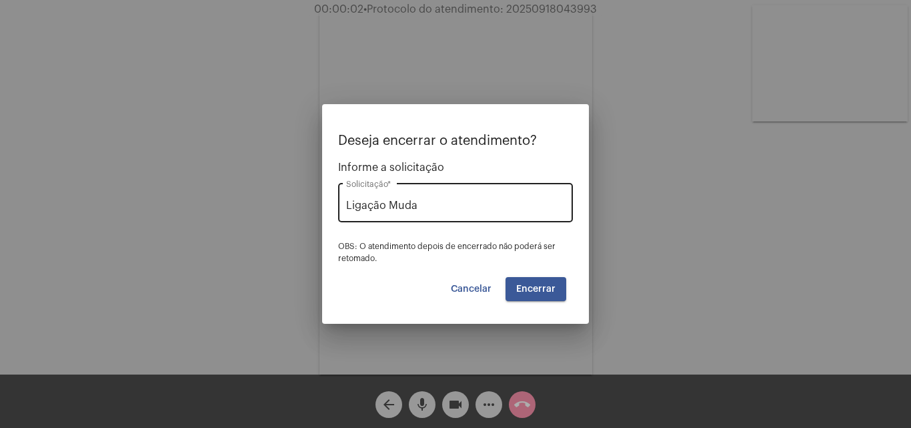
click at [478, 214] on div "Ligação Muda Solicitação *" at bounding box center [455, 201] width 219 height 42
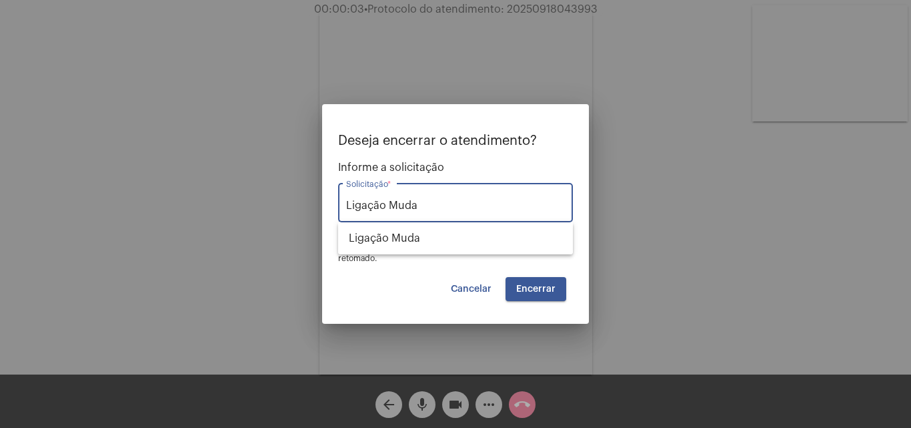
drag, startPoint x: 170, startPoint y: 222, endPoint x: 149, endPoint y: 219, distance: 20.8
click at [150, 223] on div "Deseja encerrar o atendimento? Informe a solicitação Ligação Muda Solicitação *…" at bounding box center [455, 214] width 911 height 428
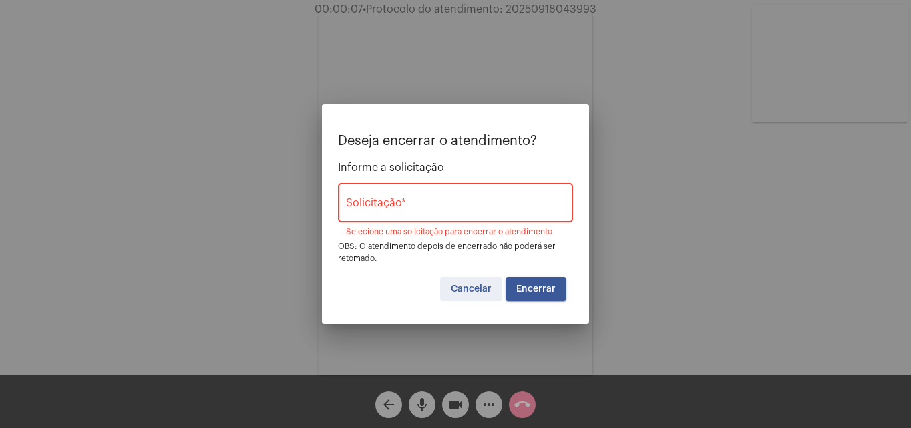
click at [481, 290] on span "Cancelar" at bounding box center [471, 288] width 41 height 9
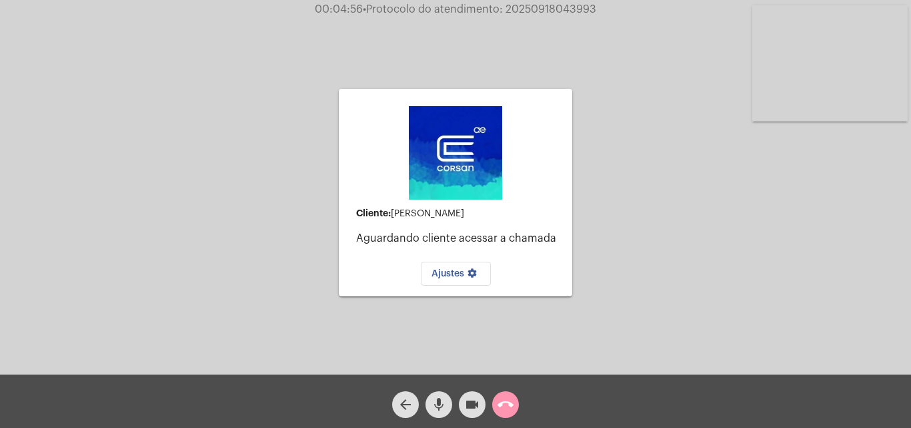
click at [852, 31] on video at bounding box center [829, 63] width 155 height 116
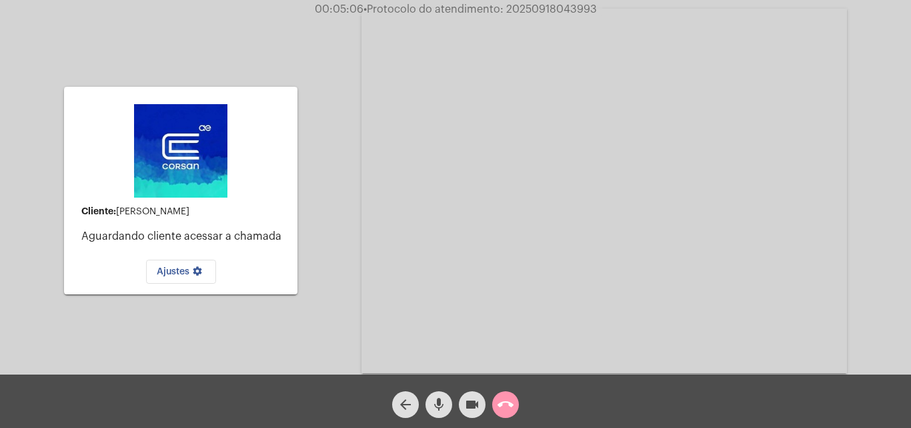
click at [512, 404] on mat-icon "call_end" at bounding box center [506, 404] width 16 height 16
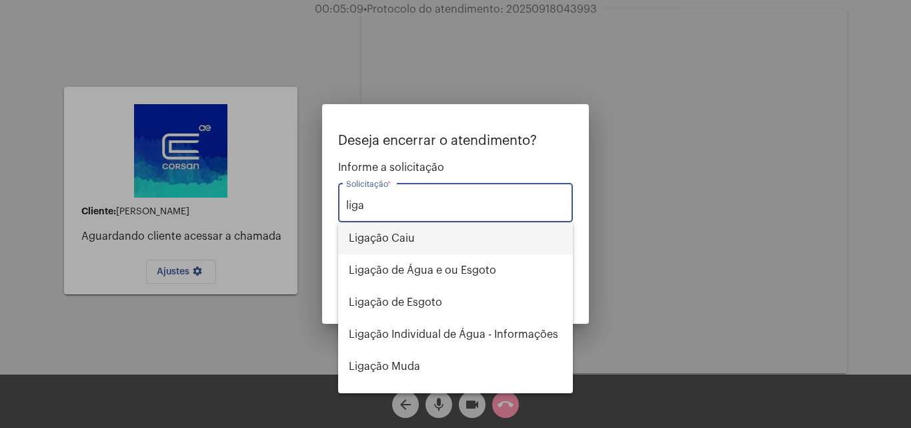
click at [381, 235] on span "Ligação Caiu" at bounding box center [455, 238] width 213 height 32
type input "Ligação Caiu"
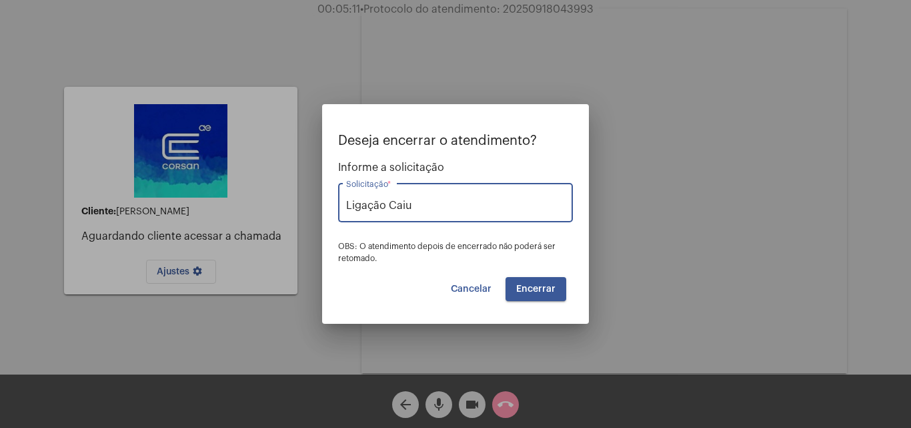
click at [488, 288] on span "Cancelar" at bounding box center [471, 288] width 41 height 9
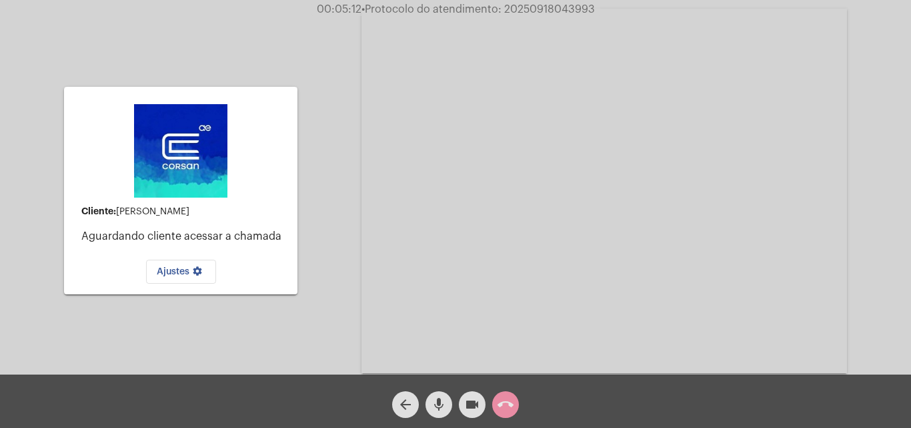
click at [506, 411] on mat-icon "call_end" at bounding box center [506, 404] width 16 height 16
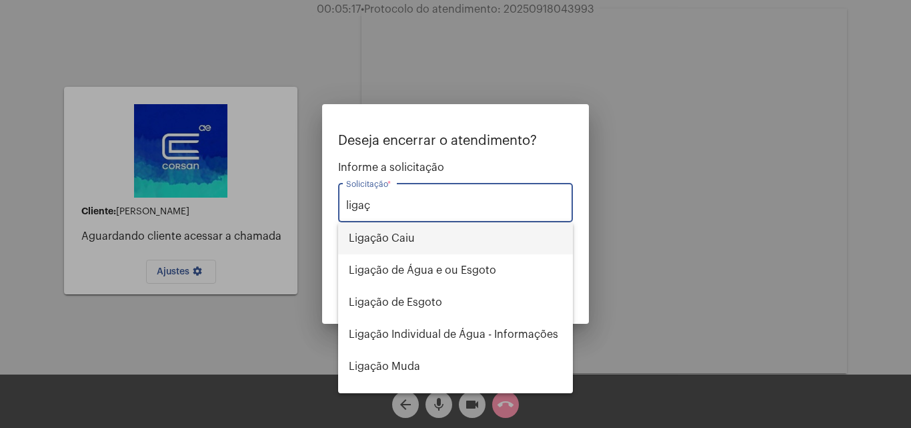
click at [418, 228] on span "Ligação Caiu" at bounding box center [455, 238] width 213 height 32
type input "Ligação Caiu"
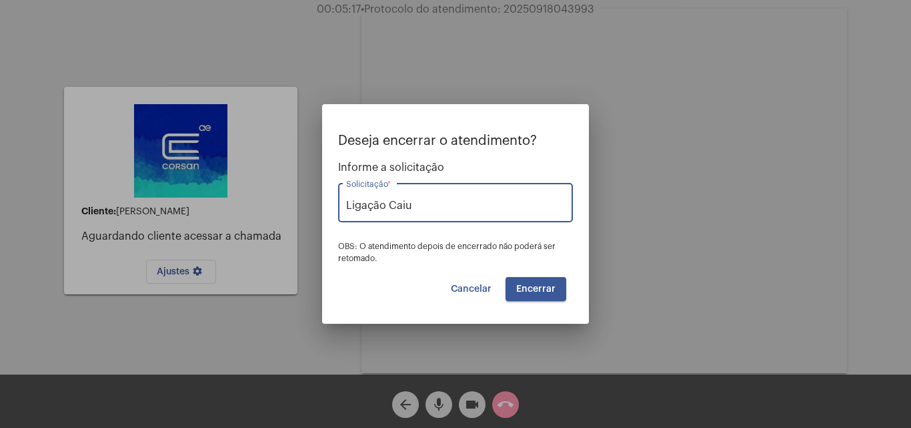
click at [552, 286] on span "Encerrar" at bounding box center [535, 288] width 39 height 9
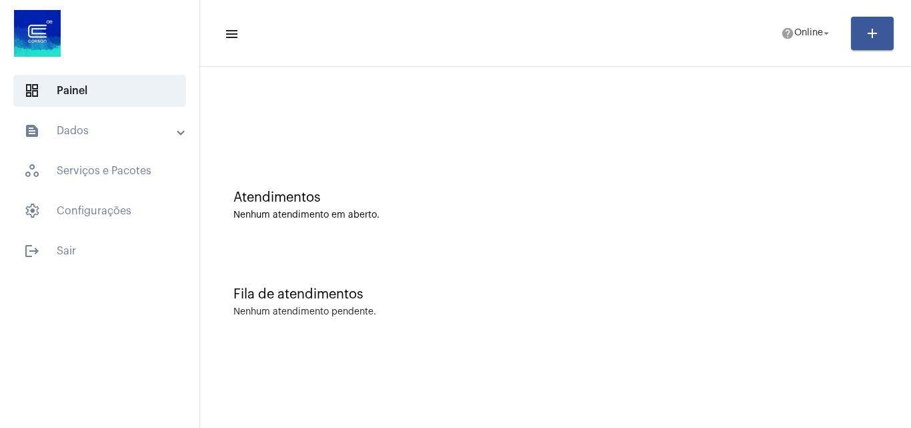
click at [129, 124] on mat-panel-title "text_snippet_outlined Dados" at bounding box center [101, 131] width 154 height 16
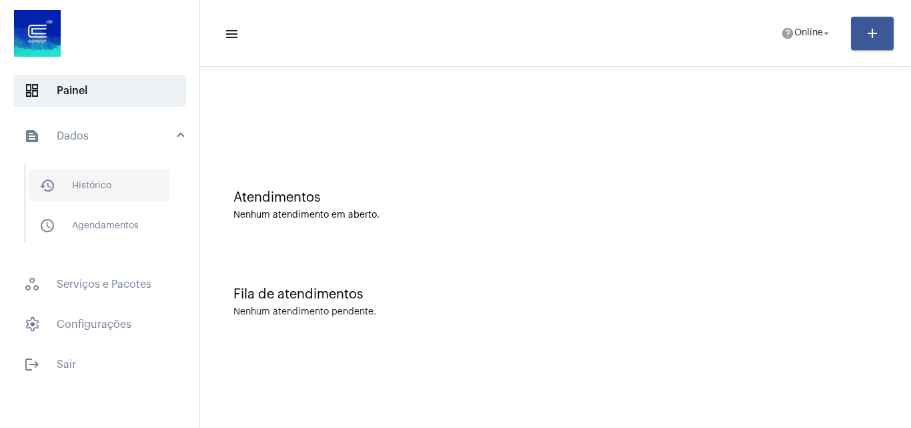
click at [95, 197] on span "history_outlined Histórico" at bounding box center [99, 185] width 141 height 32
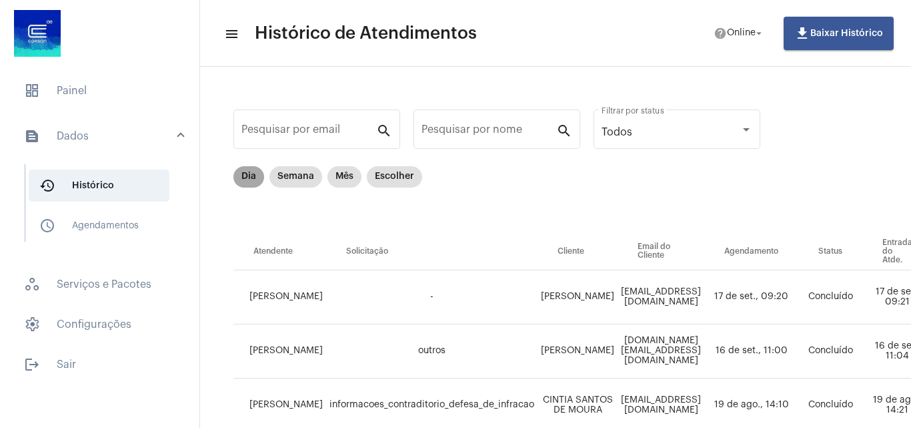
click at [252, 181] on mat-chip "Dia" at bounding box center [248, 176] width 31 height 21
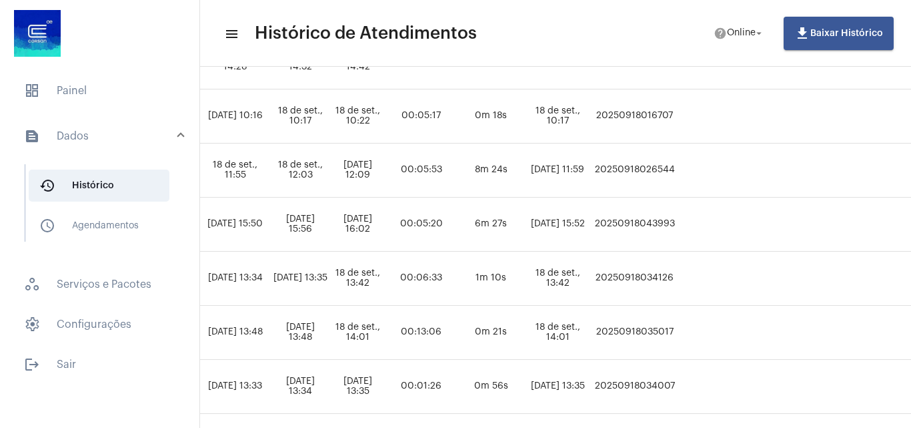
scroll to position [613, 814]
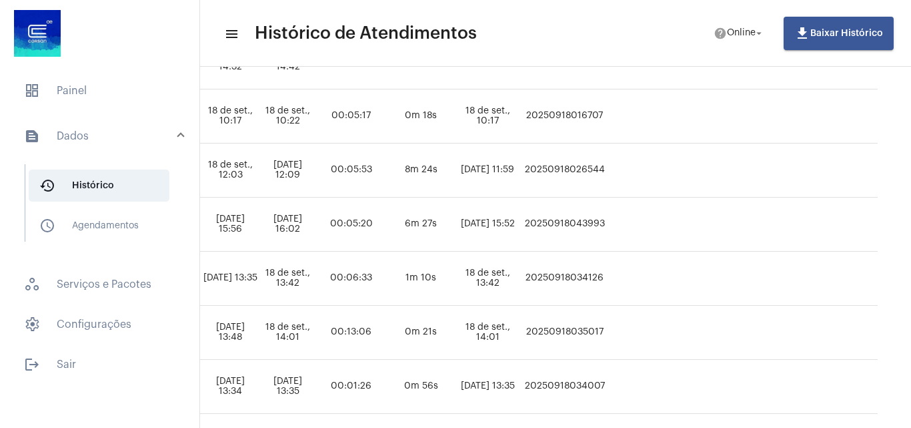
click at [608, 224] on td "20250918043993" at bounding box center [564, 224] width 87 height 54
copy td "20250918043993"
click at [47, 80] on span "dashboard Painel" at bounding box center [99, 91] width 173 height 32
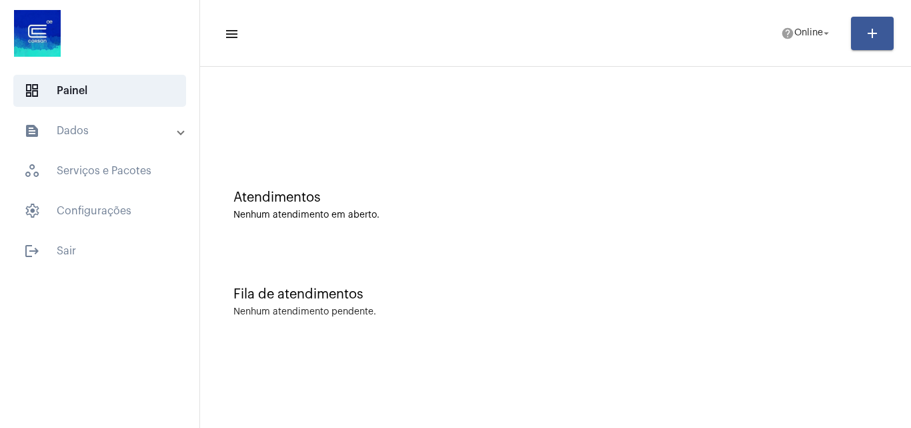
click at [524, 160] on div "Atendimentos Nenhum atendimento em aberto." at bounding box center [556, 198] width 698 height 97
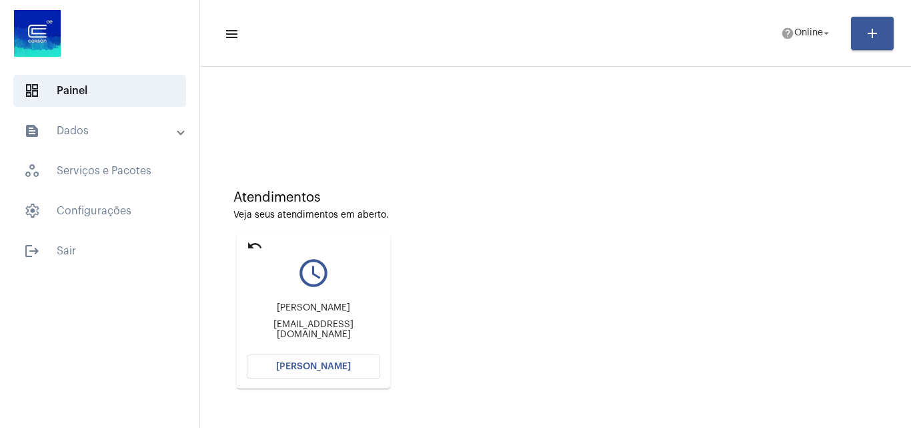
click at [330, 360] on button "[PERSON_NAME]" at bounding box center [313, 366] width 133 height 24
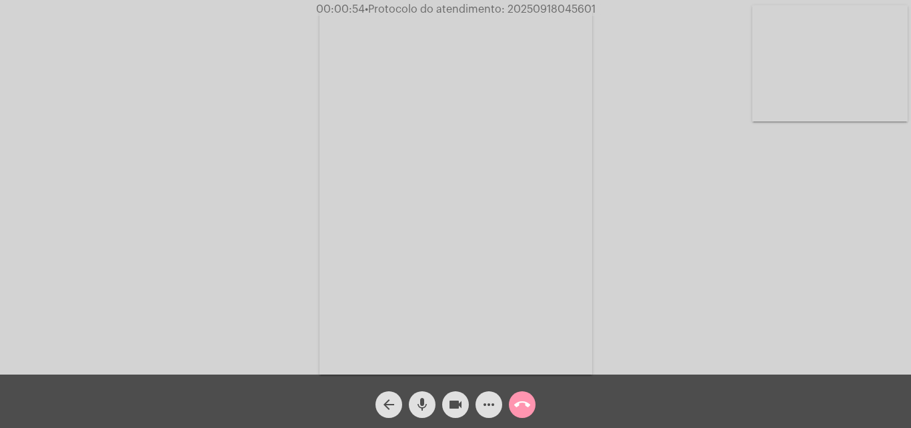
click at [776, 97] on video at bounding box center [829, 63] width 155 height 116
click at [169, 239] on video at bounding box center [167, 190] width 155 height 207
click at [794, 99] on video at bounding box center [829, 63] width 155 height 116
click at [139, 201] on video at bounding box center [167, 190] width 155 height 207
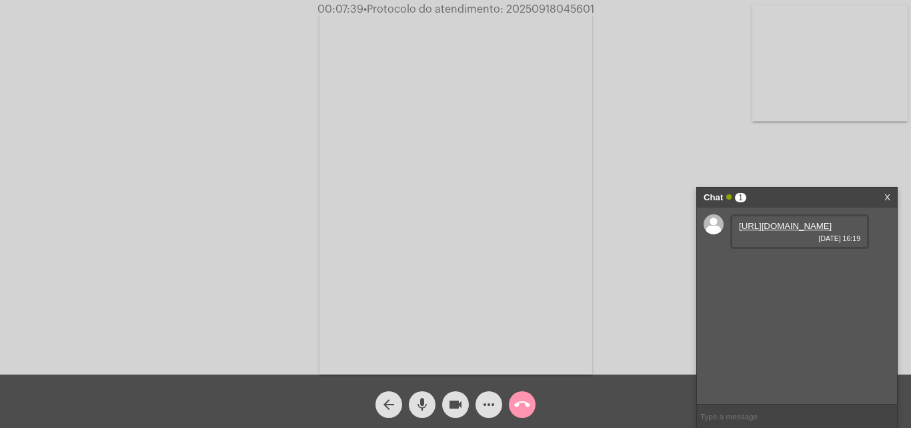
click at [778, 231] on link "https://neft-transfer-bucket.s3.amazonaws.com/temp-6a86c159-1b95-2f64-2990-1c6c…" at bounding box center [785, 226] width 93 height 10
click at [559, 7] on span "• Protocolo do atendimento: 20250918045601" at bounding box center [478, 9] width 231 height 11
drag, startPoint x: 473, startPoint y: 247, endPoint x: 406, endPoint y: 239, distance: 67.2
click at [473, 247] on video at bounding box center [456, 192] width 273 height 364
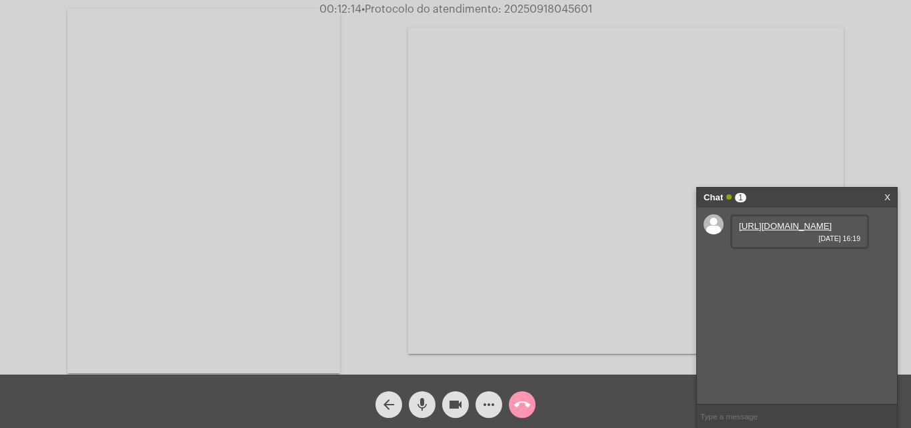
click at [243, 251] on video at bounding box center [203, 191] width 273 height 364
click at [525, 406] on mat-icon "call_end" at bounding box center [522, 404] width 16 height 16
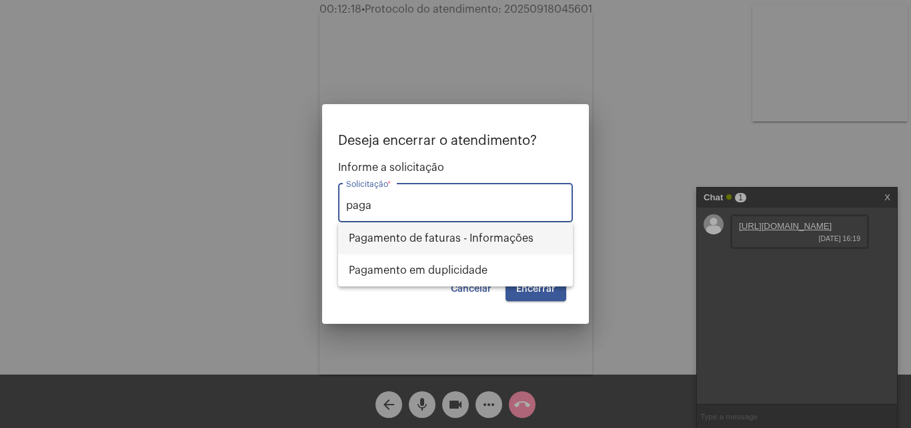
click at [475, 249] on span "Pagamento de faturas - Informações" at bounding box center [455, 238] width 213 height 32
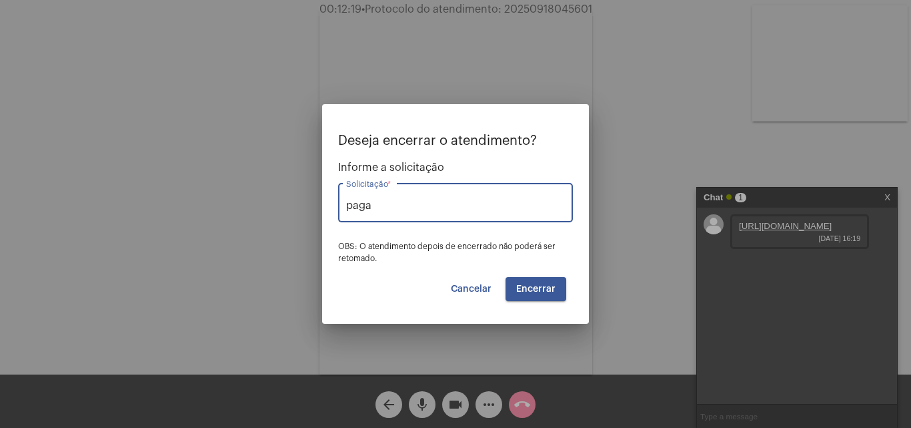
type input "Pagamento de faturas - Informações"
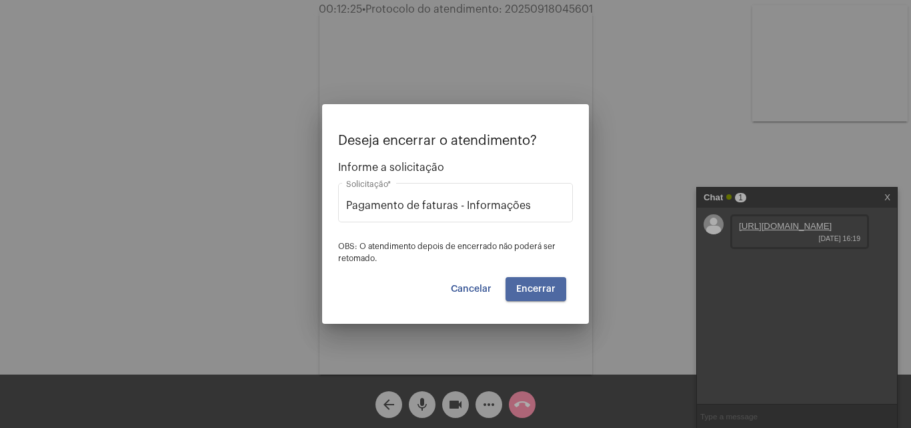
click at [538, 286] on span "Encerrar" at bounding box center [535, 288] width 39 height 9
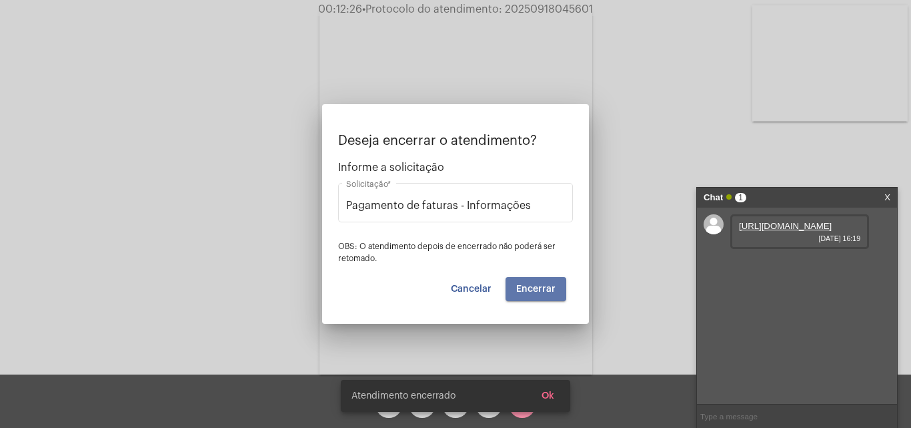
click at [538, 286] on span "Encerrar" at bounding box center [535, 288] width 39 height 9
click at [538, 286] on video at bounding box center [456, 192] width 273 height 364
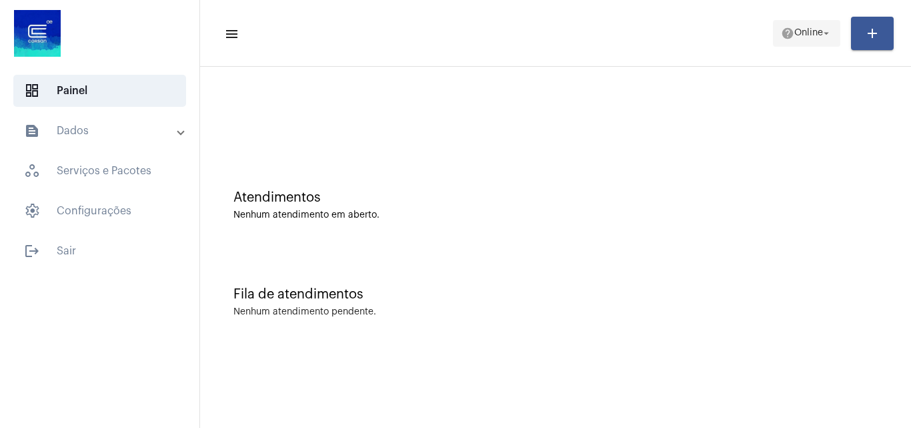
click at [820, 27] on span "help Online arrow_drop_down" at bounding box center [806, 33] width 51 height 24
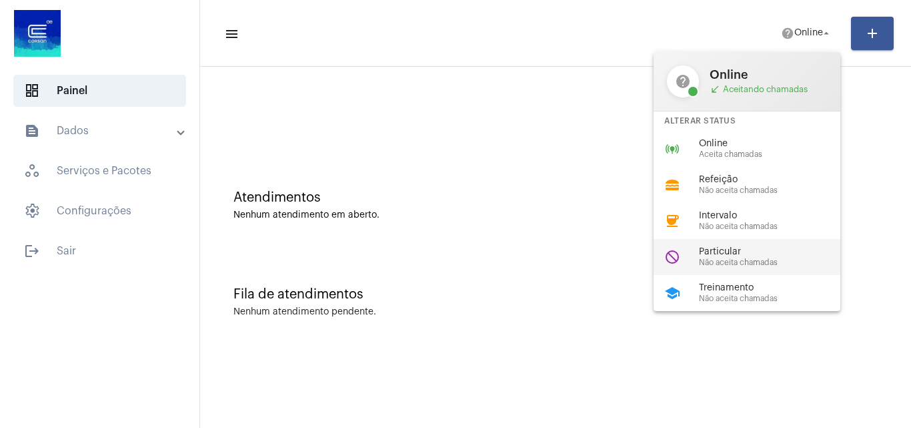
click at [730, 269] on div "do_not_disturb Particular Não aceita chamadas" at bounding box center [758, 257] width 208 height 36
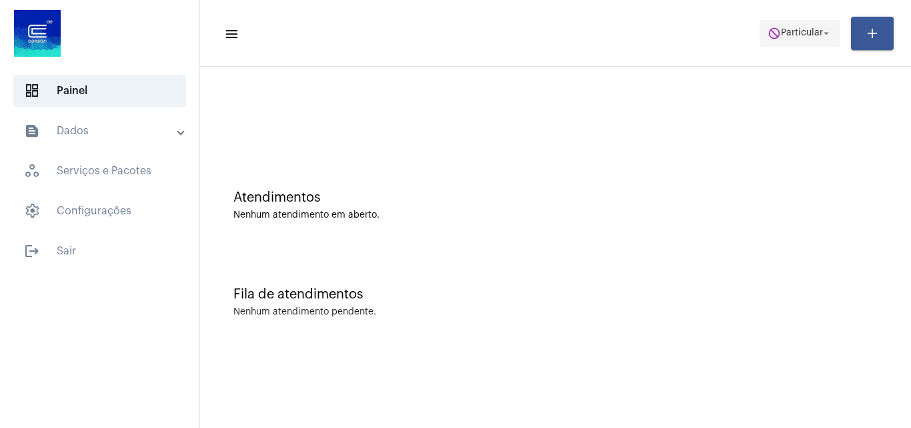
click at [788, 25] on span "do_not_disturb Particular arrow_drop_down" at bounding box center [800, 33] width 65 height 24
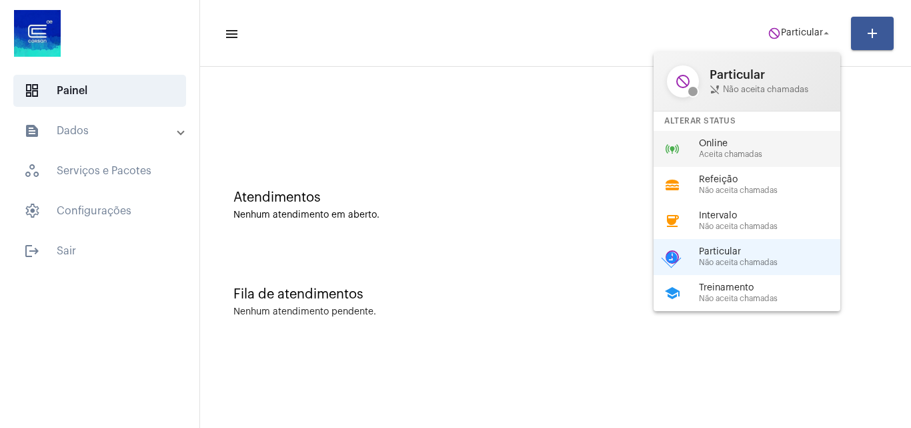
click at [752, 155] on span "Aceita chamadas" at bounding box center [775, 154] width 152 height 9
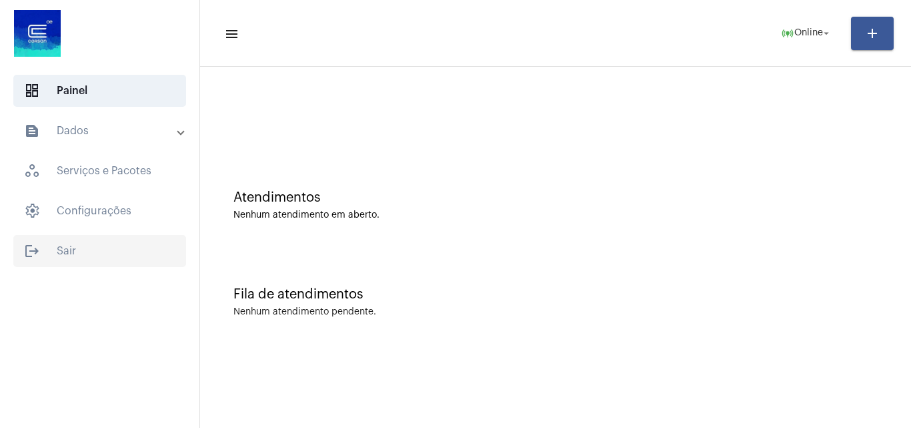
click at [81, 245] on span "logout Sair" at bounding box center [99, 251] width 173 height 32
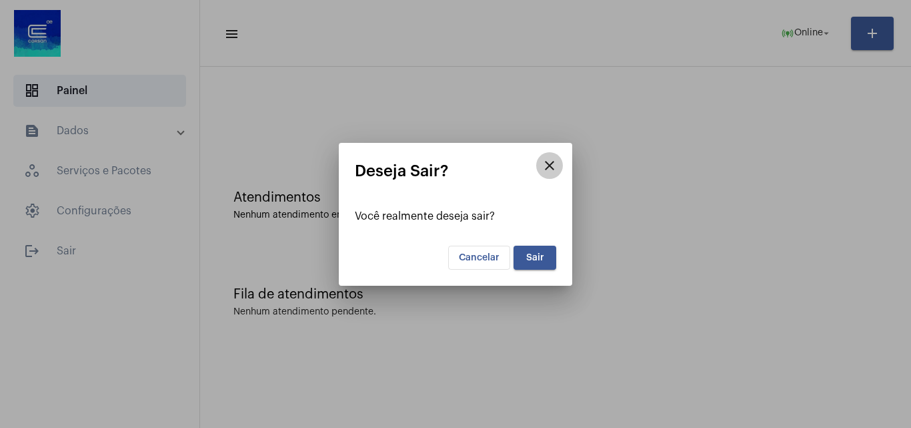
click at [548, 168] on mat-icon "close" at bounding box center [550, 165] width 16 height 16
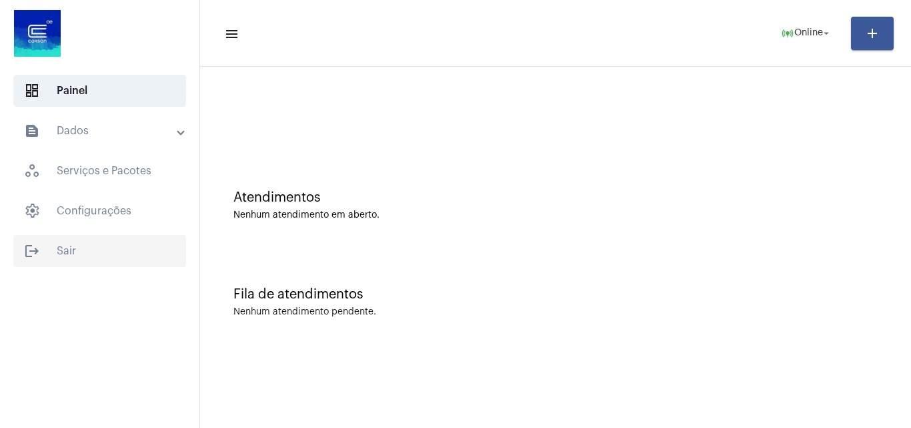
click at [63, 247] on span "logout Sair" at bounding box center [99, 251] width 173 height 32
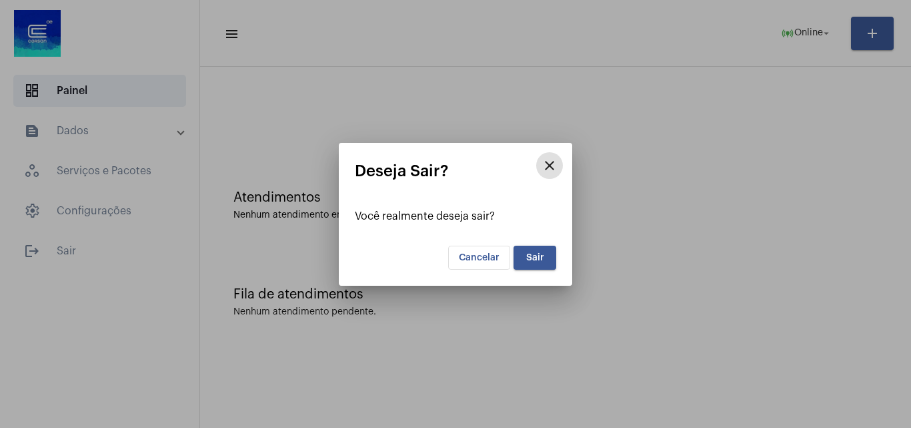
click at [538, 249] on button "Sair" at bounding box center [535, 257] width 43 height 24
